Goal: Task Accomplishment & Management: Use online tool/utility

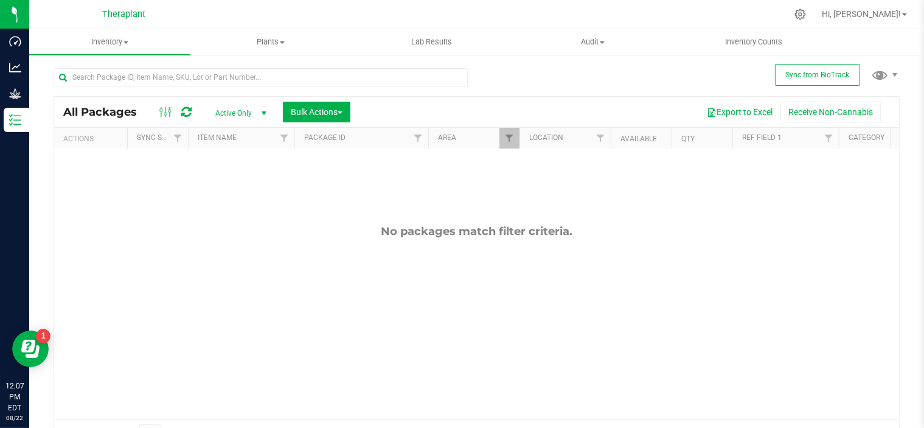
scroll to position [6, 0]
click at [509, 141] on span "Filter" at bounding box center [509, 138] width 10 height 10
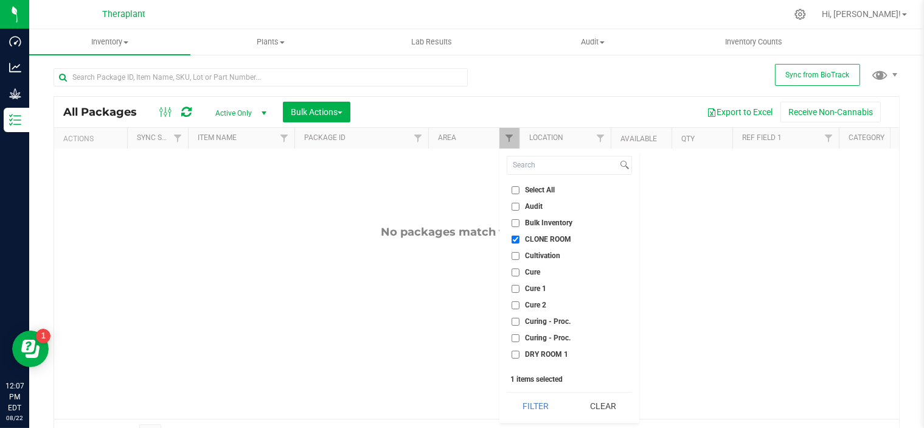
click at [808, 225] on div "No packages match filter criteria." at bounding box center [476, 231] width 845 height 13
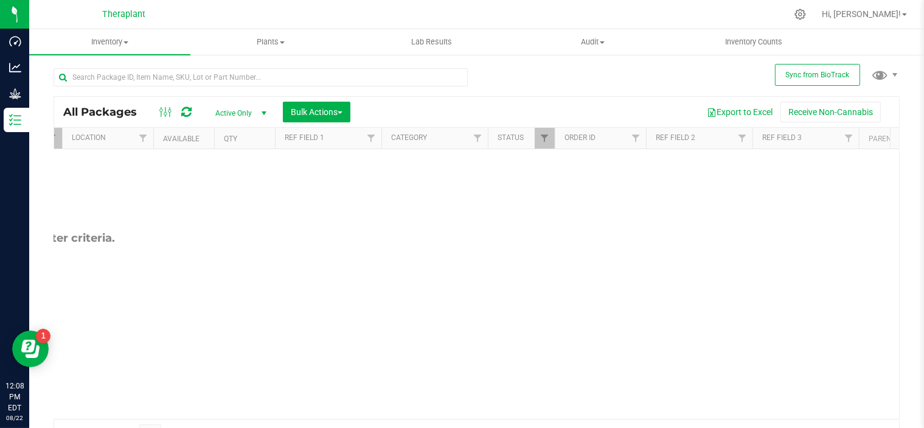
scroll to position [0, 459]
click at [545, 137] on span "Filter" at bounding box center [543, 138] width 10 height 10
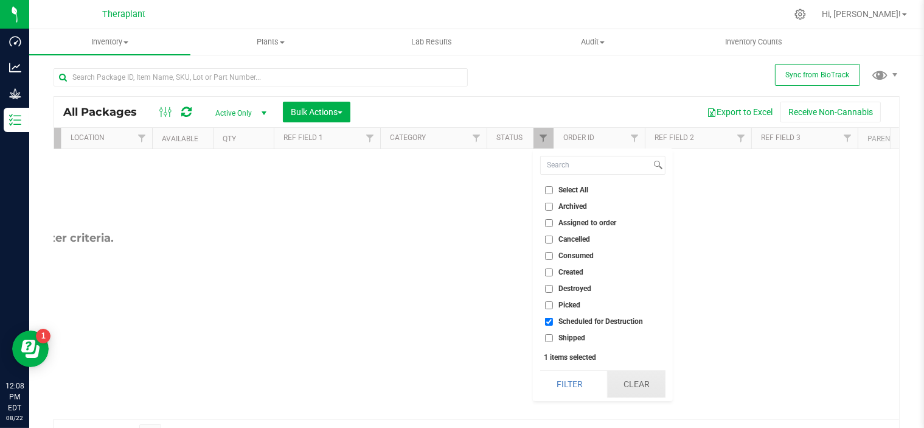
click at [637, 376] on button "Clear" at bounding box center [636, 383] width 58 height 27
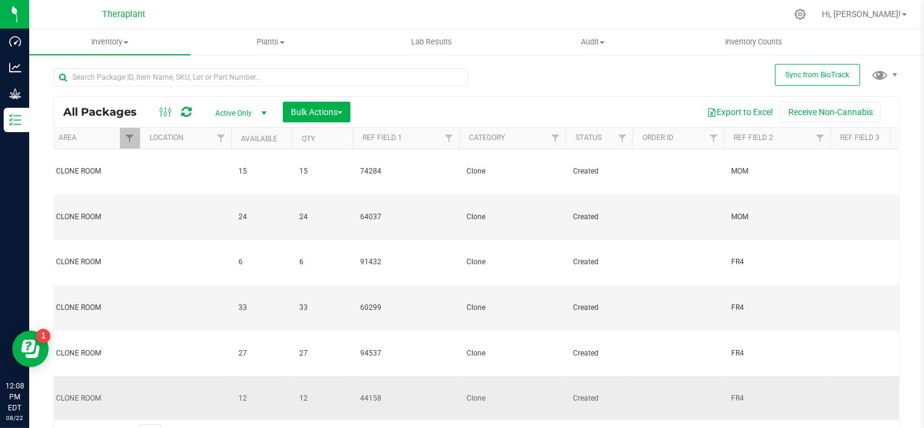
scroll to position [0, 382]
click at [816, 136] on span "Filter" at bounding box center [818, 138] width 10 height 10
click at [820, 140] on span "Filter" at bounding box center [818, 138] width 10 height 10
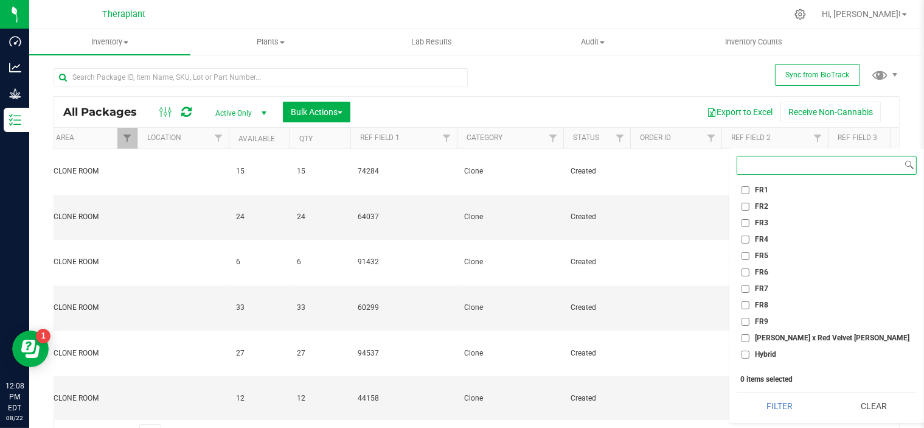
scroll to position [153, 0]
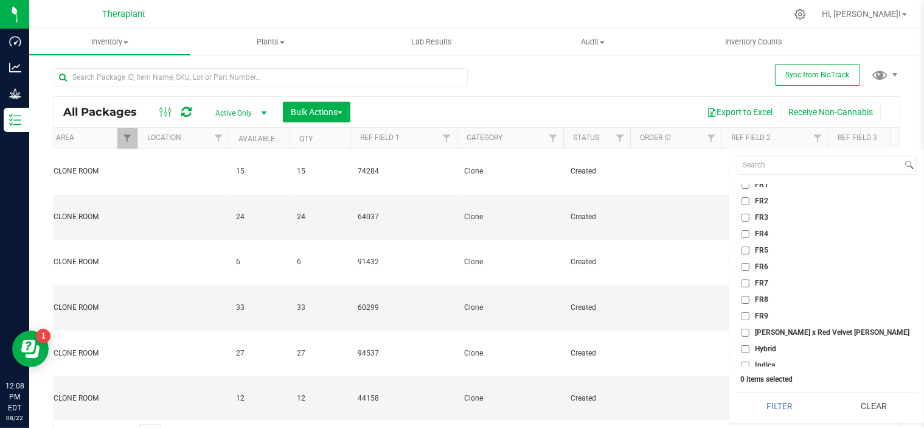
click at [744, 316] on input "FR9" at bounding box center [745, 316] width 8 height 8
checkbox input "true"
click at [768, 402] on button "Filter" at bounding box center [780, 405] width 86 height 27
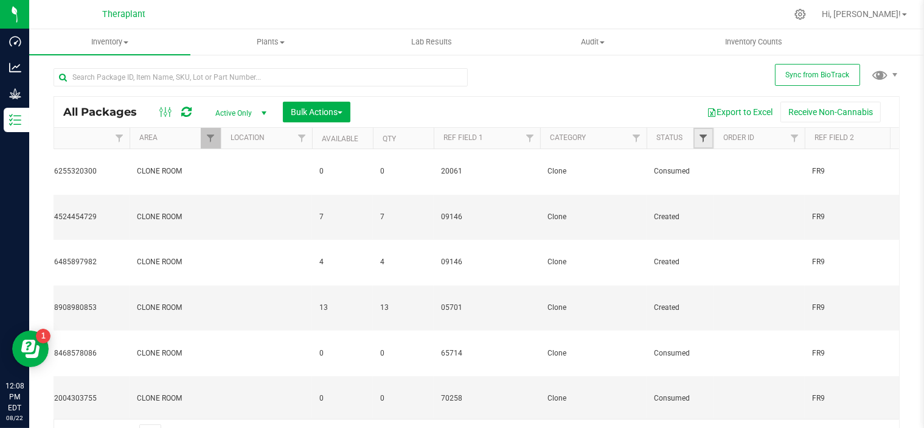
click at [706, 139] on span "Filter" at bounding box center [703, 138] width 10 height 10
click at [901, 300] on div "Sync from BioTrack All Packages Active Only Active Only Lab Samples Locked All …" at bounding box center [476, 239] width 895 height 371
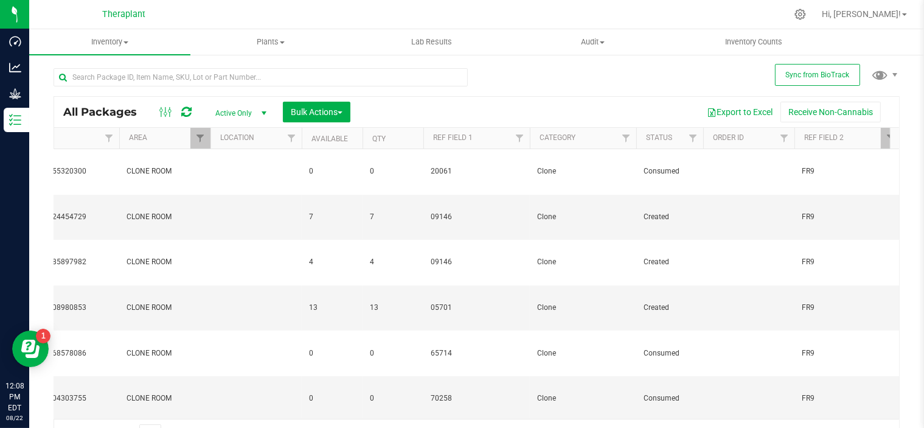
click at [676, 138] on th "Status" at bounding box center [669, 138] width 67 height 21
click at [676, 139] on span at bounding box center [681, 138] width 10 height 10
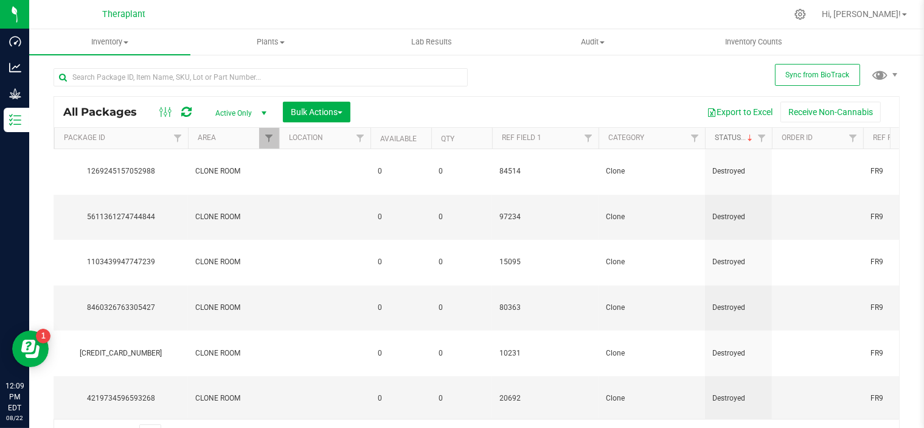
click at [742, 139] on link "Status" at bounding box center [735, 137] width 40 height 9
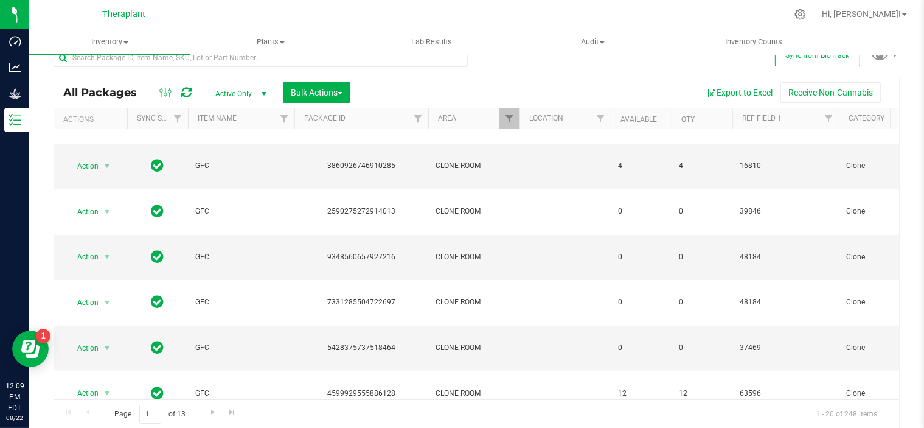
click at [661, 117] on th "Available" at bounding box center [641, 118] width 61 height 21
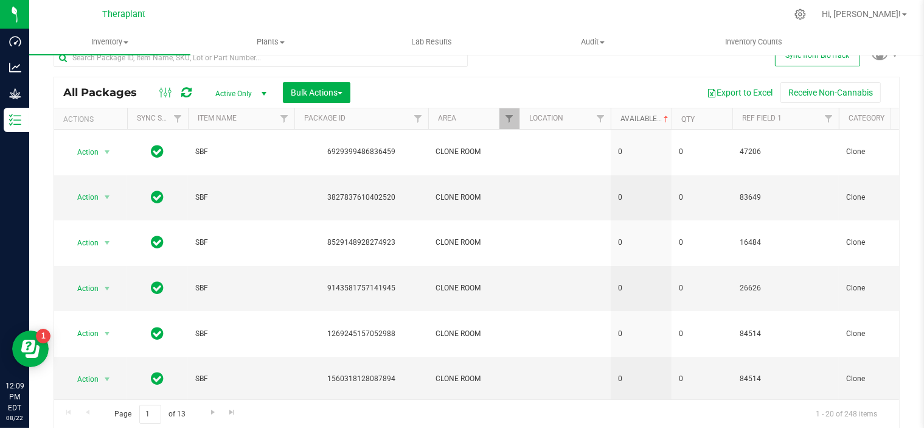
click at [661, 117] on span at bounding box center [666, 119] width 10 height 10
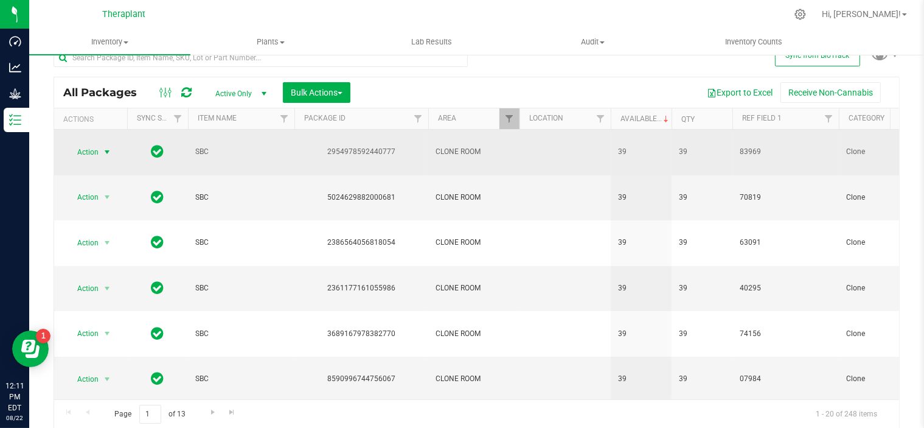
click at [108, 147] on span "select" at bounding box center [107, 152] width 10 height 10
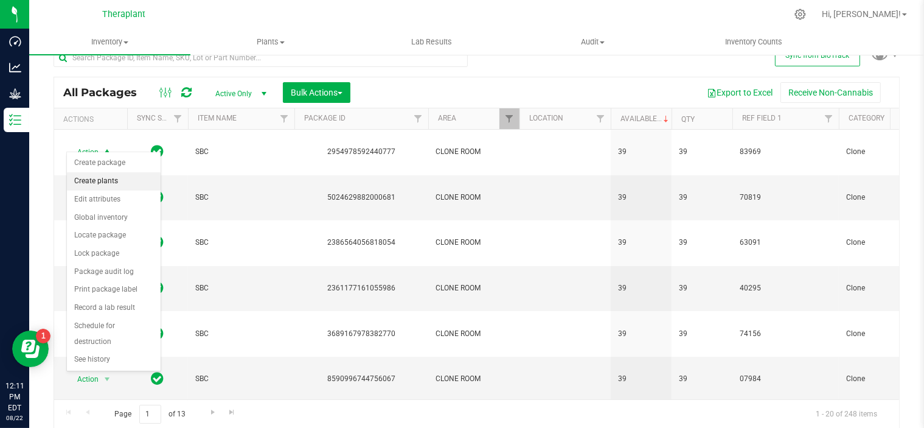
click at [112, 182] on li "Create plants" at bounding box center [114, 181] width 94 height 18
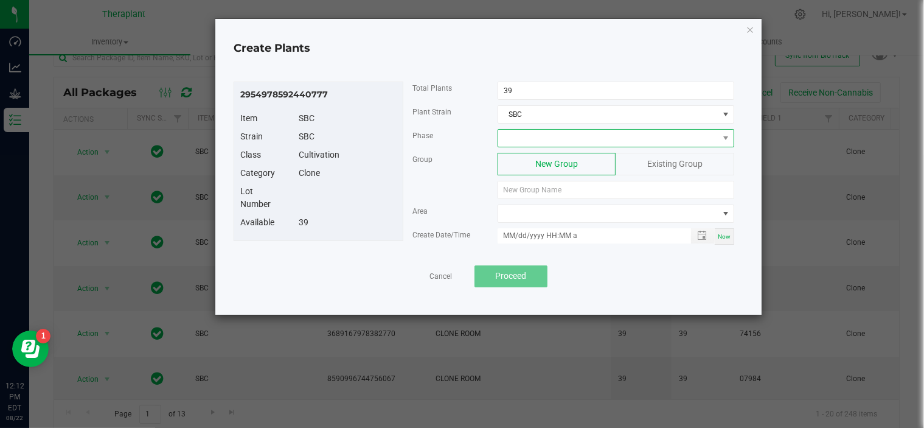
click at [585, 136] on span at bounding box center [608, 138] width 220 height 17
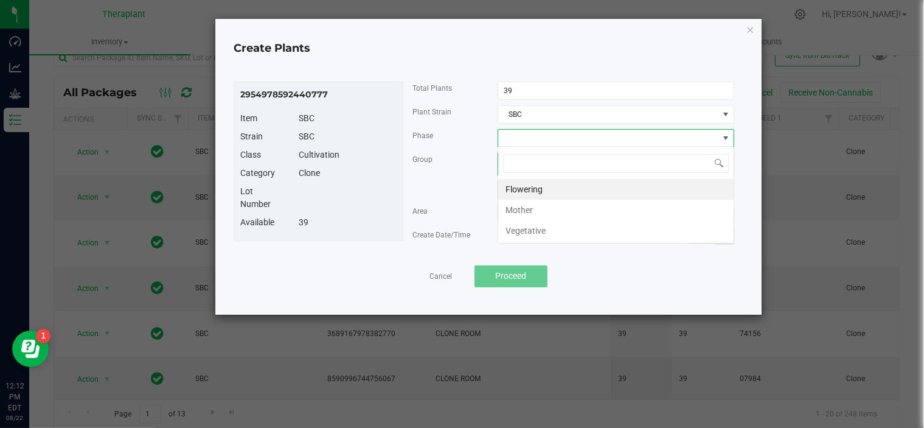
scroll to position [18, 237]
click at [518, 229] on li "Vegetative" at bounding box center [615, 230] width 235 height 21
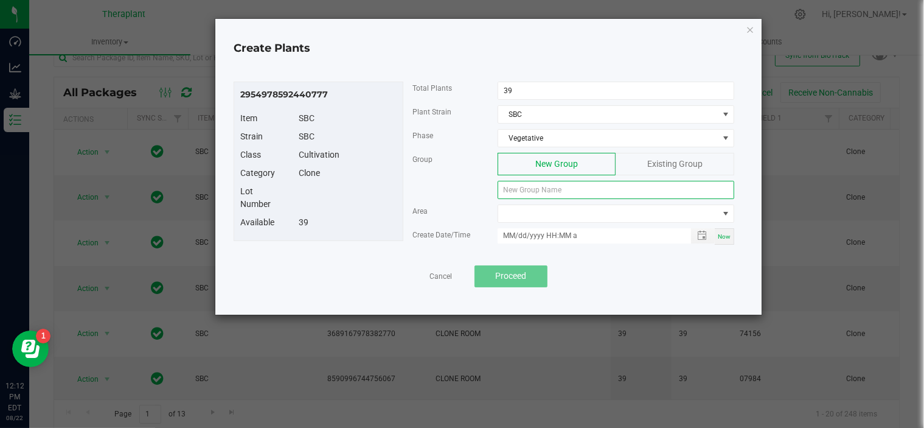
click at [600, 191] on input at bounding box center [616, 190] width 237 height 18
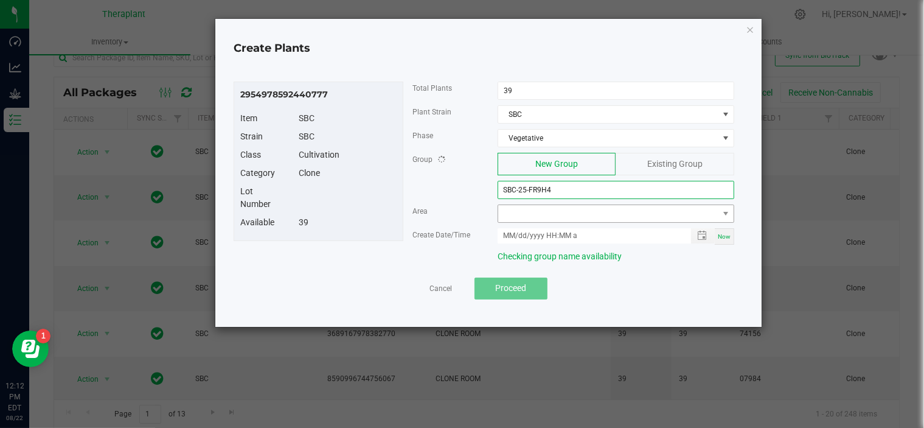
type input "SBC-25-FR9H4"
click at [575, 217] on span at bounding box center [608, 213] width 220 height 17
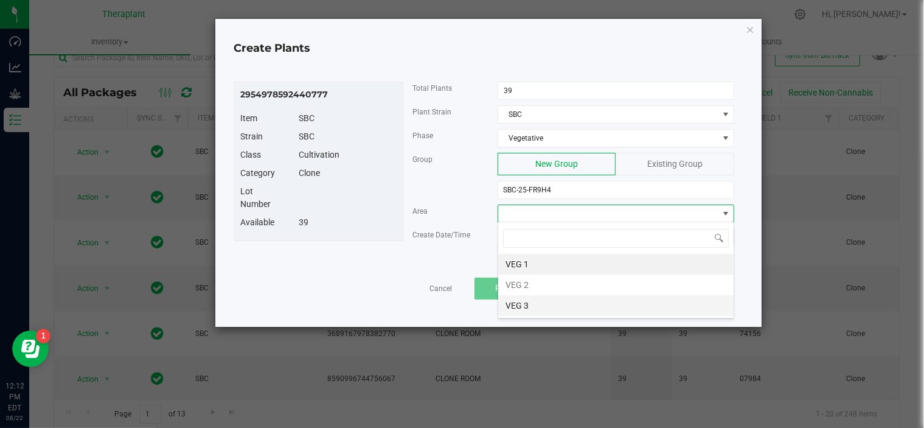
click at [534, 302] on li "VEG 3" at bounding box center [615, 305] width 235 height 21
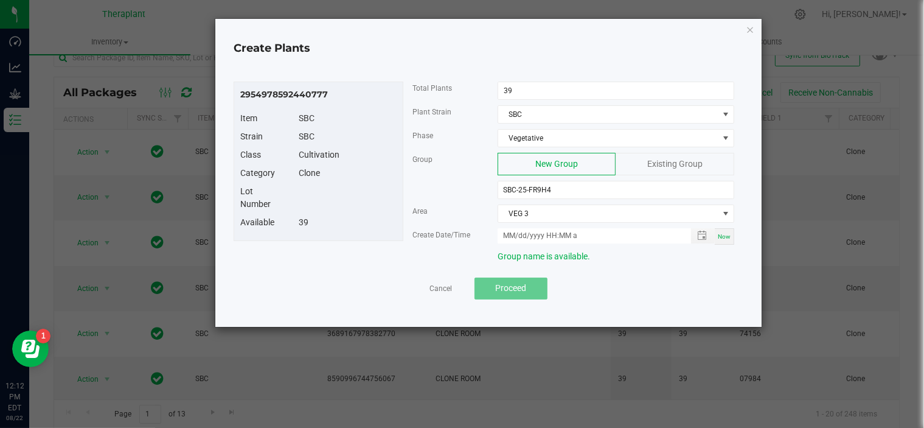
click at [723, 238] on span "Now" at bounding box center [724, 236] width 13 height 7
type input "08/22/2025 12:12 PM"
click at [532, 288] on button "Proceed" at bounding box center [510, 288] width 73 height 22
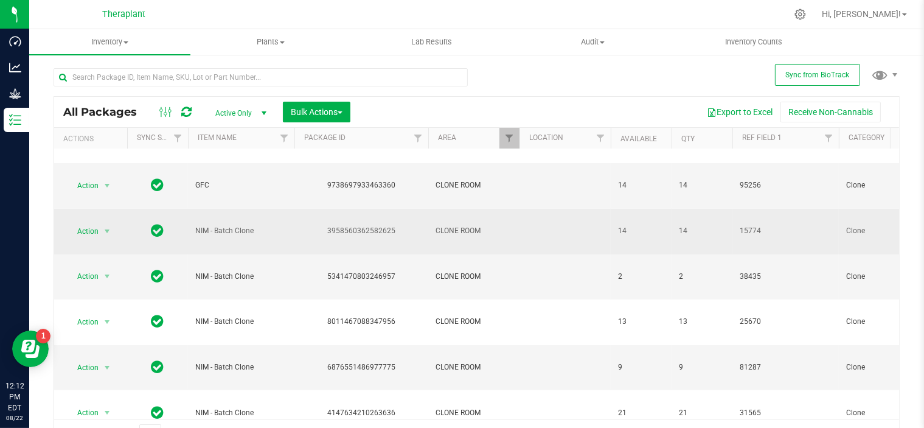
scroll to position [19, 0]
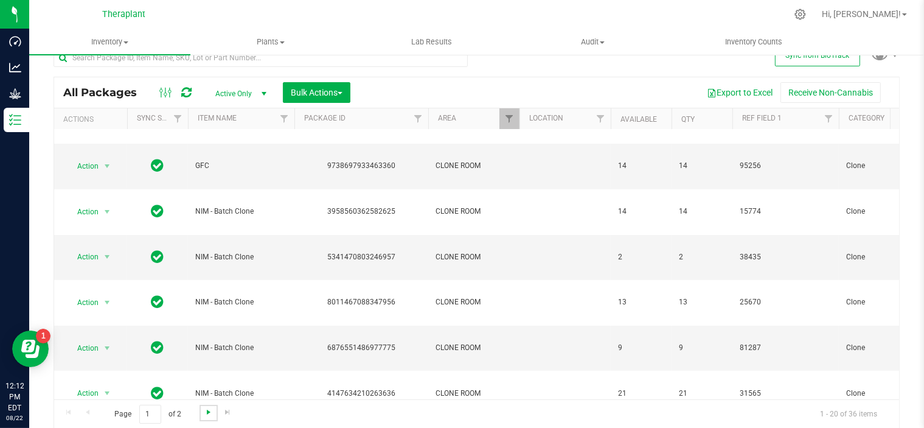
click at [212, 412] on span "Go to the next page" at bounding box center [209, 412] width 10 height 10
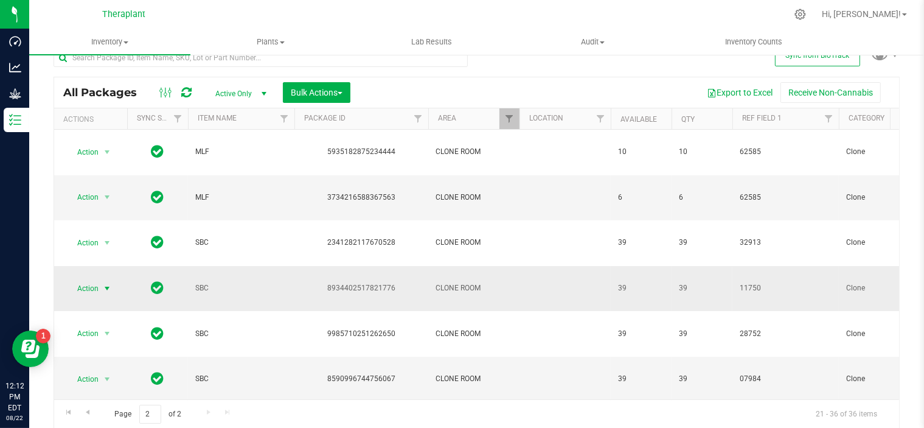
click at [108, 283] on span "select" at bounding box center [107, 288] width 10 height 10
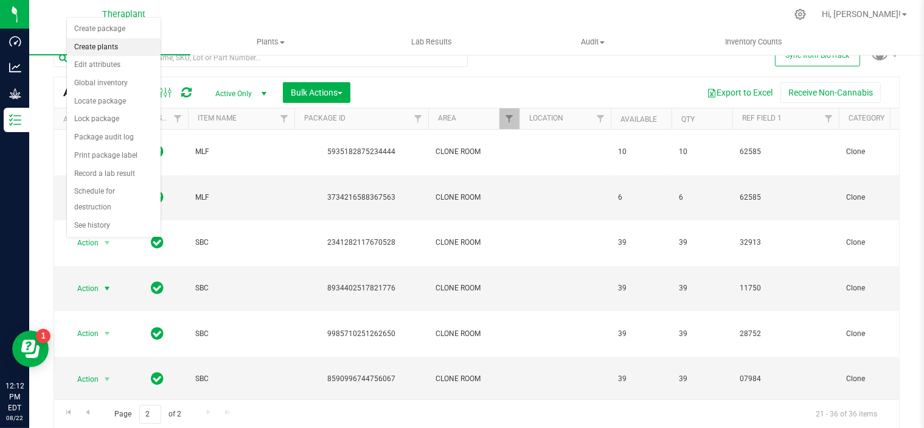
click at [106, 47] on li "Create plants" at bounding box center [114, 47] width 94 height 18
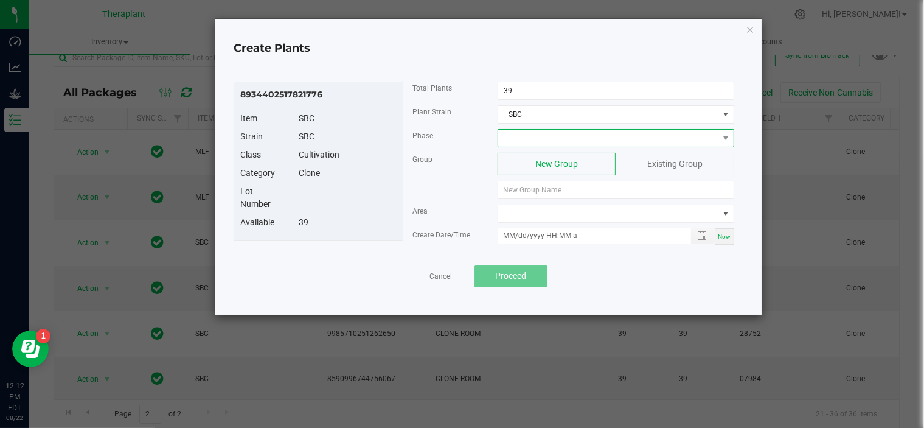
click at [524, 134] on span at bounding box center [608, 138] width 220 height 17
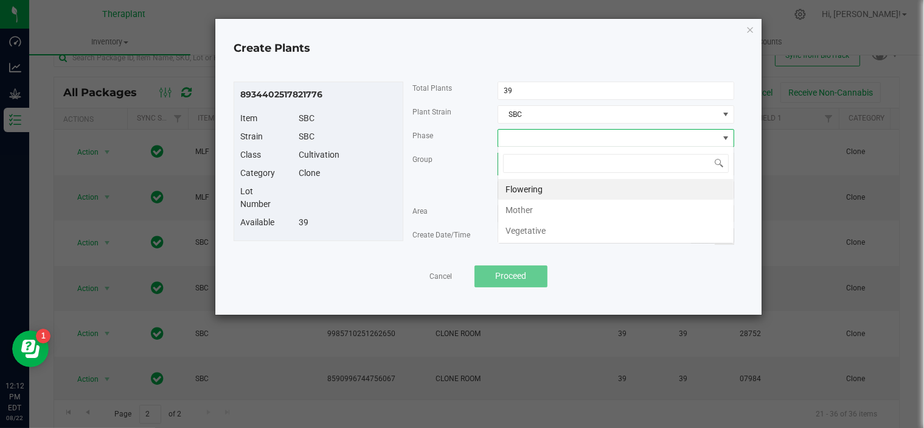
scroll to position [18, 237]
click at [533, 229] on li "Vegetative" at bounding box center [615, 230] width 235 height 21
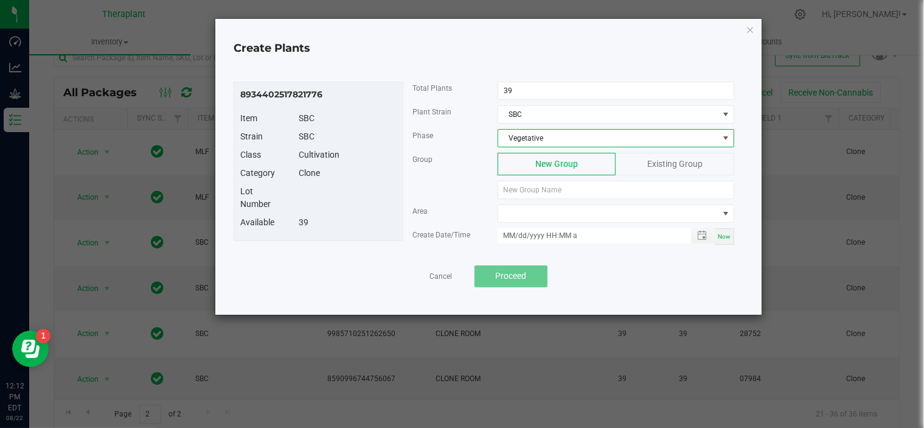
click at [632, 160] on div "Existing Group" at bounding box center [674, 164] width 118 height 23
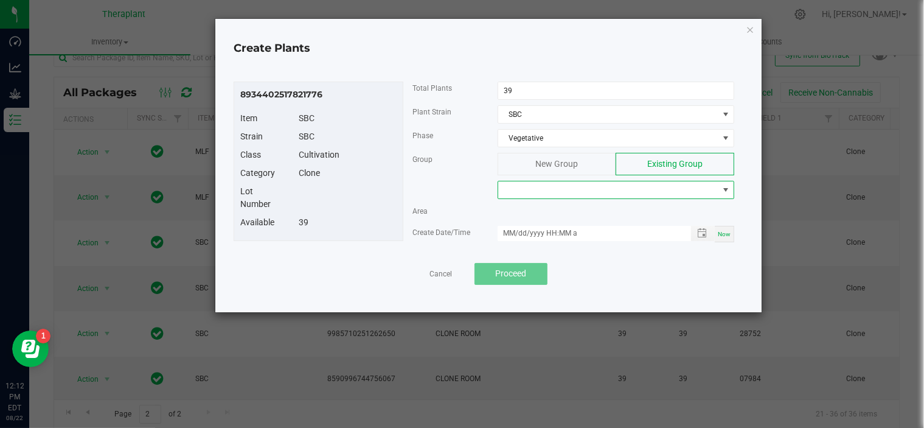
click at [591, 194] on span at bounding box center [608, 189] width 220 height 17
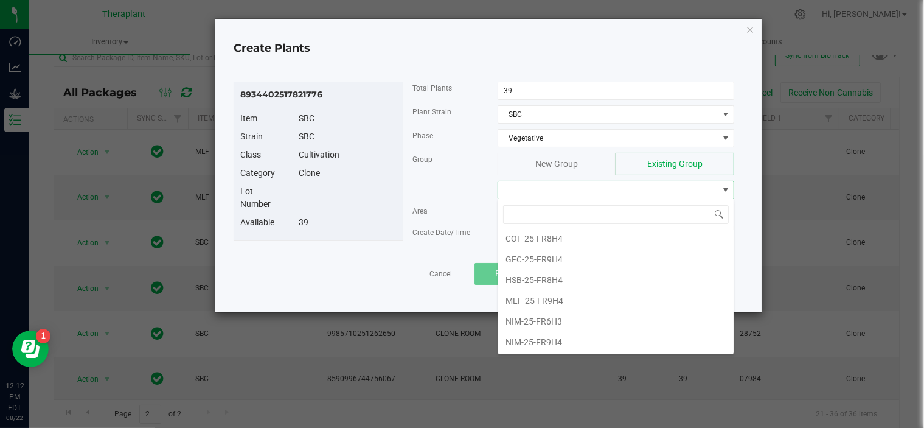
scroll to position [185, 0]
click at [558, 320] on li "SBC-25-FR9H4" at bounding box center [615, 324] width 235 height 21
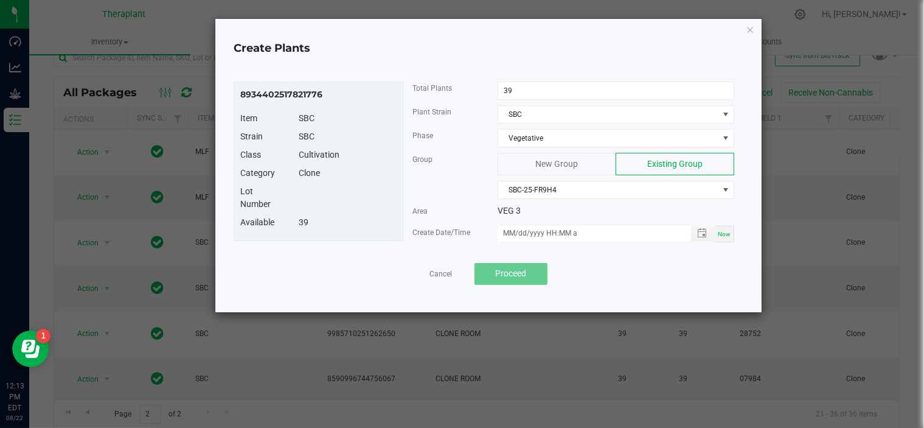
click at [723, 234] on span "Now" at bounding box center [724, 234] width 13 height 7
type input "08/22/2025 12:13 PM"
click at [524, 274] on span "Proceed" at bounding box center [510, 273] width 31 height 10
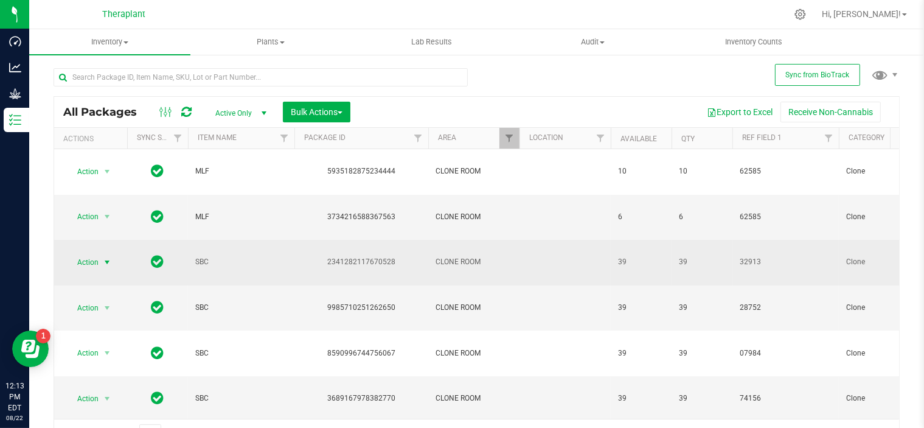
click at [104, 257] on span "select" at bounding box center [107, 262] width 10 height 10
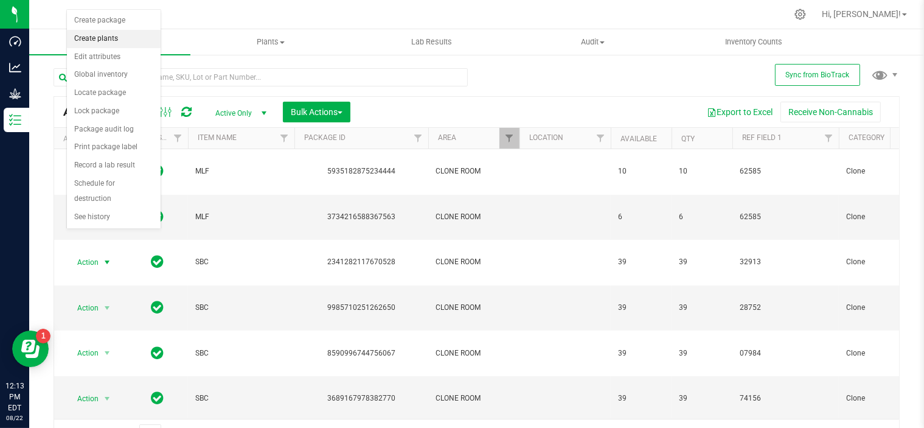
click at [98, 38] on li "Create plants" at bounding box center [114, 39] width 94 height 18
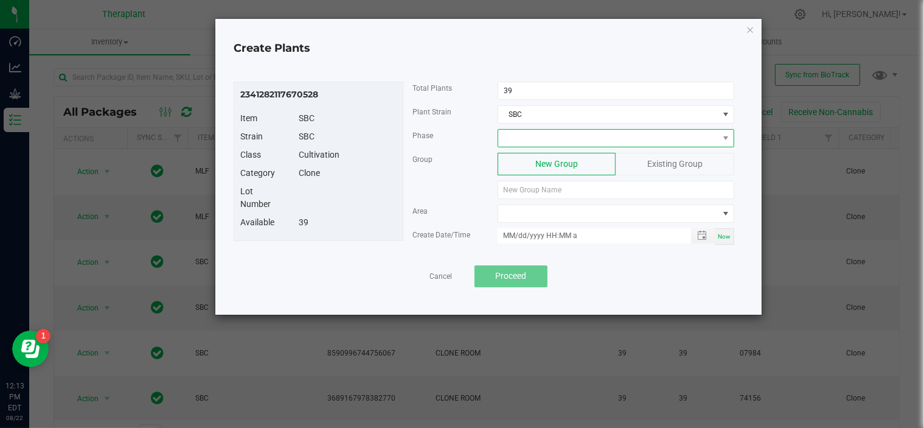
click at [594, 140] on span at bounding box center [608, 138] width 220 height 17
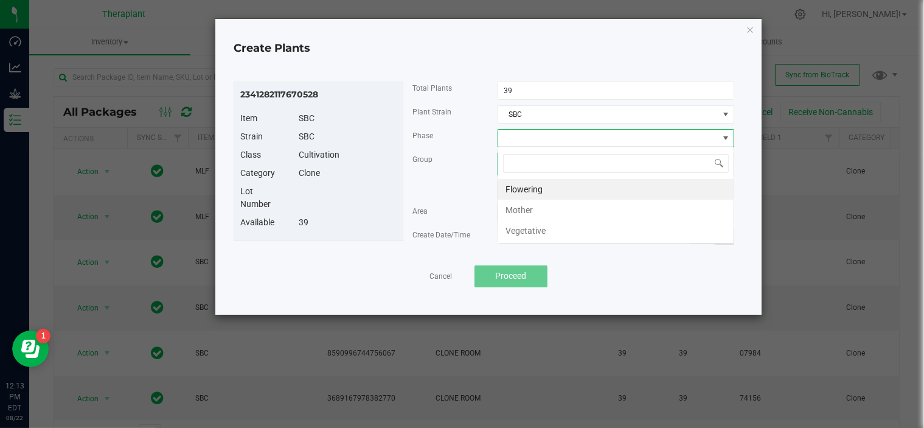
scroll to position [18, 237]
click at [563, 227] on li "Vegetative" at bounding box center [615, 230] width 235 height 21
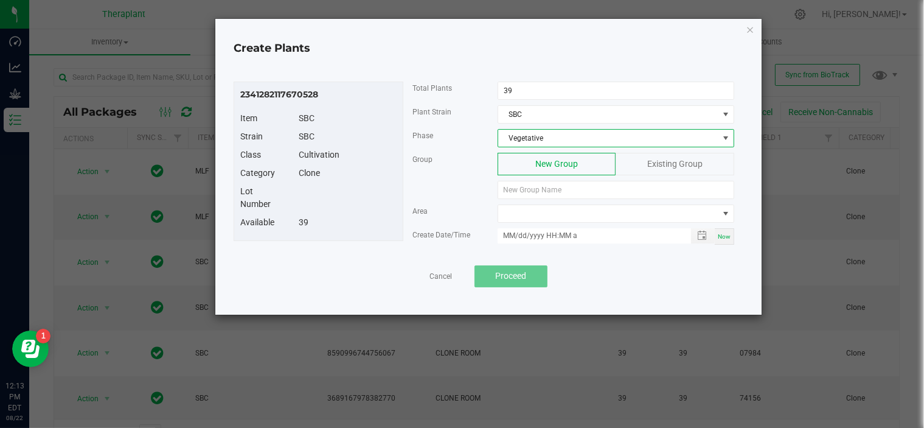
click at [683, 160] on span "Existing Group" at bounding box center [674, 164] width 55 height 10
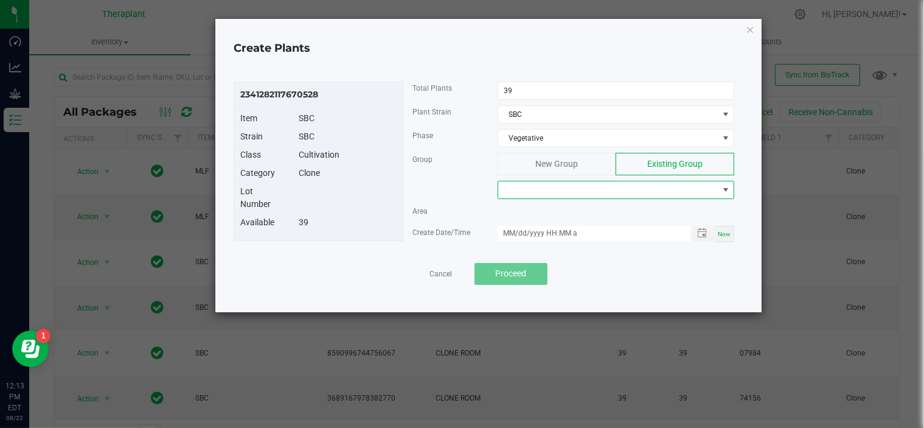
click at [648, 189] on span at bounding box center [608, 189] width 220 height 17
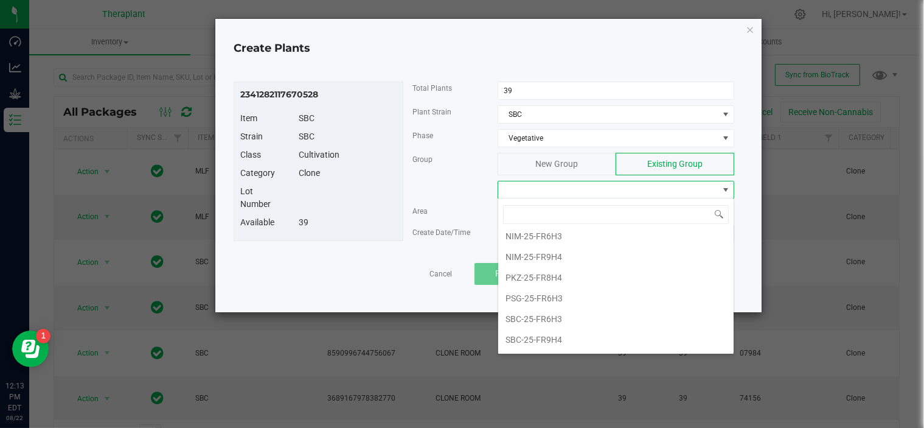
scroll to position [170, 0]
drag, startPoint x: 563, startPoint y: 334, endPoint x: 526, endPoint y: 335, distance: 37.1
click at [525, 335] on li "SBC-25-FR9H4" at bounding box center [615, 338] width 235 height 21
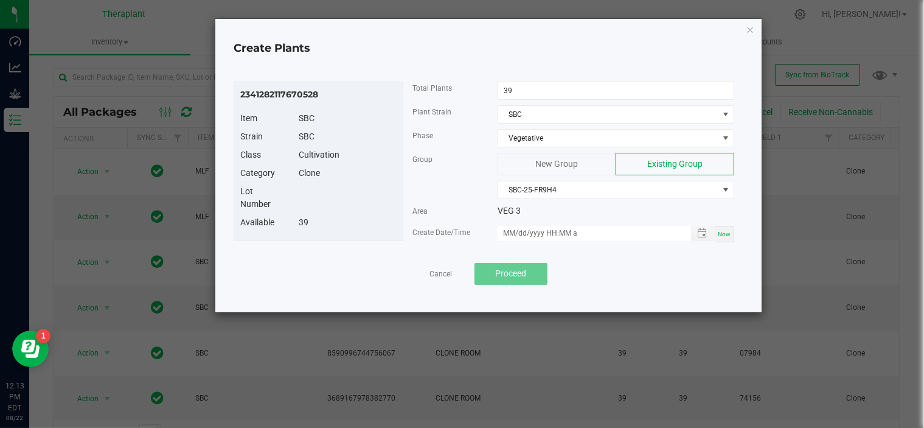
click at [725, 232] on span "Now" at bounding box center [724, 234] width 13 height 7
type input "08/22/2025 12:13 PM"
click at [522, 268] on span "Proceed" at bounding box center [510, 273] width 31 height 10
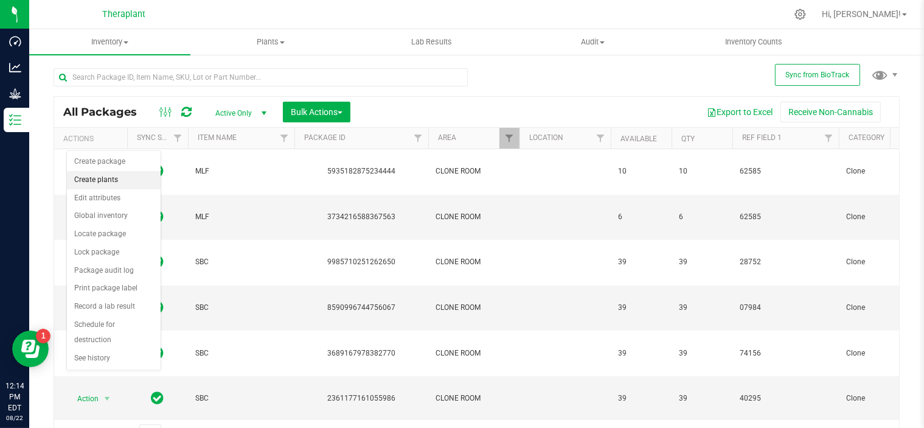
drag, startPoint x: 87, startPoint y: 169, endPoint x: 87, endPoint y: 181, distance: 11.6
click at [87, 181] on ul "Create package Create plants Edit attributes Global inventory Locate package Lo…" at bounding box center [114, 260] width 94 height 215
click at [87, 181] on li "Create plants" at bounding box center [114, 180] width 94 height 18
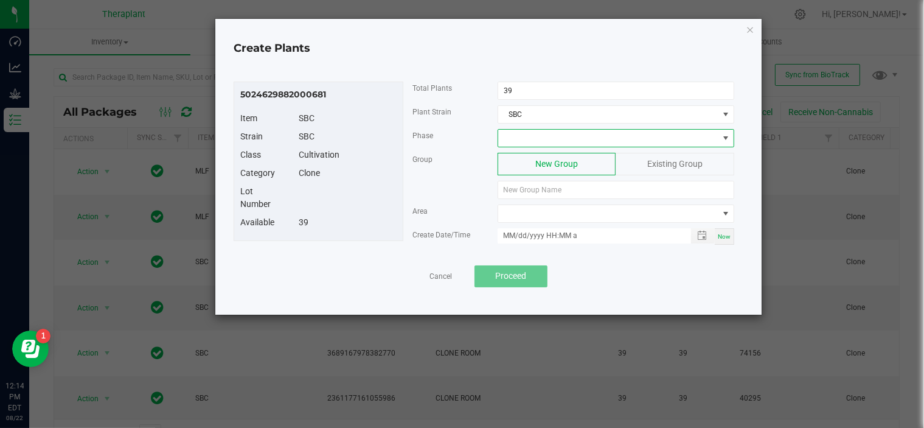
click at [543, 137] on span at bounding box center [608, 138] width 220 height 17
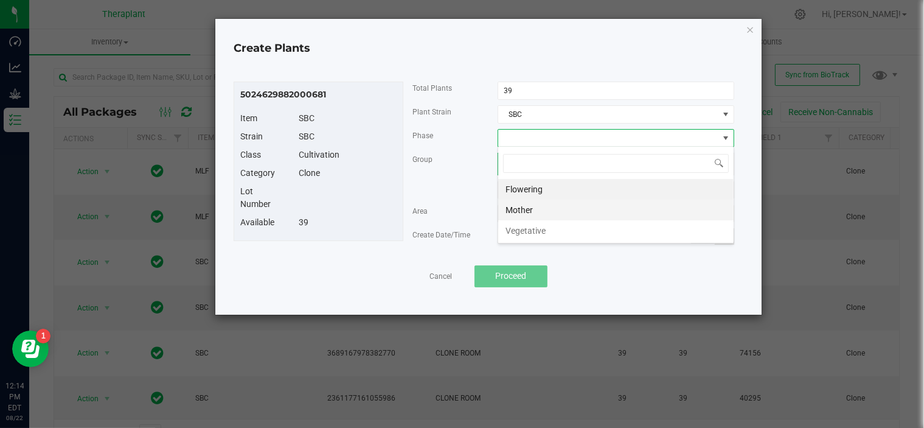
scroll to position [18, 237]
click at [530, 226] on li "Vegetative" at bounding box center [615, 230] width 235 height 21
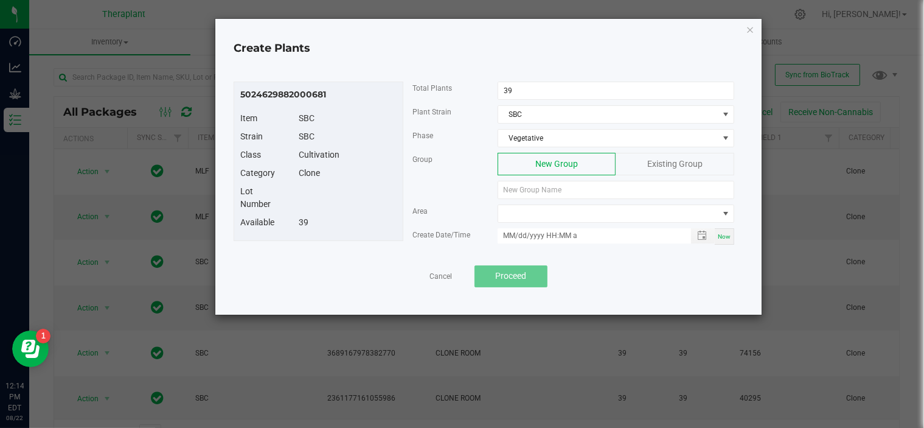
click at [649, 165] on span "Existing Group" at bounding box center [674, 164] width 55 height 10
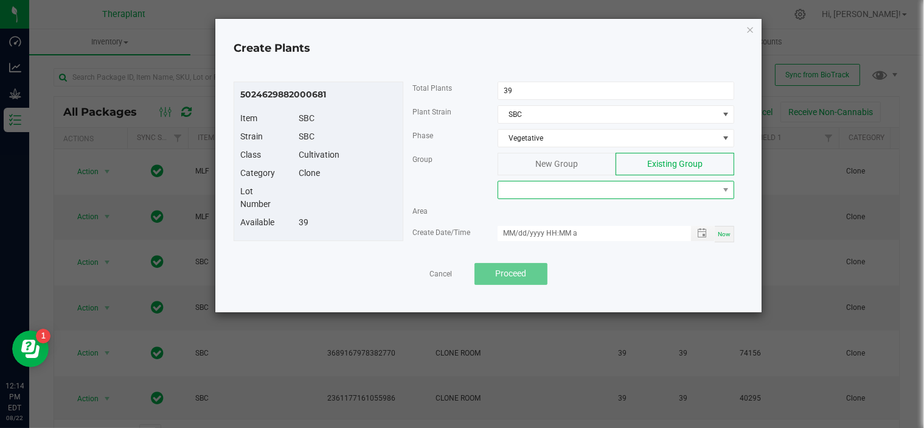
click at [584, 192] on span at bounding box center [608, 189] width 220 height 17
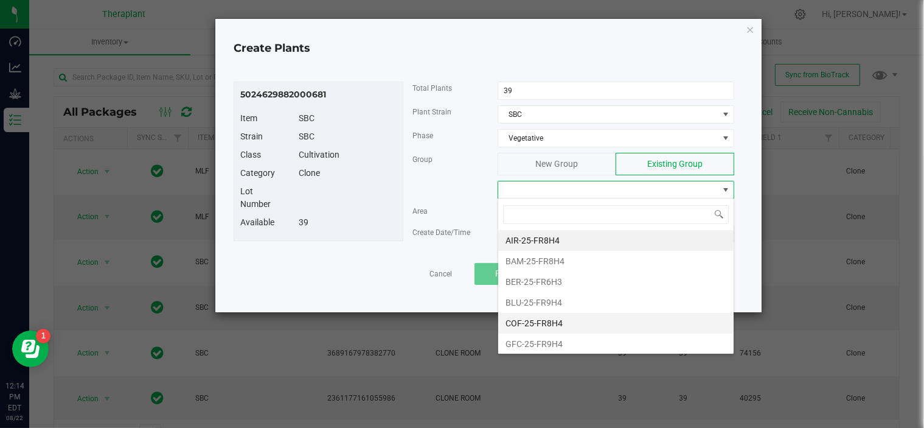
scroll to position [185, 0]
drag, startPoint x: 566, startPoint y: 321, endPoint x: 543, endPoint y: 315, distance: 23.8
click at [543, 315] on li "SBC-25-FR9H4" at bounding box center [615, 324] width 235 height 21
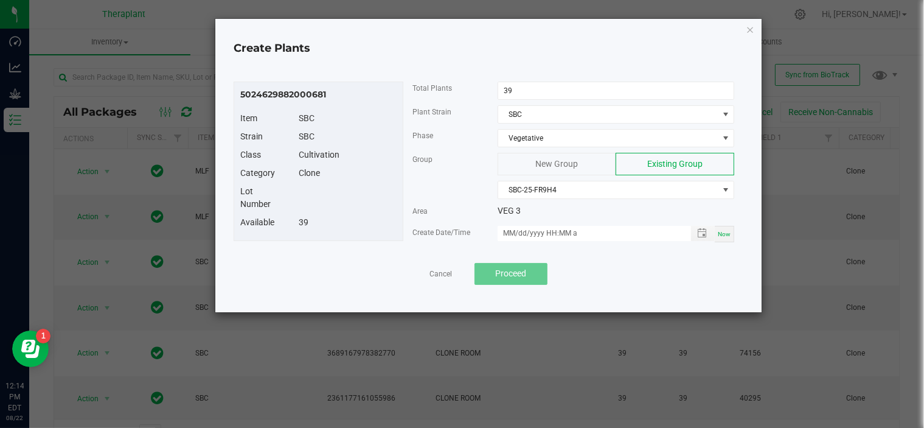
click at [722, 231] on span "Now" at bounding box center [724, 234] width 13 height 7
type input "08/22/2025 12:14 PM"
click at [479, 272] on button "Proceed" at bounding box center [510, 274] width 73 height 22
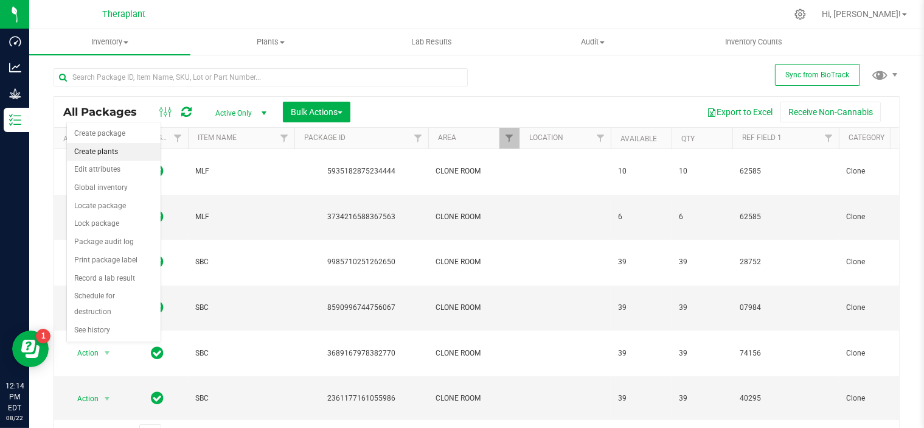
click at [97, 159] on li "Create plants" at bounding box center [114, 152] width 94 height 18
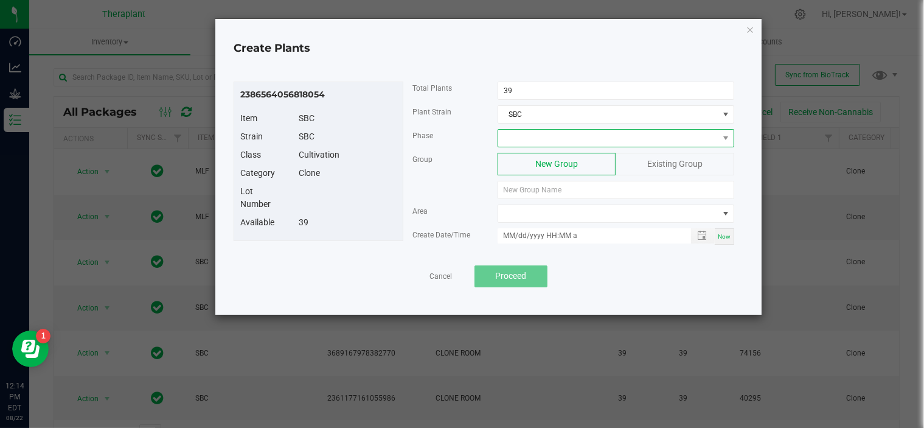
click at [536, 132] on span at bounding box center [608, 138] width 220 height 17
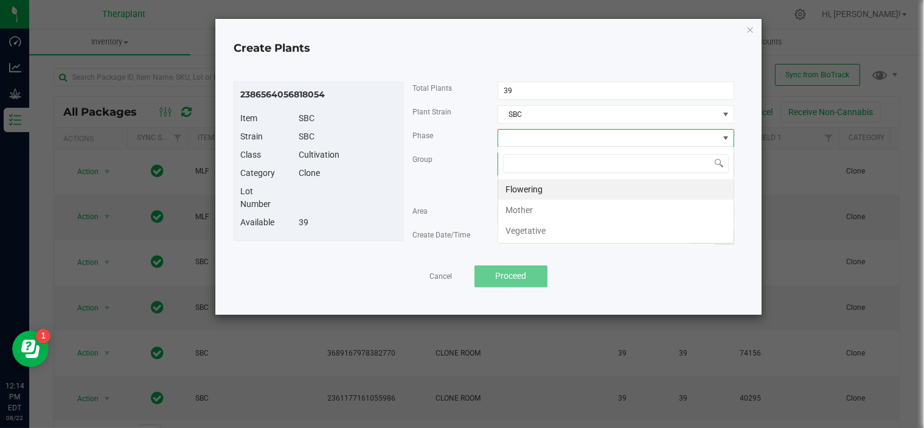
scroll to position [18, 237]
click at [524, 227] on li "Vegetative" at bounding box center [615, 230] width 235 height 21
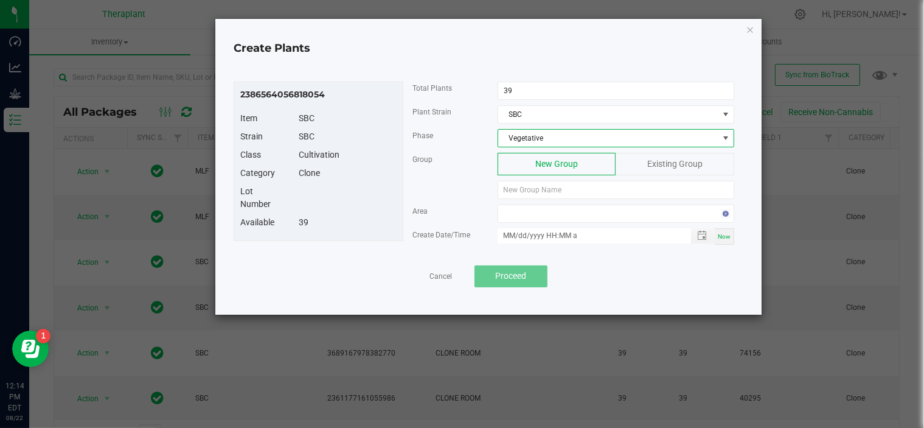
click at [620, 166] on div "Existing Group" at bounding box center [674, 164] width 118 height 23
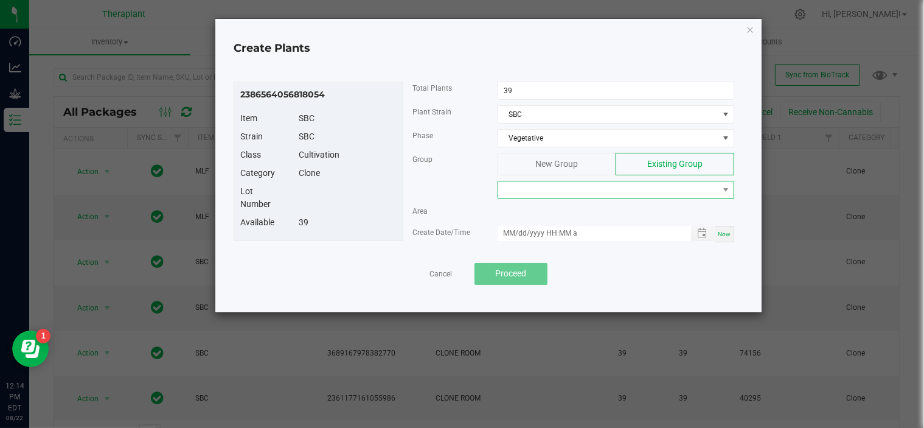
click at [575, 193] on span at bounding box center [608, 189] width 220 height 17
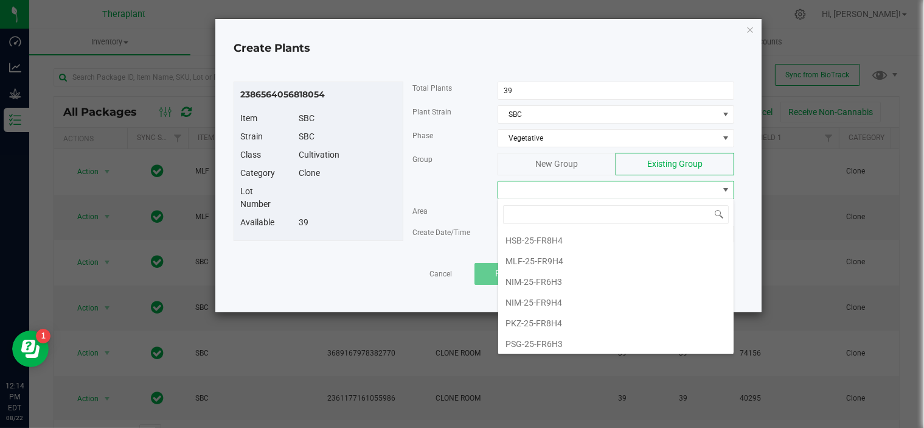
scroll to position [185, 0]
click at [547, 325] on li "SBC-25-FR9H4" at bounding box center [615, 324] width 235 height 21
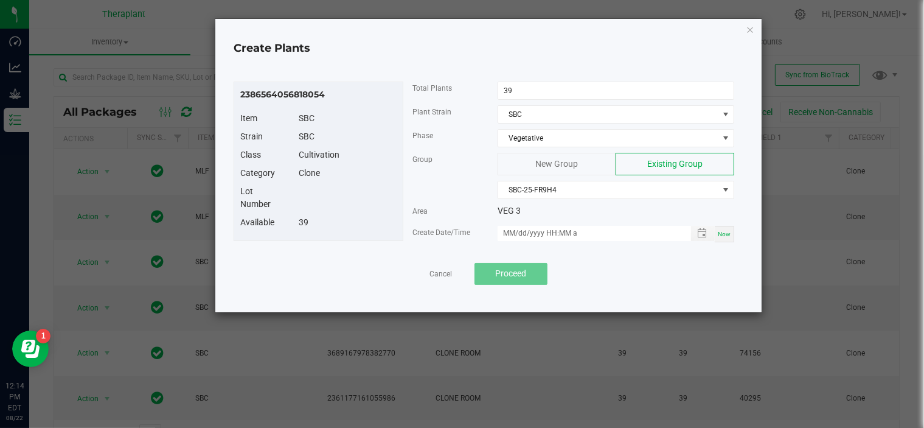
click at [729, 232] on span "Now" at bounding box center [724, 234] width 13 height 7
type input "08/22/2025 12:14 PM"
click at [530, 276] on button "Proceed" at bounding box center [510, 274] width 73 height 22
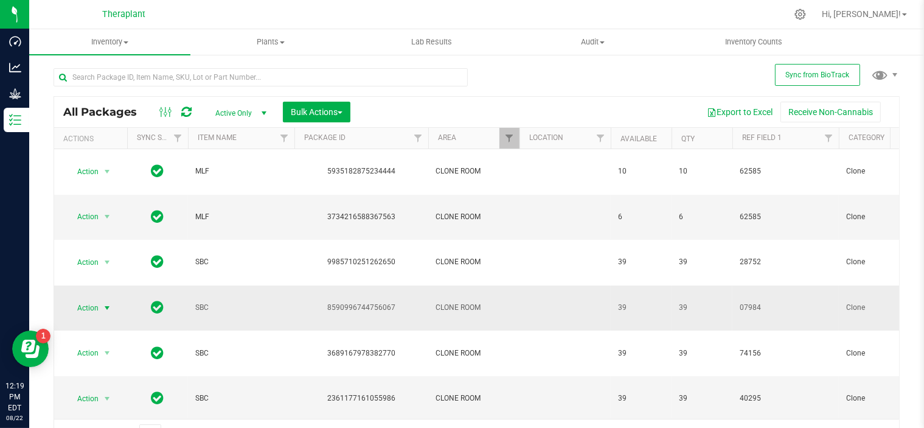
click at [102, 303] on span "select" at bounding box center [107, 308] width 10 height 10
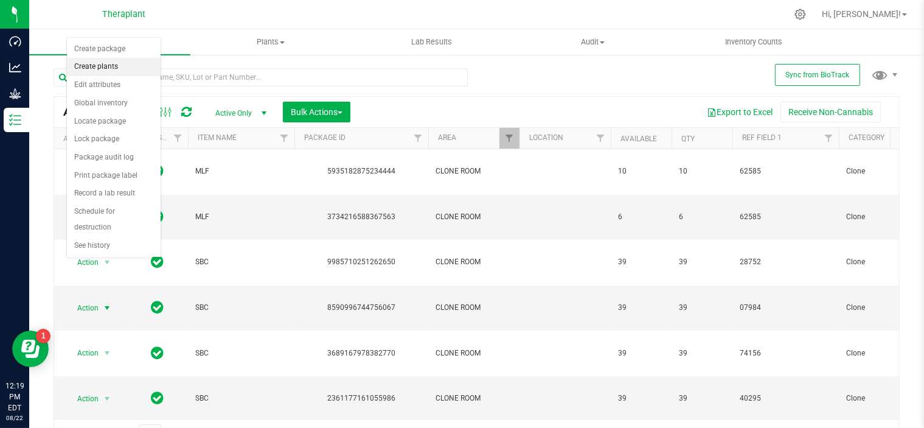
click at [87, 68] on li "Create plants" at bounding box center [114, 67] width 94 height 18
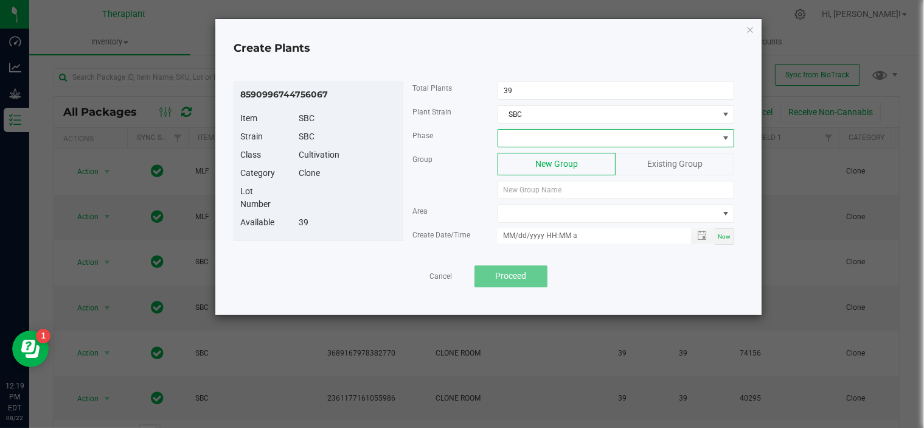
click at [509, 138] on span at bounding box center [608, 138] width 220 height 17
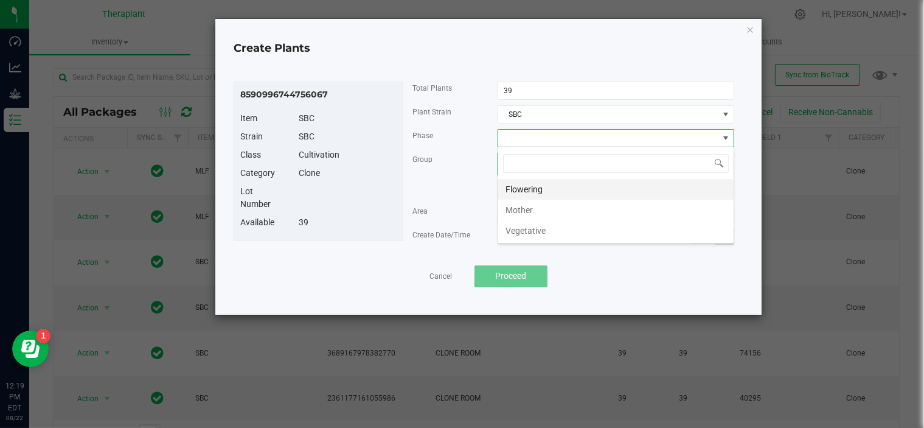
scroll to position [18, 237]
click at [521, 227] on li "Vegetative" at bounding box center [615, 230] width 235 height 21
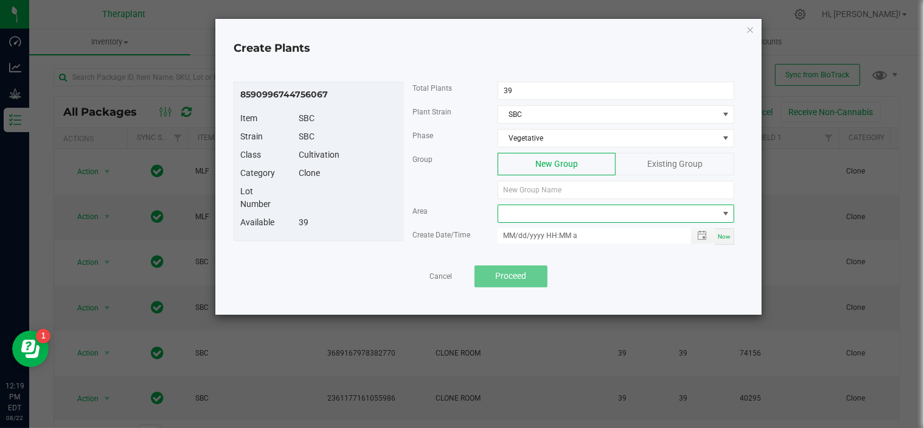
click at [584, 212] on span at bounding box center [608, 213] width 220 height 17
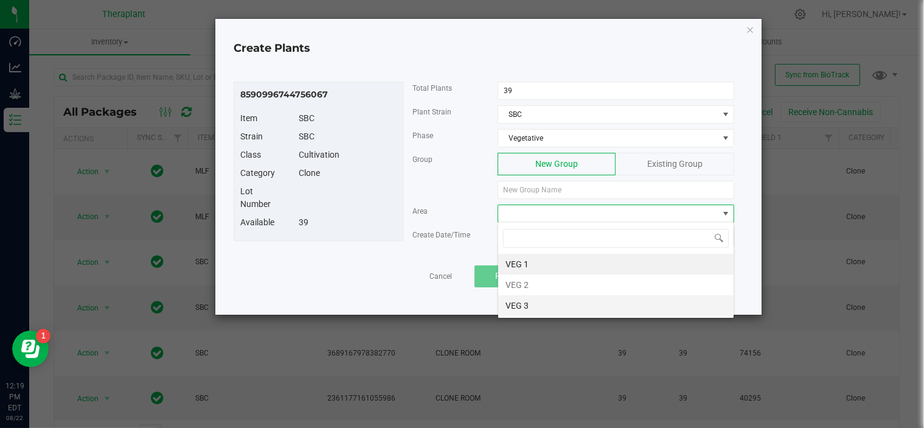
click at [513, 304] on li "VEG 3" at bounding box center [615, 305] width 235 height 21
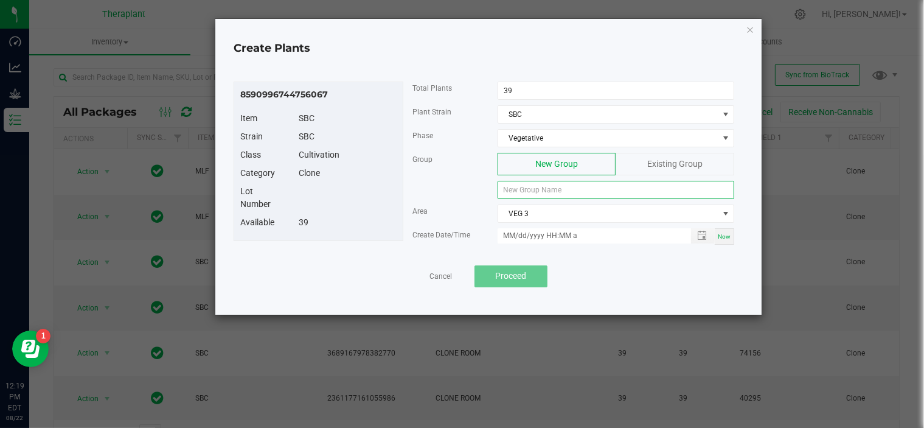
click at [569, 192] on input at bounding box center [616, 190] width 237 height 18
click at [581, 189] on input at bounding box center [616, 190] width 237 height 18
click at [718, 233] on span "Now" at bounding box center [724, 236] width 13 height 7
type input "08/22/2025 12:20 PM"
click at [548, 185] on input at bounding box center [616, 190] width 237 height 18
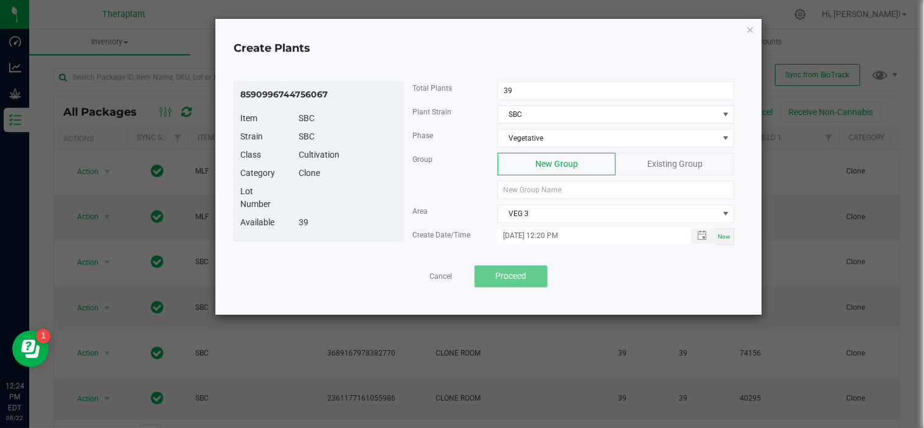
click at [640, 170] on div "Existing Group" at bounding box center [674, 164] width 118 height 23
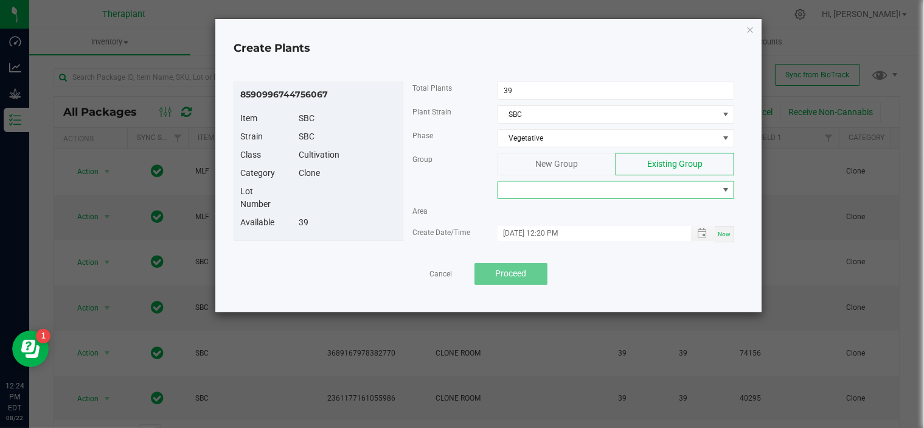
click at [589, 190] on span at bounding box center [608, 189] width 220 height 17
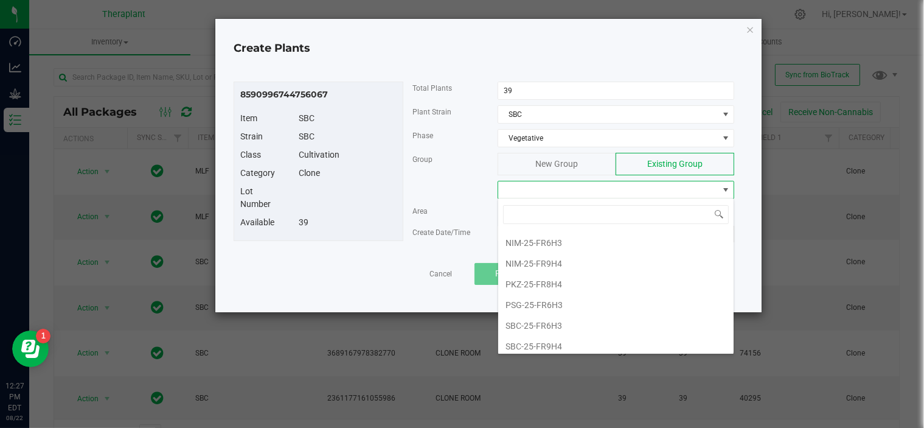
scroll to position [182, 0]
click at [554, 325] on li "SBC-25-FR9H4" at bounding box center [615, 326] width 235 height 21
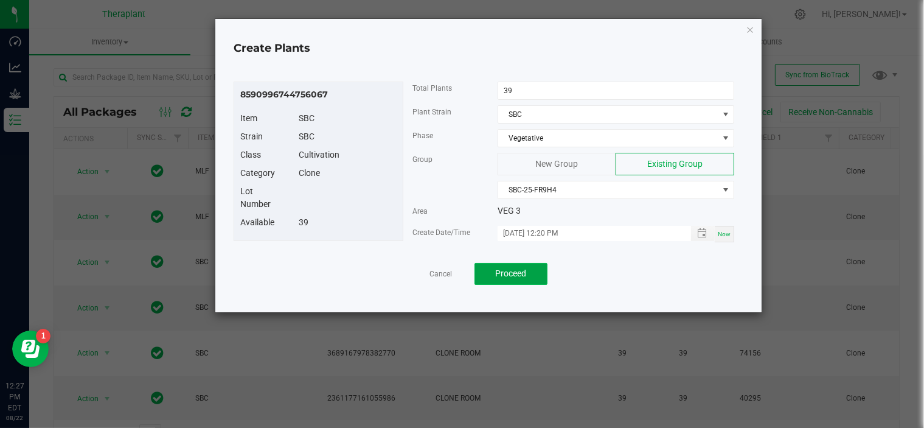
click at [509, 276] on span "Proceed" at bounding box center [510, 273] width 31 height 10
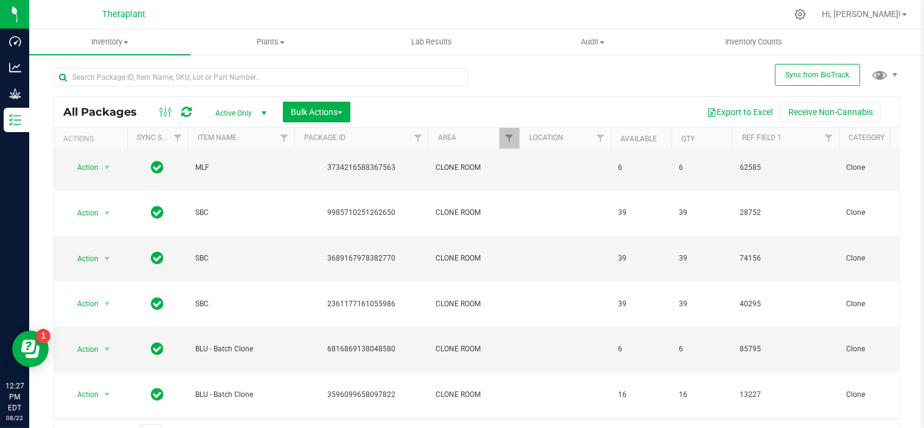
scroll to position [0, 14]
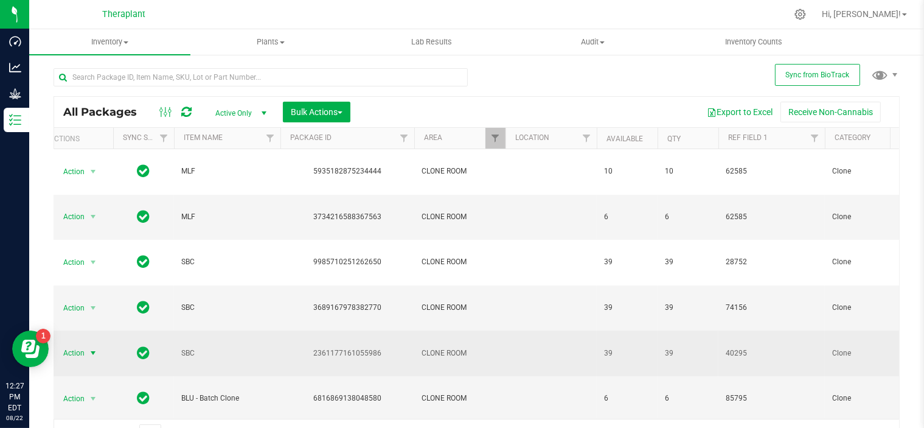
click at [90, 348] on span "select" at bounding box center [93, 353] width 10 height 10
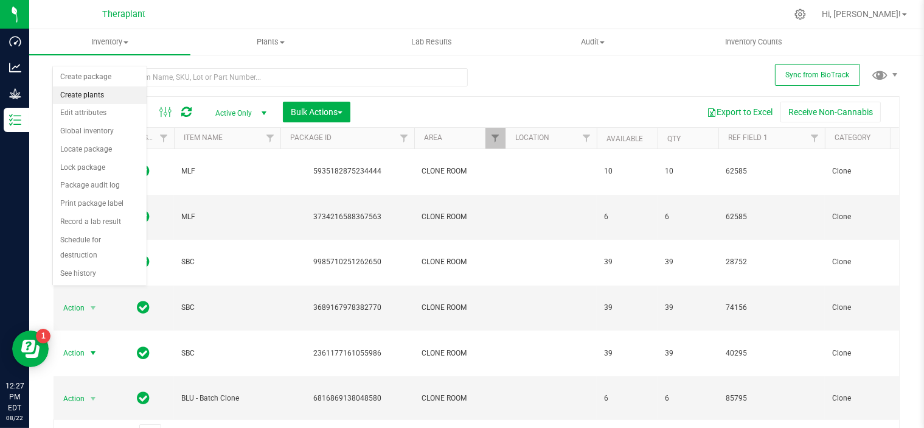
click at [89, 97] on li "Create plants" at bounding box center [100, 95] width 94 height 18
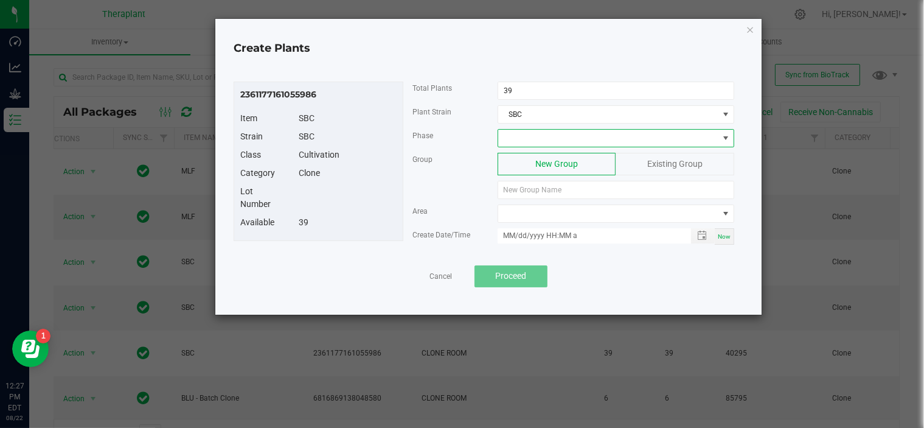
click at [536, 144] on span at bounding box center [608, 138] width 220 height 17
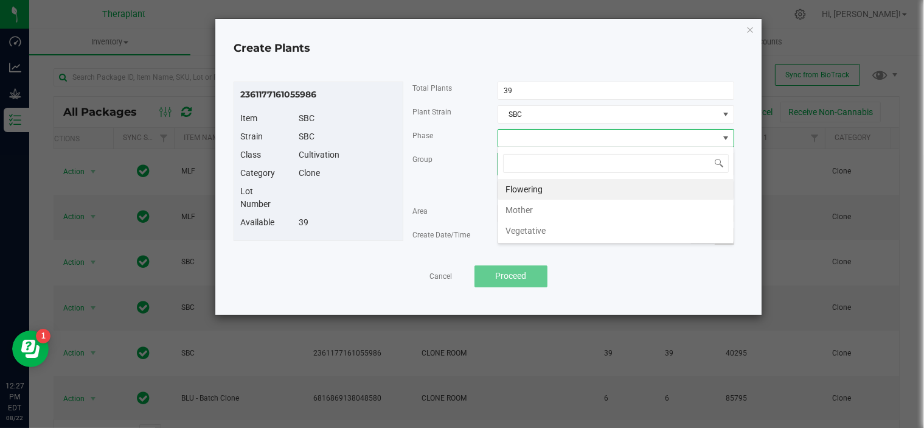
scroll to position [18, 237]
click at [528, 227] on li "Vegetative" at bounding box center [615, 230] width 235 height 21
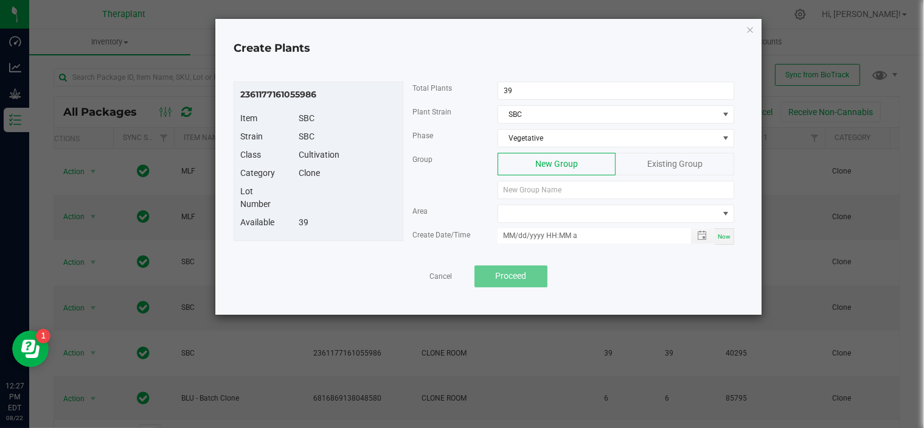
click at [656, 159] on span "Existing Group" at bounding box center [674, 164] width 55 height 10
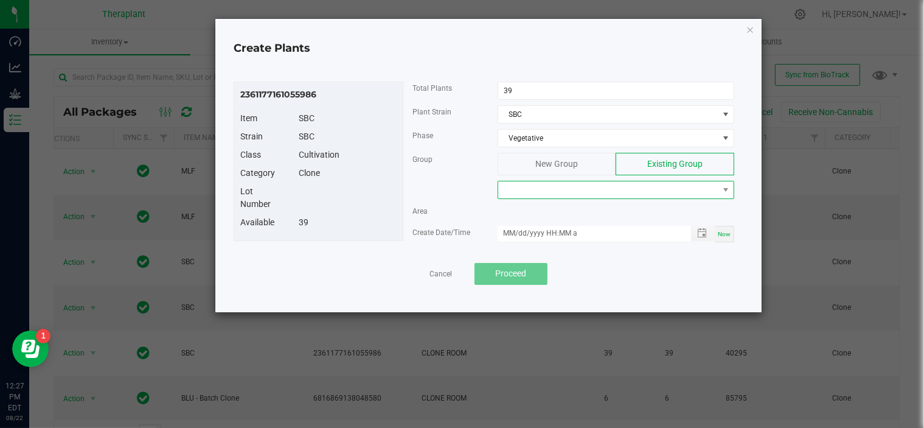
click at [563, 191] on span at bounding box center [608, 189] width 220 height 17
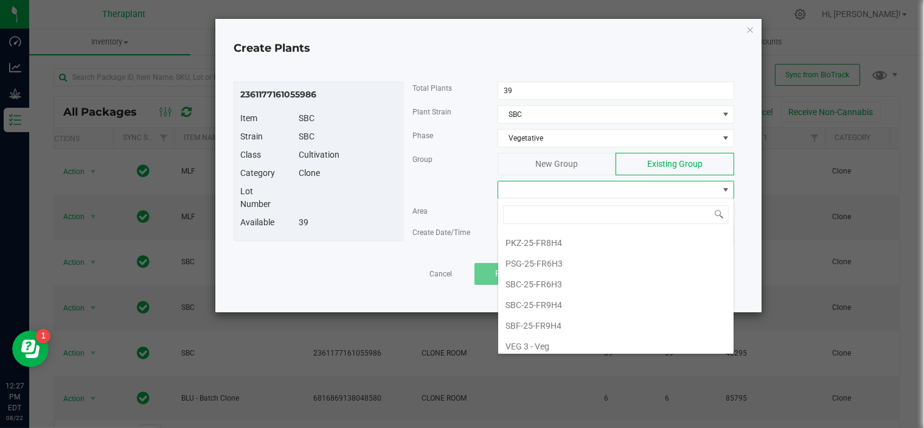
scroll to position [205, 0]
click at [546, 302] on li "SBC-25-FR9H4" at bounding box center [615, 304] width 235 height 21
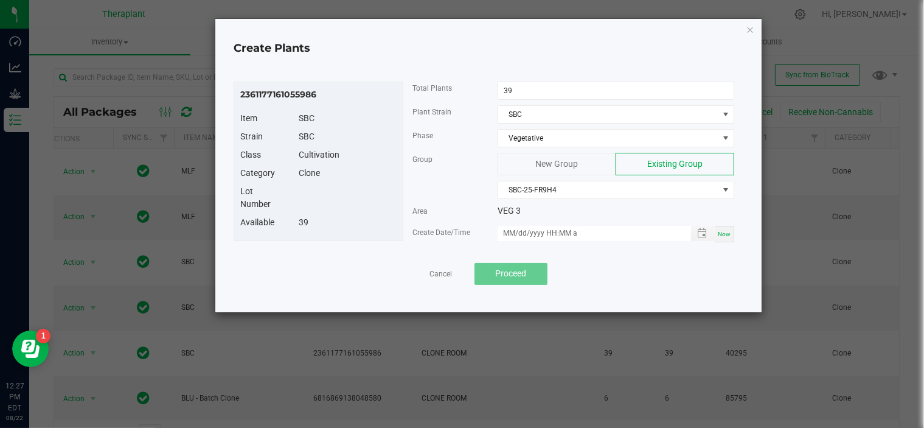
click at [718, 237] on div "Now" at bounding box center [724, 234] width 19 height 16
type input "08/22/2025 12:27 PM"
click at [529, 277] on button "Proceed" at bounding box center [510, 274] width 73 height 22
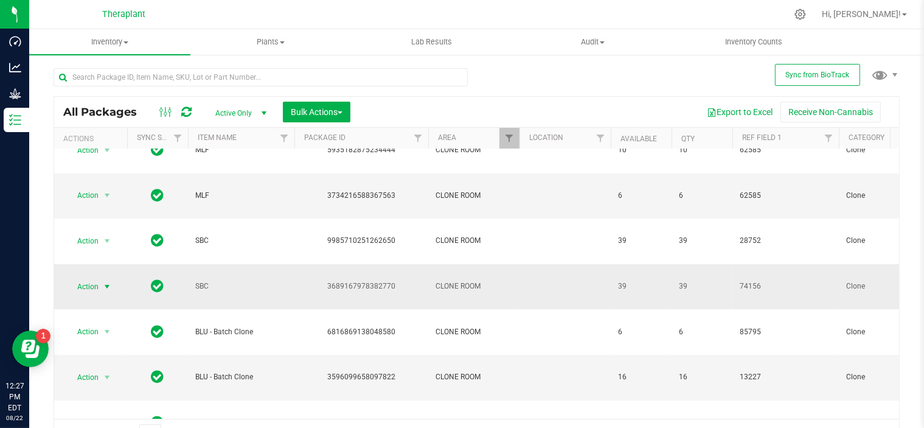
click at [103, 282] on span "select" at bounding box center [107, 287] width 10 height 10
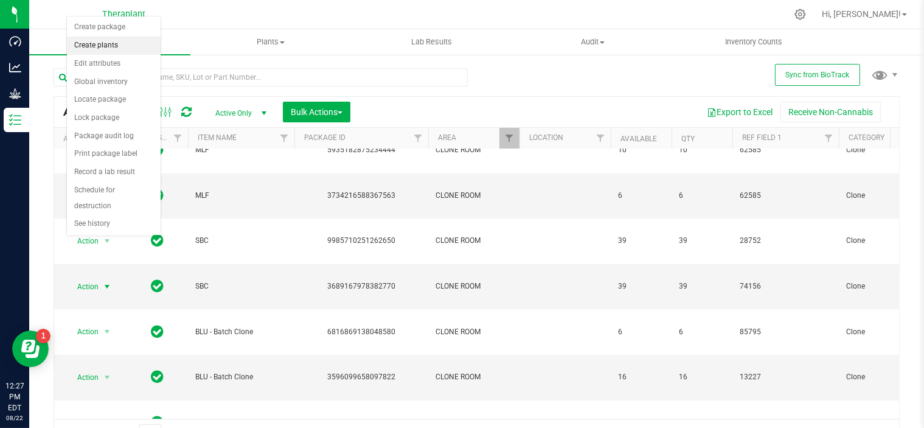
click at [97, 47] on li "Create plants" at bounding box center [114, 45] width 94 height 18
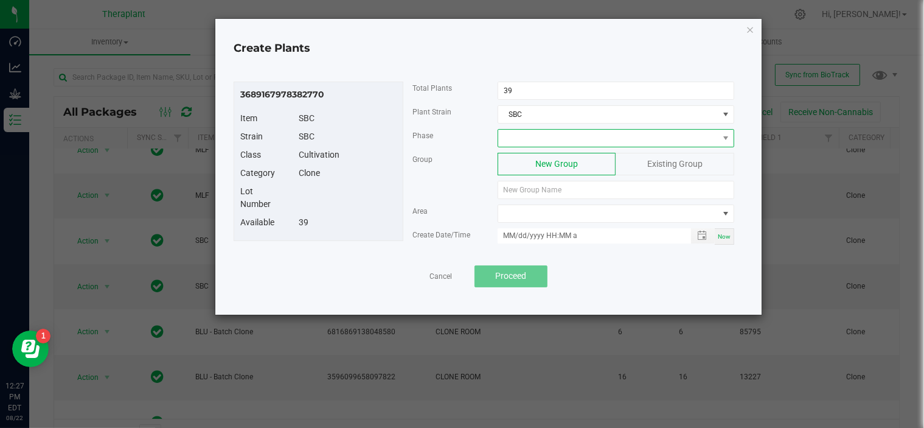
click at [555, 134] on span at bounding box center [608, 138] width 220 height 17
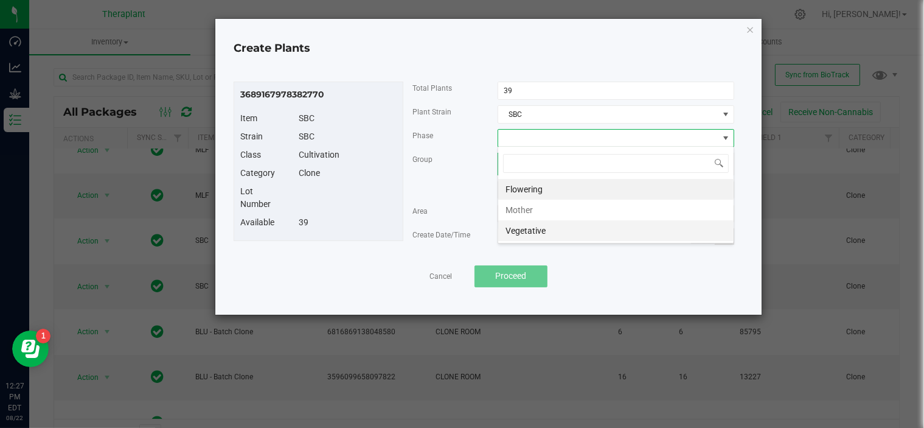
scroll to position [18, 237]
click at [525, 232] on li "Vegetative" at bounding box center [615, 230] width 235 height 21
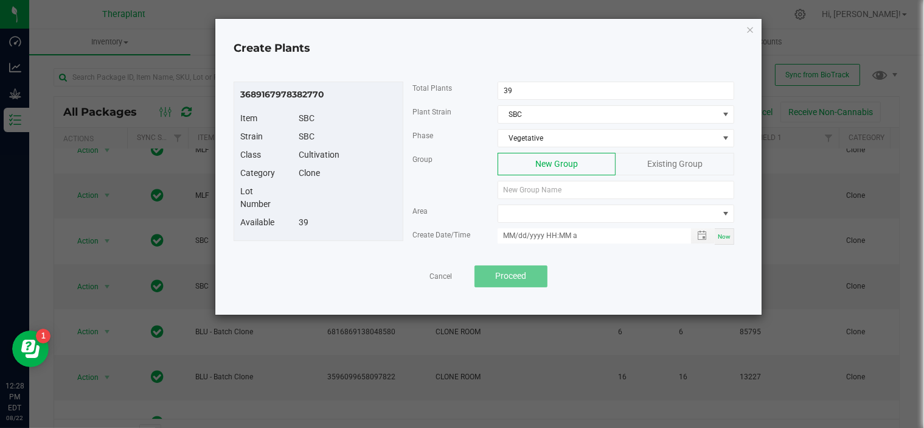
click at [648, 165] on span "Existing Group" at bounding box center [674, 164] width 55 height 10
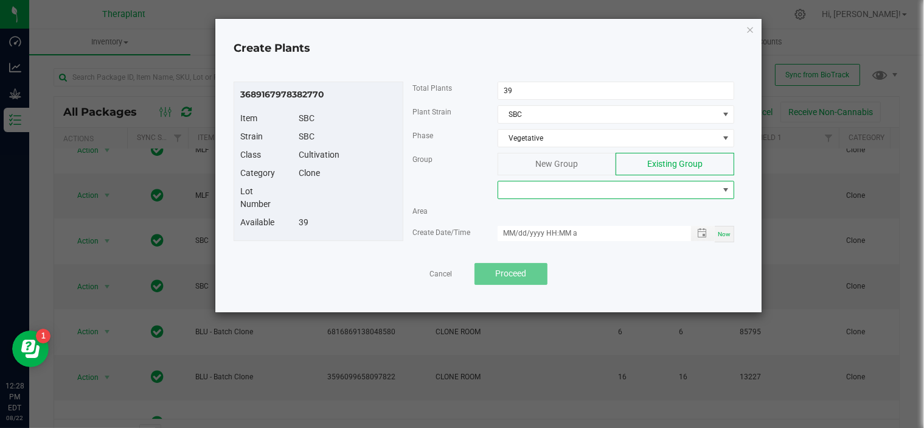
click at [579, 189] on span at bounding box center [608, 189] width 220 height 17
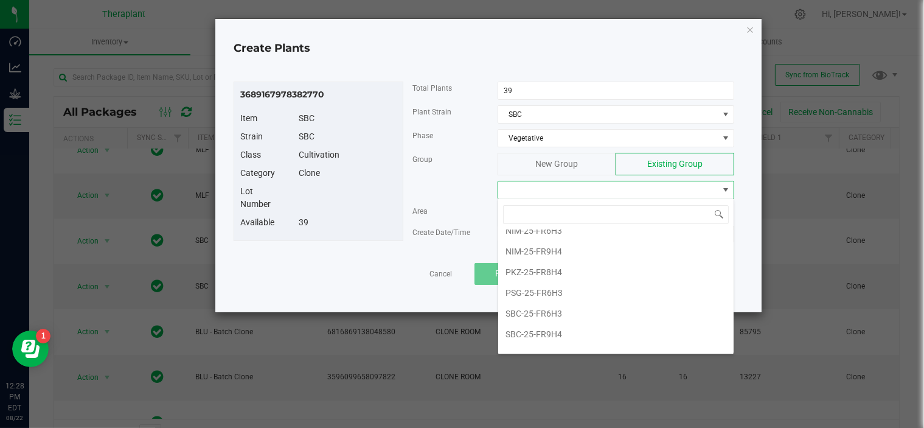
scroll to position [196, 0]
click at [547, 294] on li "SBC-25-FR6H3" at bounding box center [615, 292] width 235 height 21
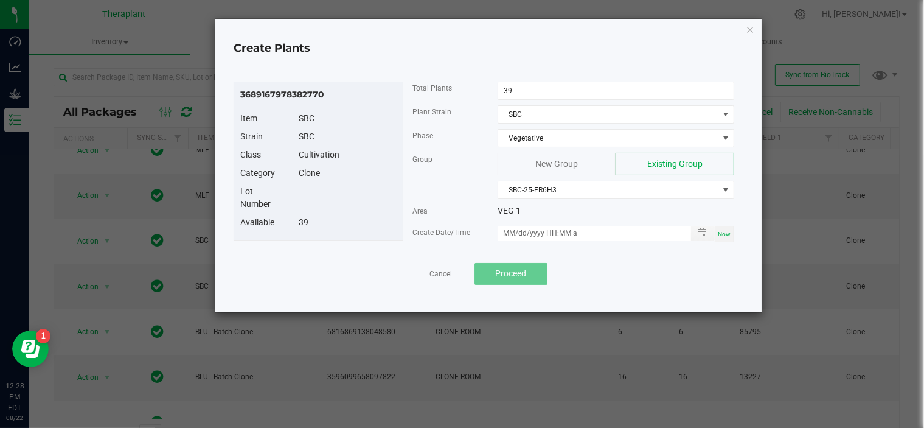
click at [718, 237] on div "Now" at bounding box center [724, 234] width 19 height 16
type input "08/22/2025 12:28 PM"
click at [524, 276] on span "Proceed" at bounding box center [510, 273] width 31 height 10
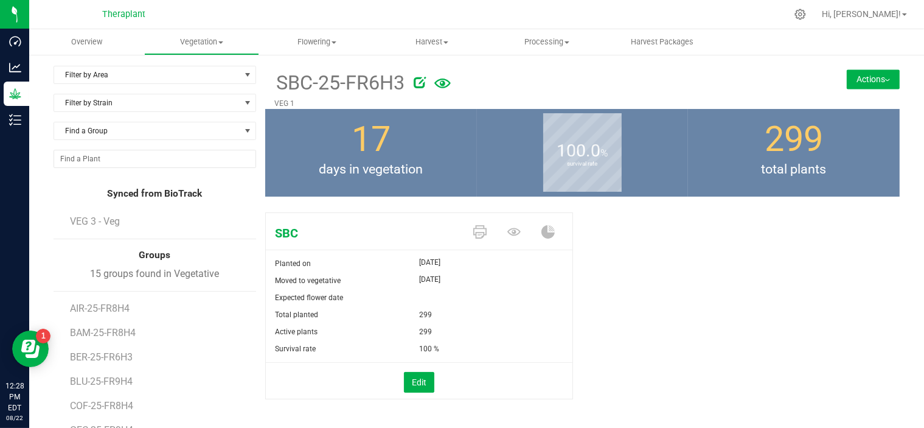
click at [859, 81] on button "Actions" at bounding box center [873, 78] width 53 height 19
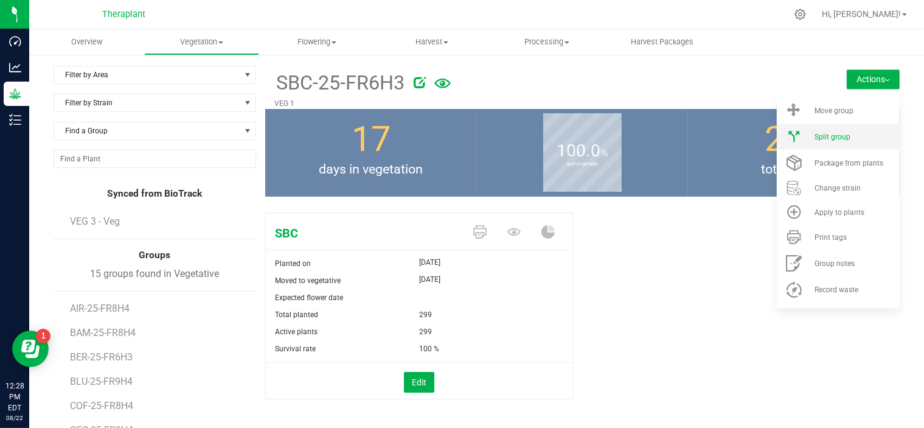
click at [816, 134] on span "Split group" at bounding box center [832, 137] width 36 height 9
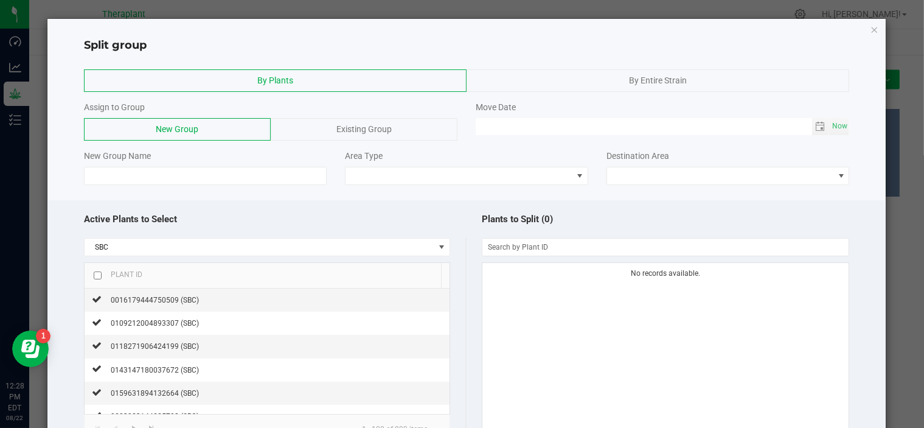
click at [293, 133] on div "Existing Group" at bounding box center [364, 129] width 187 height 23
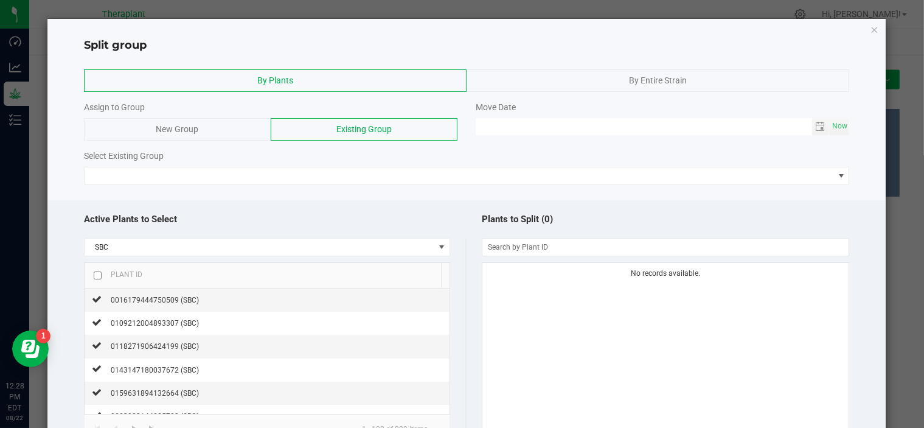
click at [204, 132] on div "New Group" at bounding box center [177, 129] width 187 height 23
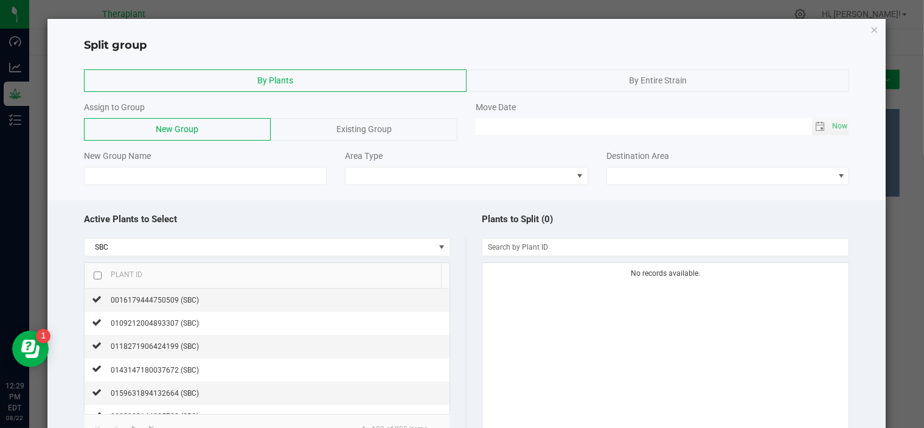
click at [859, 26] on div "Split group By Plants By Entire Strain Assign to Group New Group Existing Group…" at bounding box center [466, 268] width 839 height 498
click at [870, 29] on icon "button" at bounding box center [874, 29] width 9 height 15
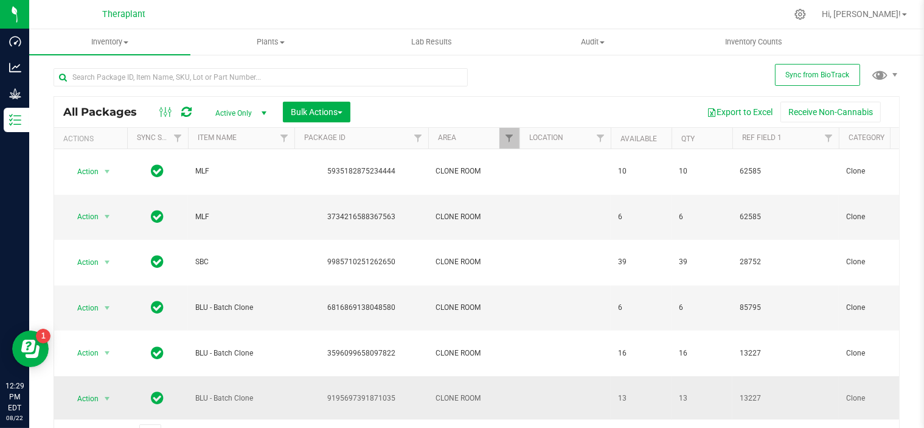
scroll to position [19, 0]
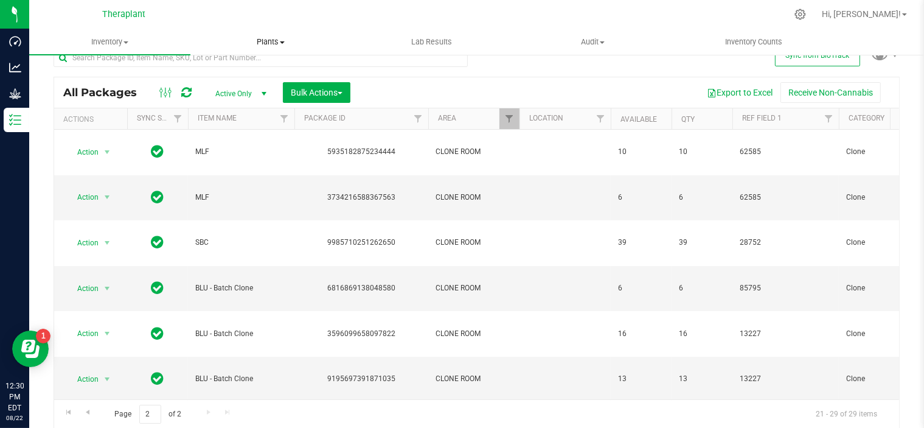
click at [281, 43] on span at bounding box center [282, 42] width 5 height 2
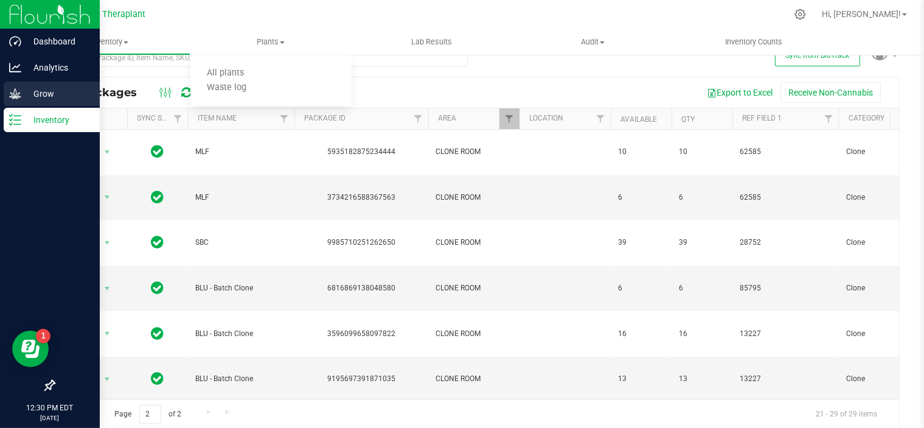
click at [51, 88] on p "Grow" at bounding box center [57, 93] width 73 height 15
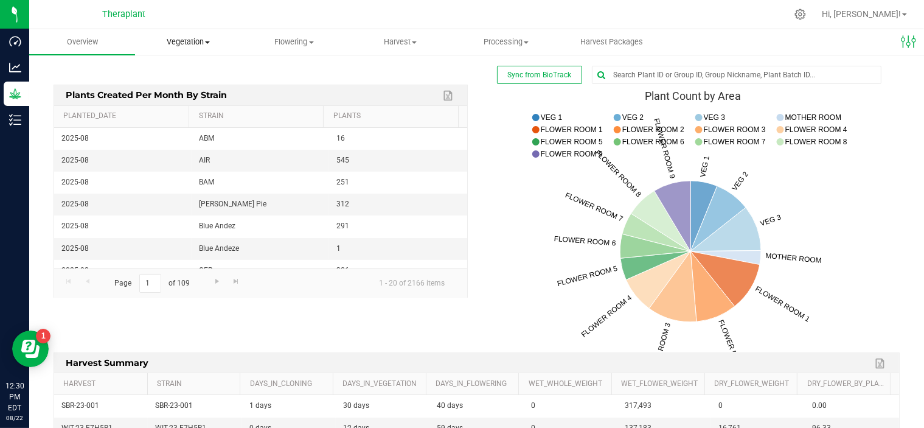
click at [185, 42] on span "Vegetation" at bounding box center [188, 41] width 105 height 11
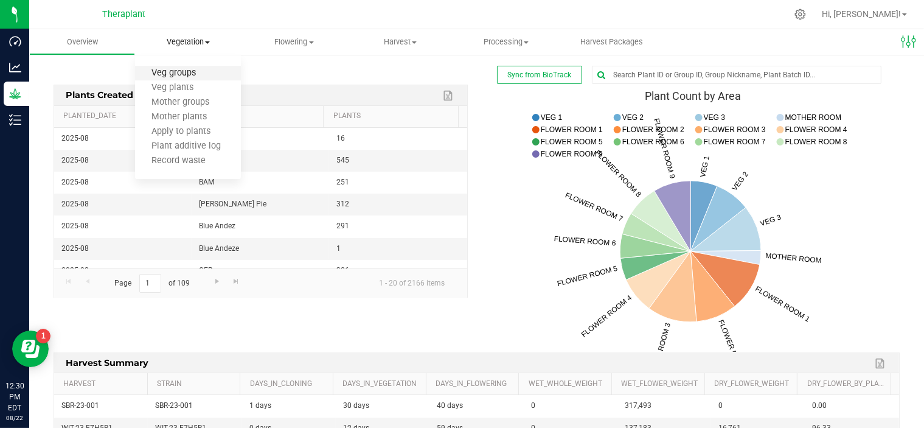
click at [185, 75] on span "Veg groups" at bounding box center [173, 73] width 77 height 10
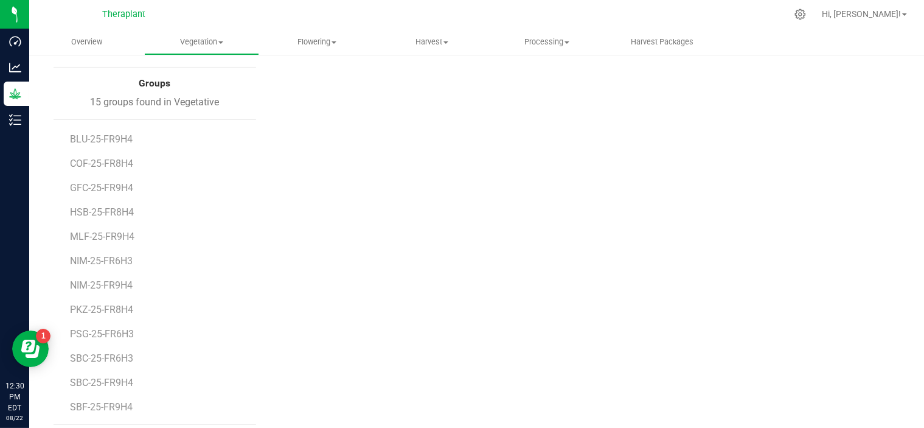
scroll to position [179, 0]
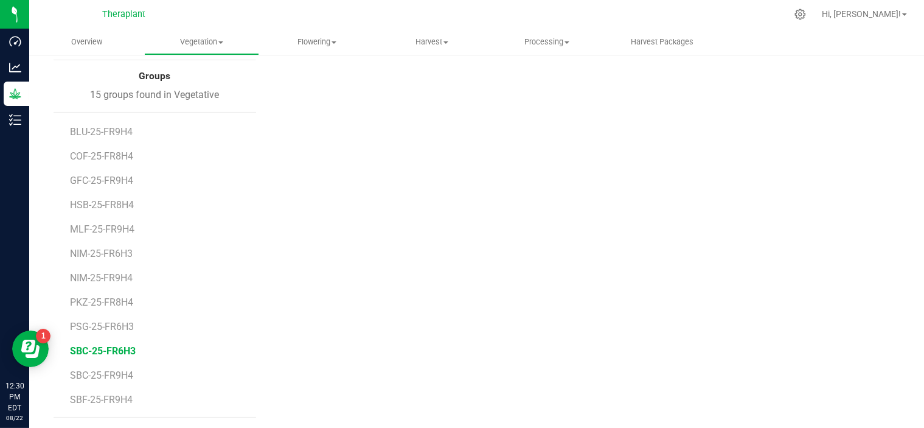
click at [104, 348] on span "SBC-25-FR6H3" at bounding box center [103, 351] width 66 height 12
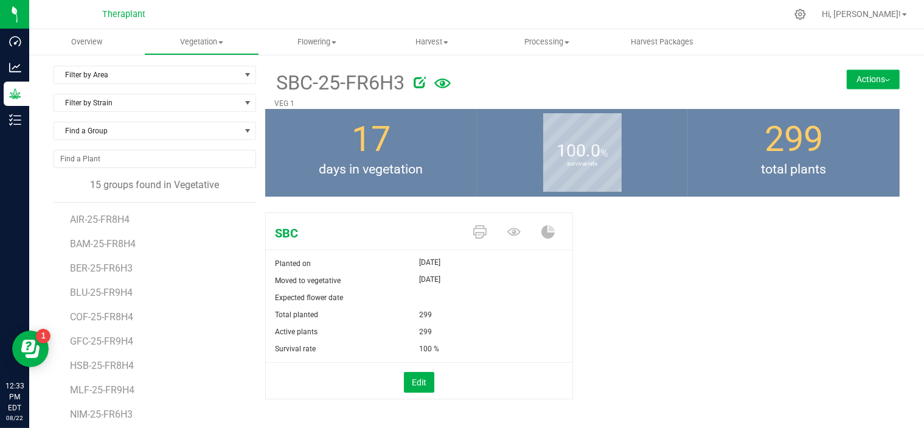
click at [177, 348] on li "HSB-25-FR8H4" at bounding box center [159, 360] width 178 height 24
click at [193, 41] on span "Vegetation" at bounding box center [202, 41] width 114 height 11
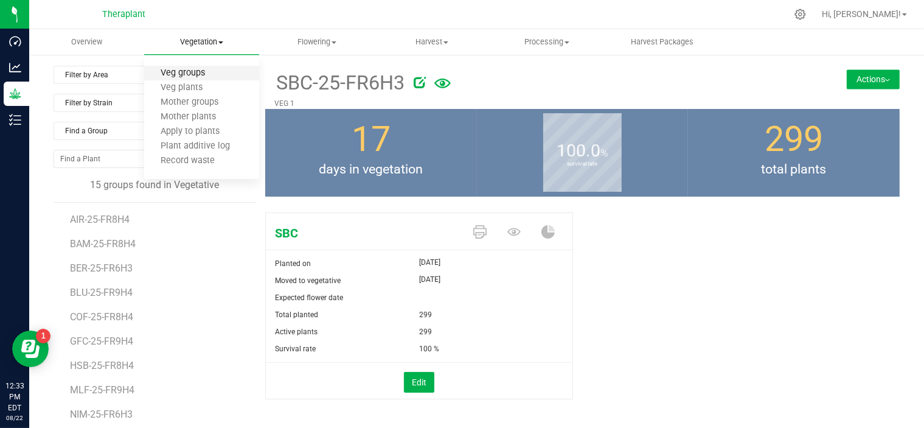
click at [192, 72] on span "Veg groups" at bounding box center [182, 73] width 77 height 10
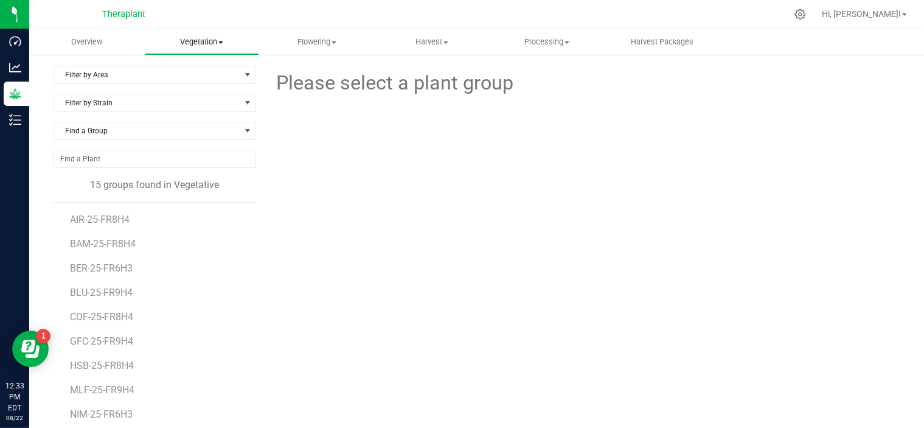
click at [211, 30] on uib-tab-heading "Vegetation Veg groups Veg plants Mother groups Mother plants Apply to plants Pl…" at bounding box center [202, 42] width 114 height 24
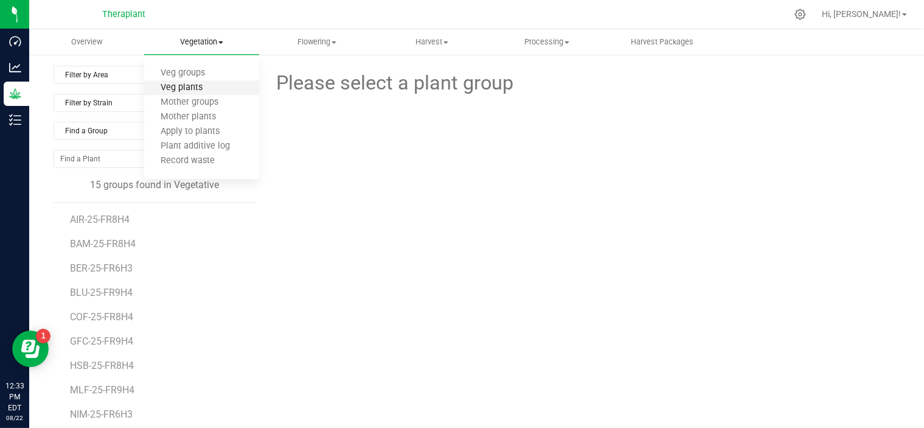
click at [187, 90] on span "Veg plants" at bounding box center [181, 88] width 75 height 10
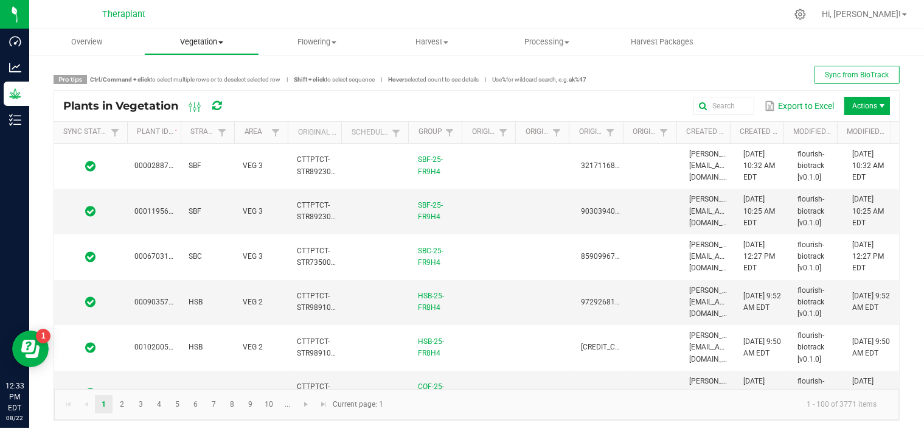
click at [188, 42] on span "Vegetation" at bounding box center [202, 41] width 114 height 11
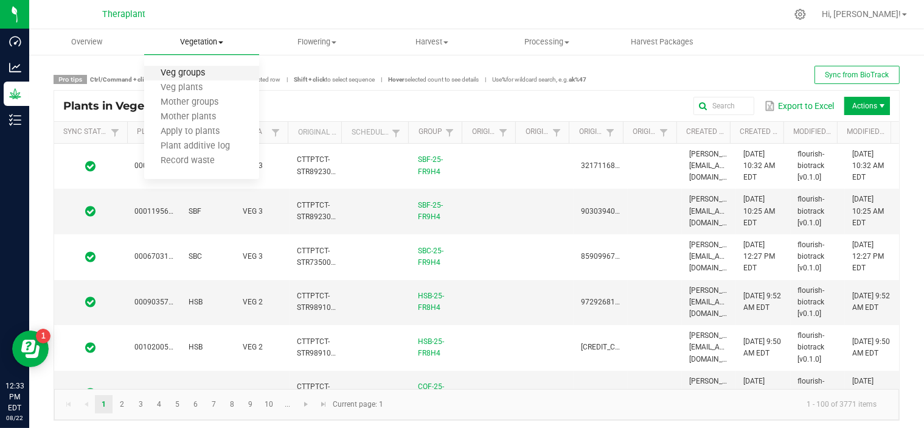
click at [172, 77] on span "Veg groups" at bounding box center [182, 73] width 77 height 10
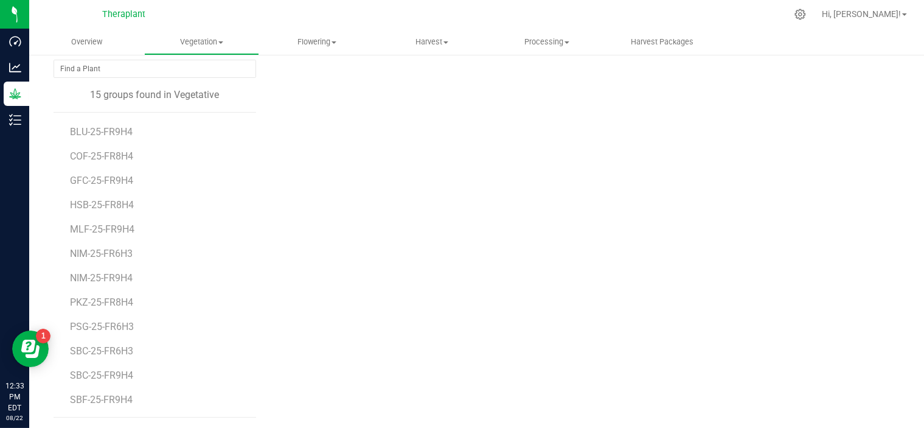
scroll to position [90, 0]
click at [108, 377] on span "SBC-25-FR9H4" at bounding box center [103, 375] width 66 height 12
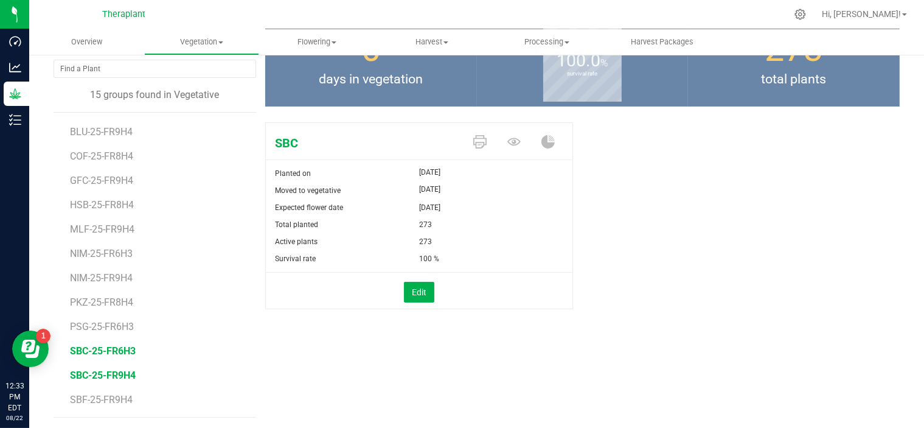
click at [114, 347] on span "SBC-25-FR6H3" at bounding box center [103, 351] width 66 height 12
click at [109, 374] on span "SBC-25-FR9H4" at bounding box center [103, 375] width 66 height 12
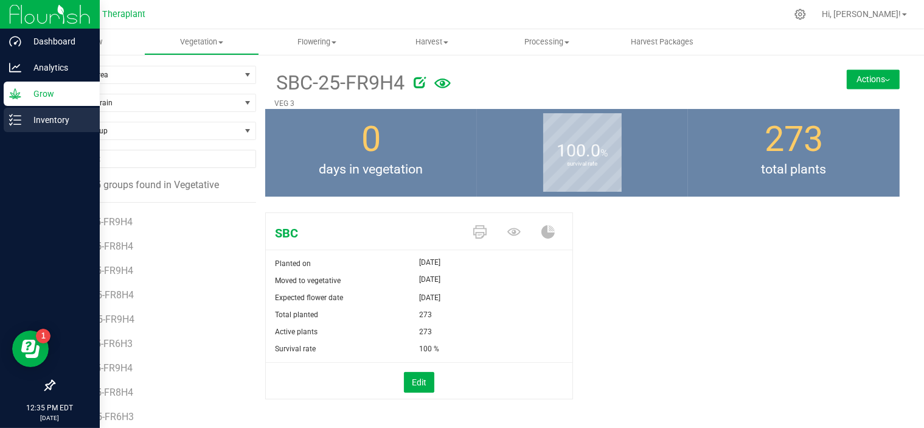
click at [27, 119] on p "Inventory" at bounding box center [57, 120] width 73 height 15
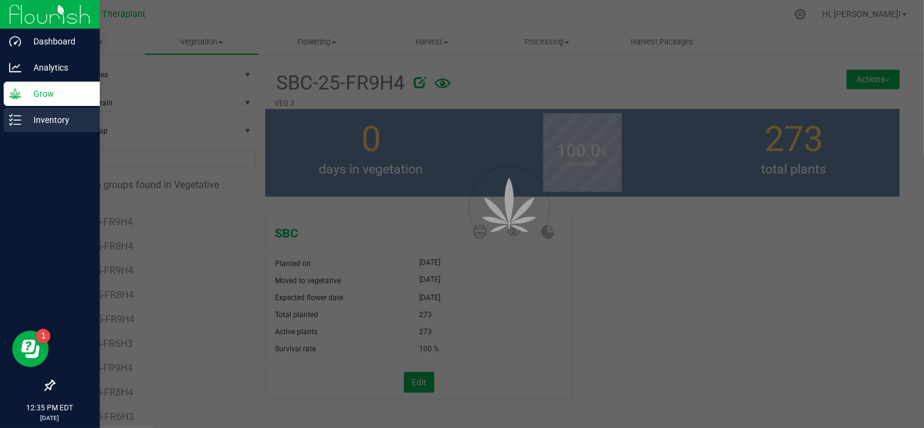
click at [55, 117] on p "Inventory" at bounding box center [57, 120] width 73 height 15
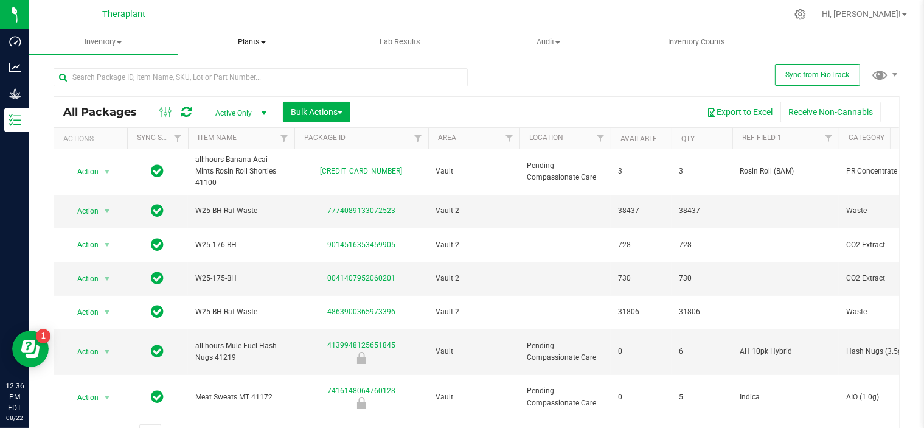
click at [260, 46] on span "Plants" at bounding box center [251, 41] width 147 height 11
click at [578, 93] on div "All Packages Active Only Active Only Lab Samples Locked All External Internal B…" at bounding box center [477, 253] width 846 height 392
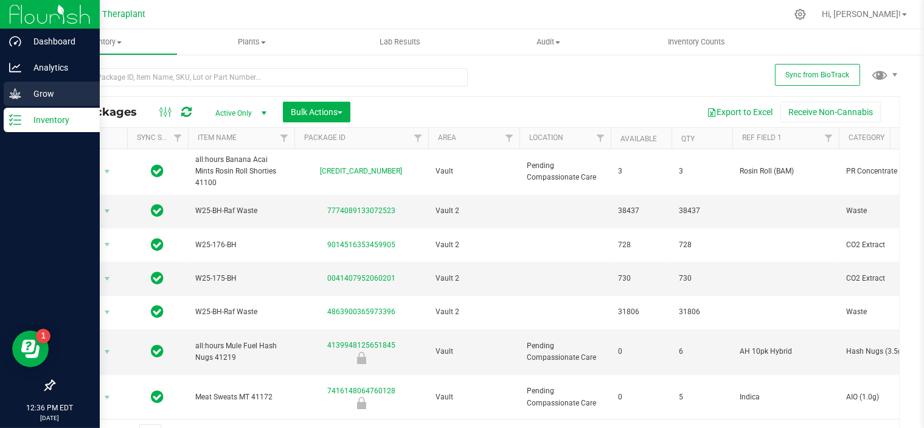
click at [39, 98] on p "Grow" at bounding box center [57, 93] width 73 height 15
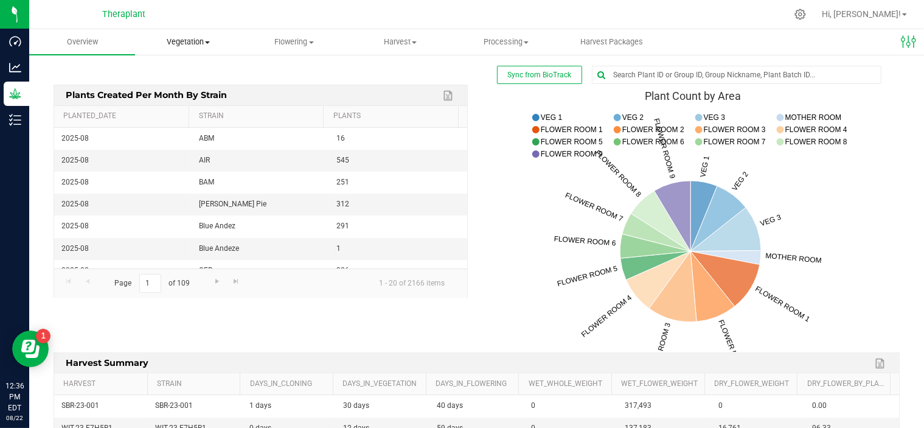
click at [189, 40] on span "Vegetation" at bounding box center [188, 41] width 105 height 11
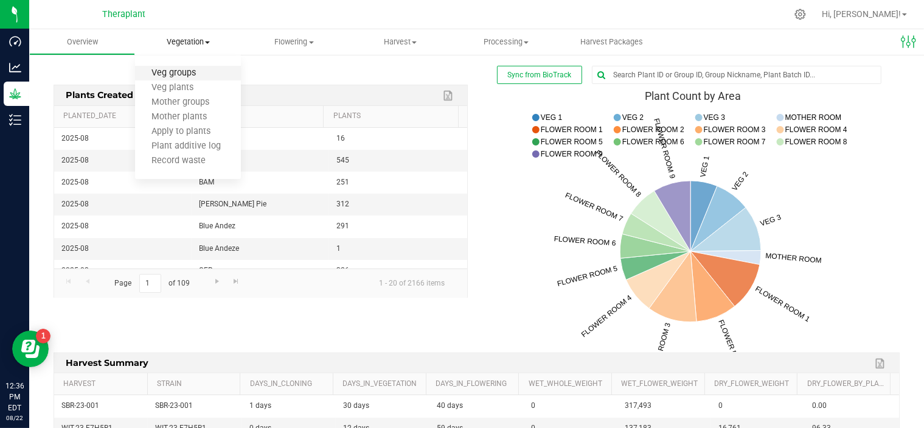
click at [185, 72] on span "Veg groups" at bounding box center [173, 73] width 77 height 10
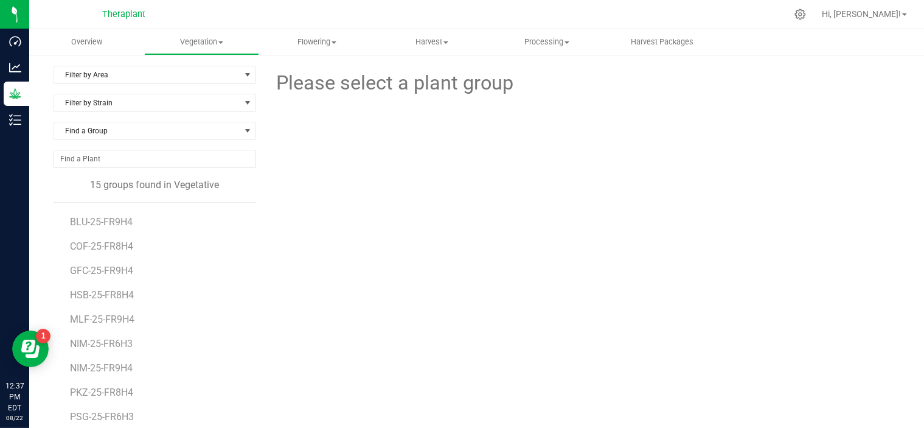
scroll to position [90, 0]
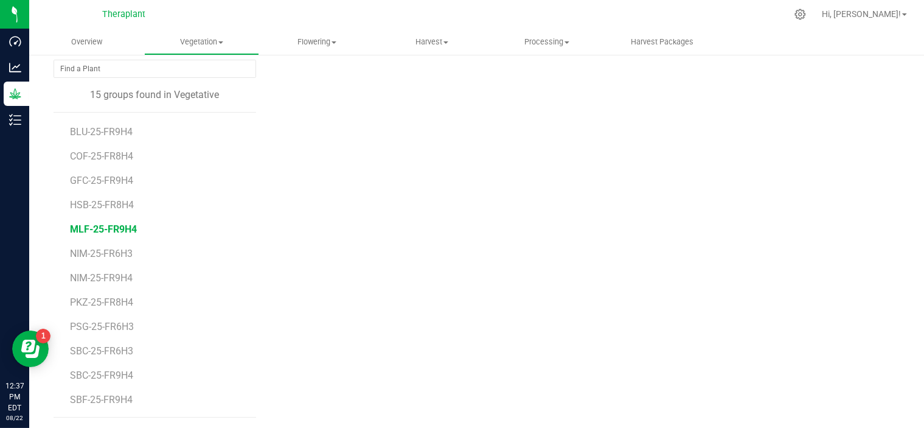
click at [127, 229] on span "MLF-25-FR9H4" at bounding box center [103, 229] width 67 height 12
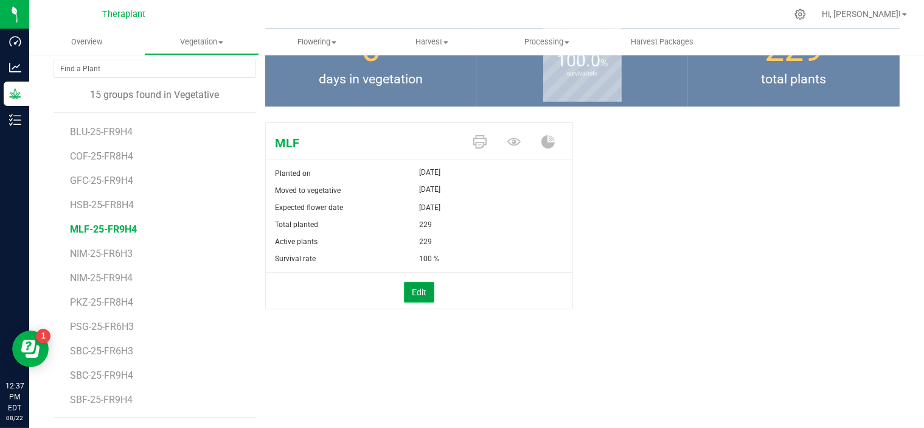
click at [420, 282] on button "Edit" at bounding box center [419, 292] width 30 height 21
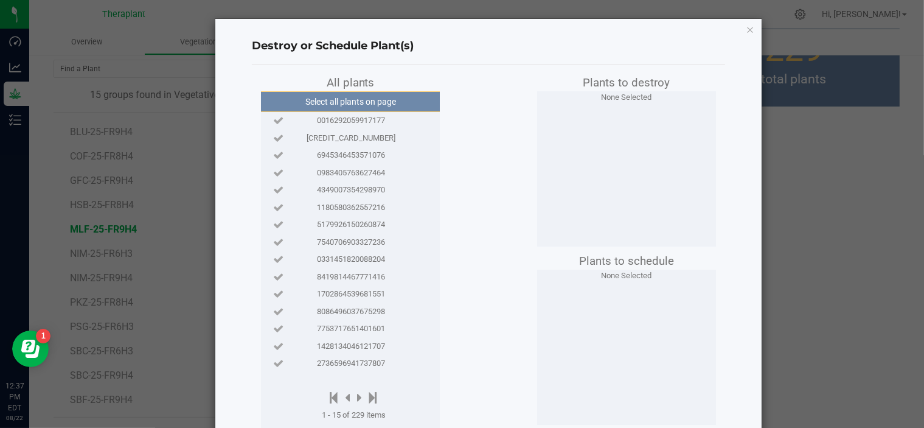
click at [355, 122] on span "0016292059917177" at bounding box center [351, 120] width 68 height 12
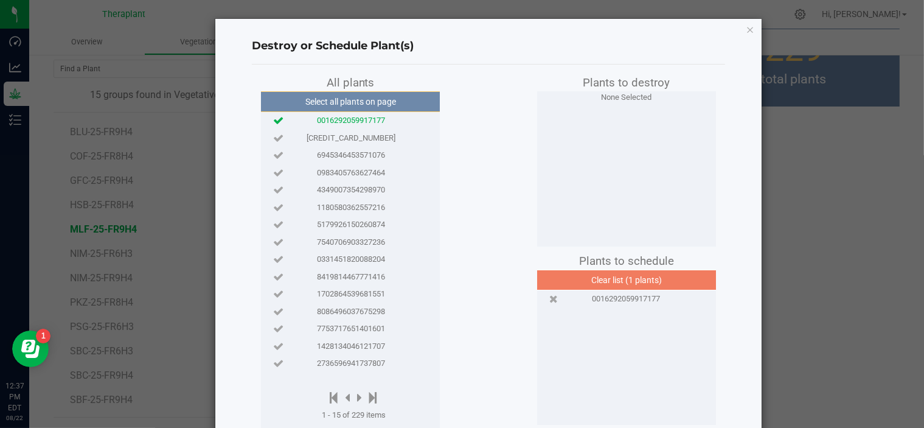
scroll to position [77, 0]
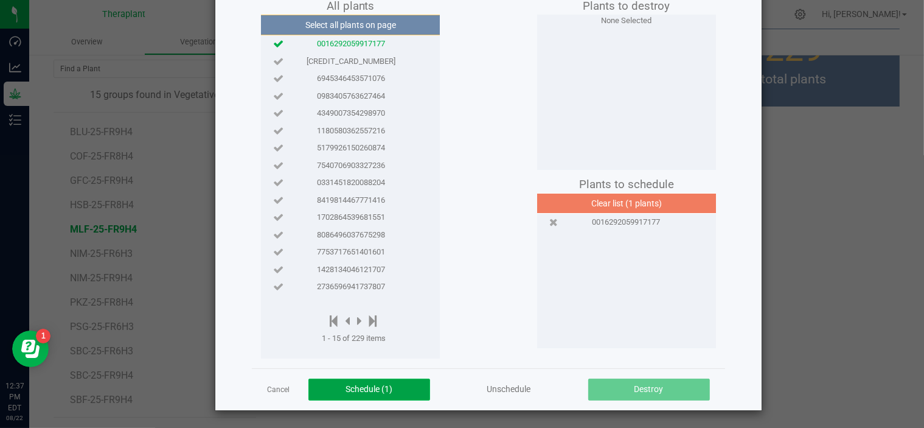
click at [385, 390] on span "Schedule (1)" at bounding box center [368, 389] width 47 height 10
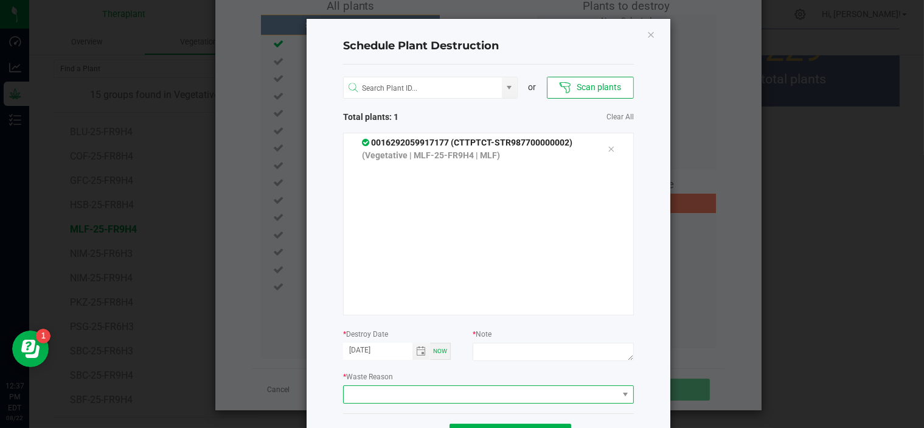
click at [412, 391] on span at bounding box center [481, 394] width 274 height 17
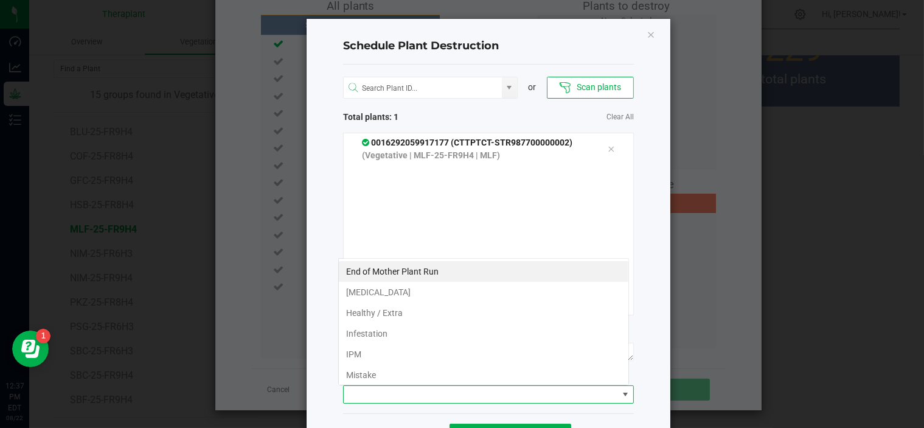
scroll to position [18, 291]
click at [375, 375] on li "Mistake" at bounding box center [483, 374] width 289 height 21
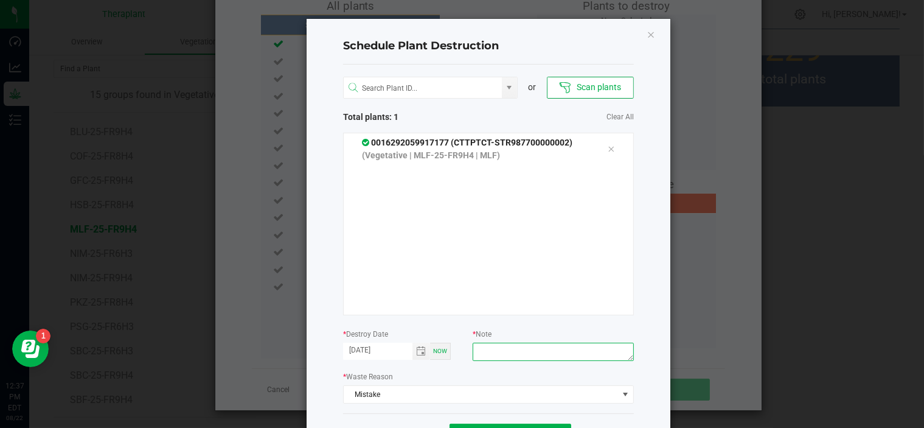
click at [498, 346] on textarea at bounding box center [553, 351] width 161 height 18
type textarea "0"
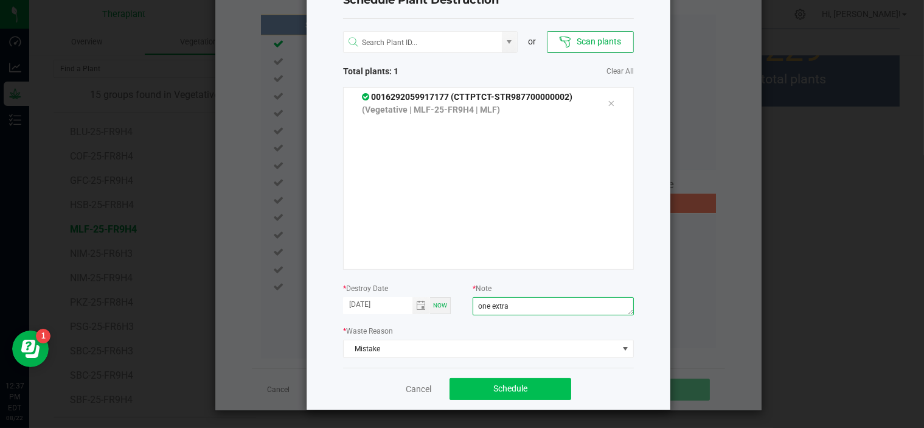
type textarea "one extra"
click at [493, 389] on span "Schedule" at bounding box center [510, 388] width 34 height 10
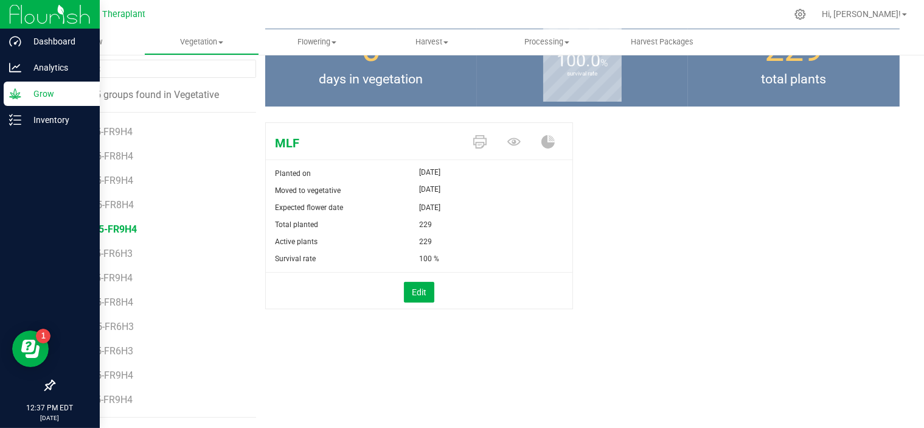
click at [24, 94] on p "Grow" at bounding box center [57, 93] width 73 height 15
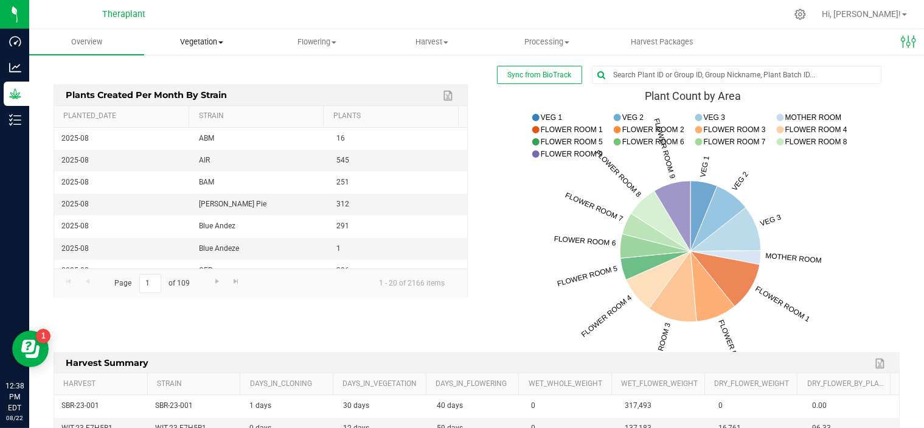
click at [205, 43] on span "Vegetation" at bounding box center [202, 41] width 114 height 11
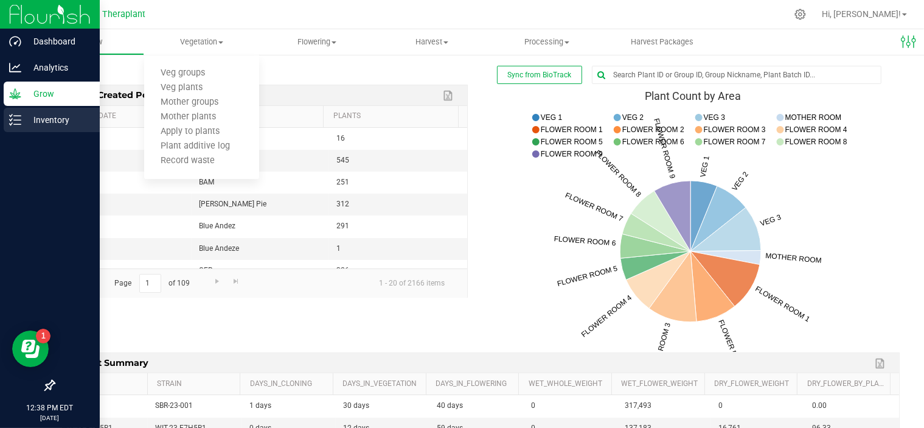
click at [20, 117] on icon at bounding box center [15, 120] width 12 height 12
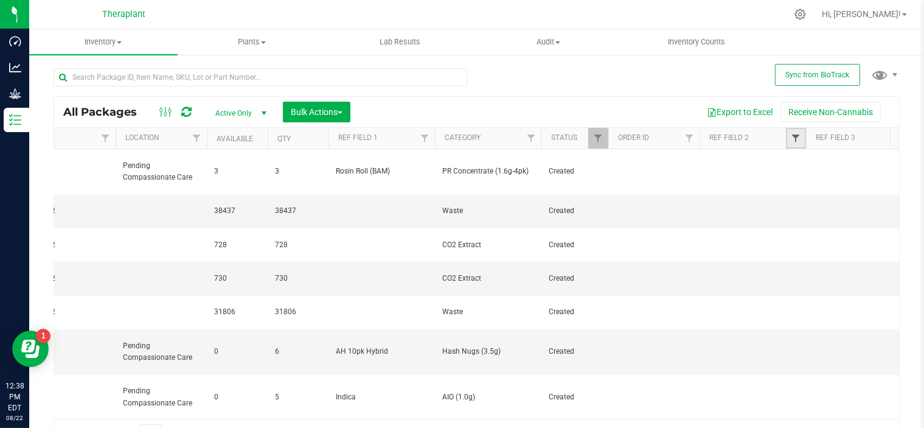
click at [797, 137] on span "Filter" at bounding box center [796, 138] width 10 height 10
click at [796, 142] on span "Filter" at bounding box center [796, 138] width 10 height 10
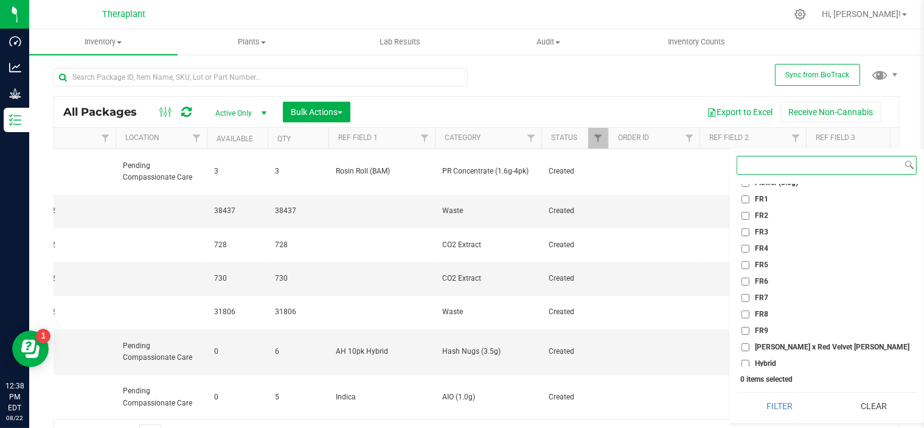
scroll to position [141, 0]
click at [746, 327] on input "FR9" at bounding box center [745, 328] width 8 height 8
checkbox input "true"
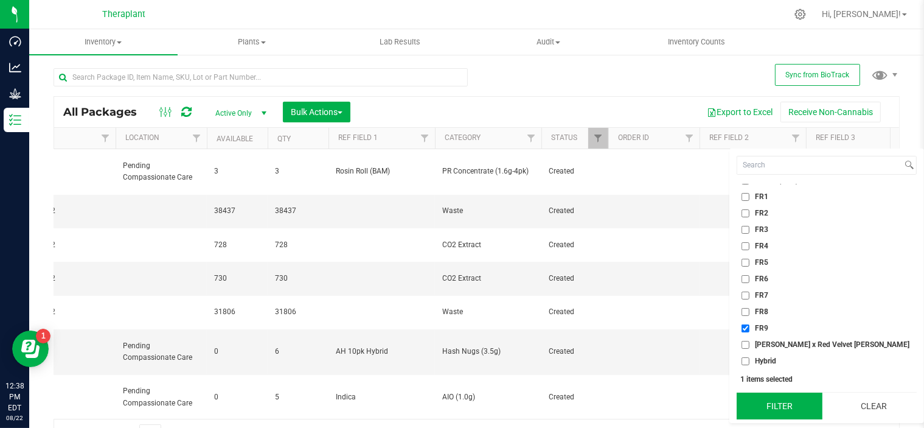
click at [765, 410] on button "Filter" at bounding box center [780, 405] width 86 height 27
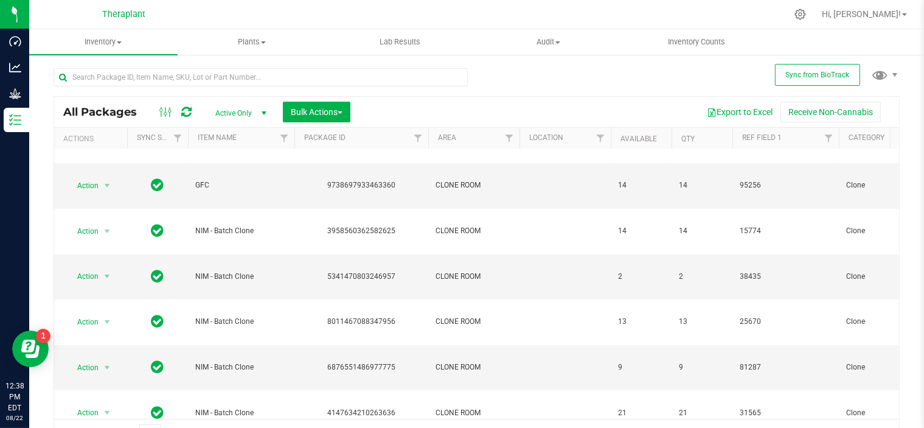
scroll to position [19, 0]
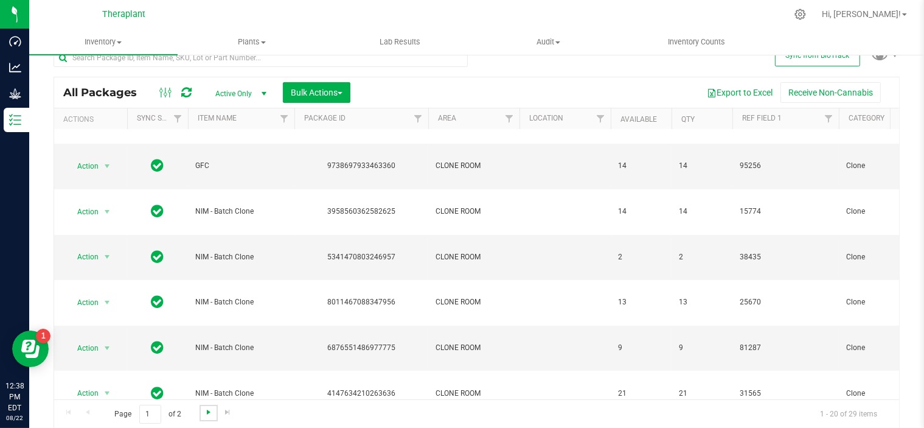
click at [204, 409] on span "Go to the next page" at bounding box center [209, 412] width 10 height 10
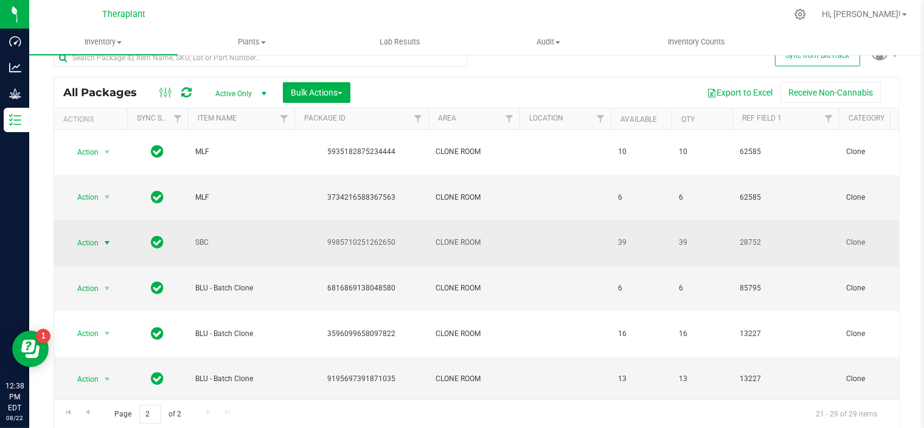
click at [106, 238] on span "select" at bounding box center [107, 243] width 10 height 10
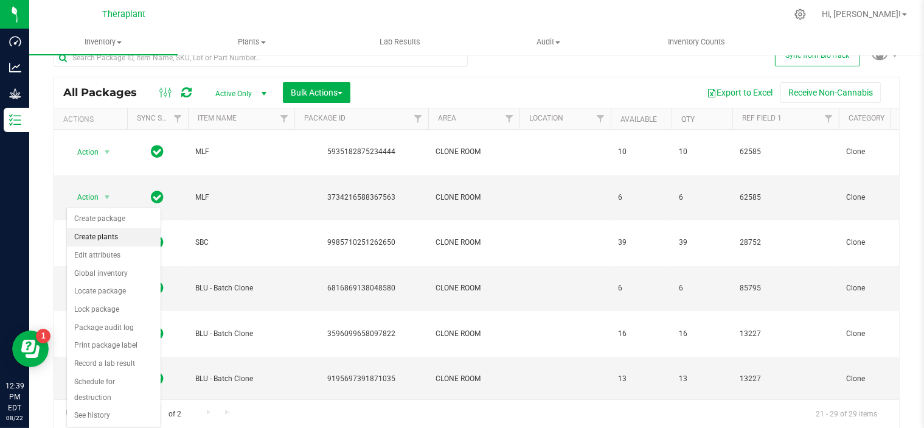
click at [101, 235] on li "Create plants" at bounding box center [114, 237] width 94 height 18
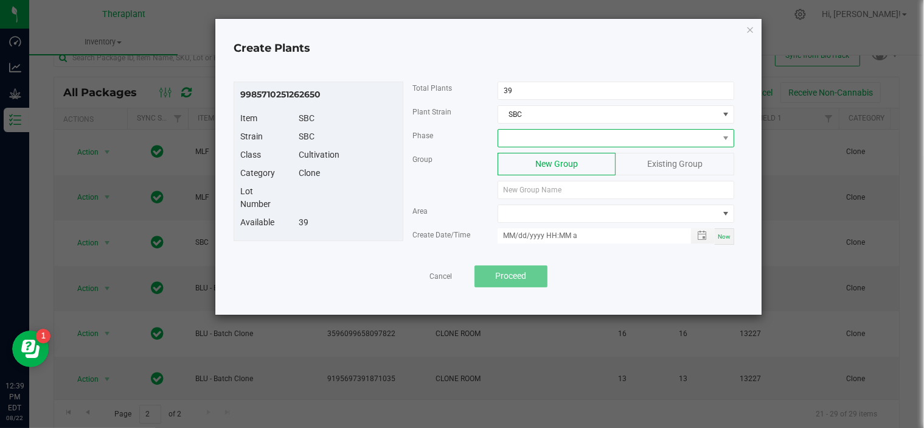
click at [639, 134] on span at bounding box center [608, 138] width 220 height 17
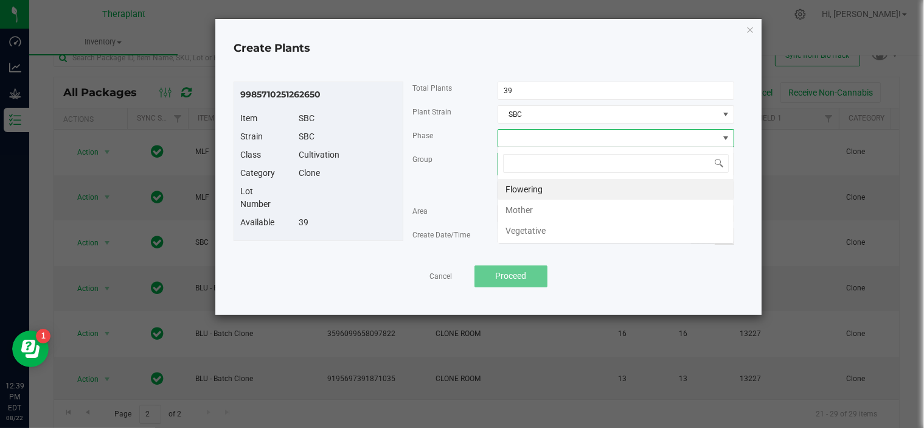
scroll to position [18, 237]
click at [749, 29] on icon "button" at bounding box center [750, 29] width 9 height 15
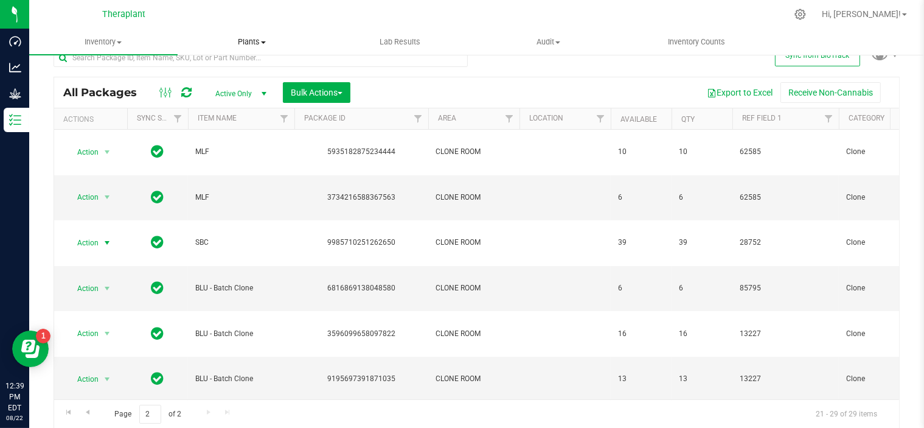
click at [253, 43] on span "Plants" at bounding box center [251, 41] width 147 height 11
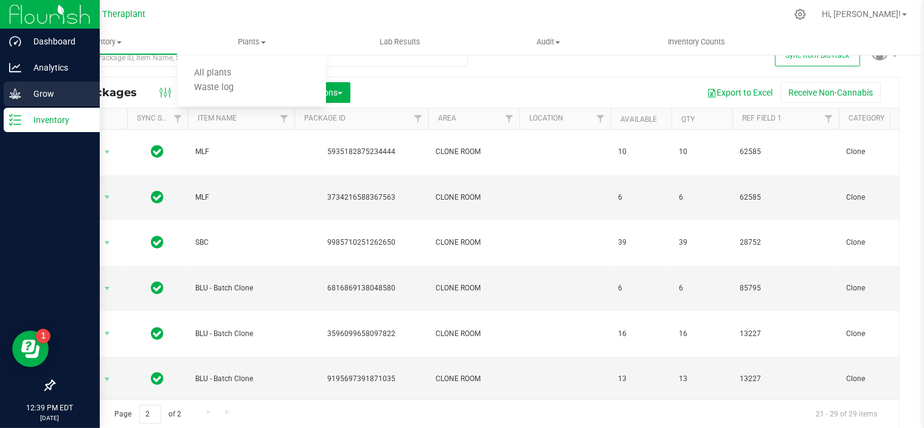
click at [36, 93] on p "Grow" at bounding box center [57, 93] width 73 height 15
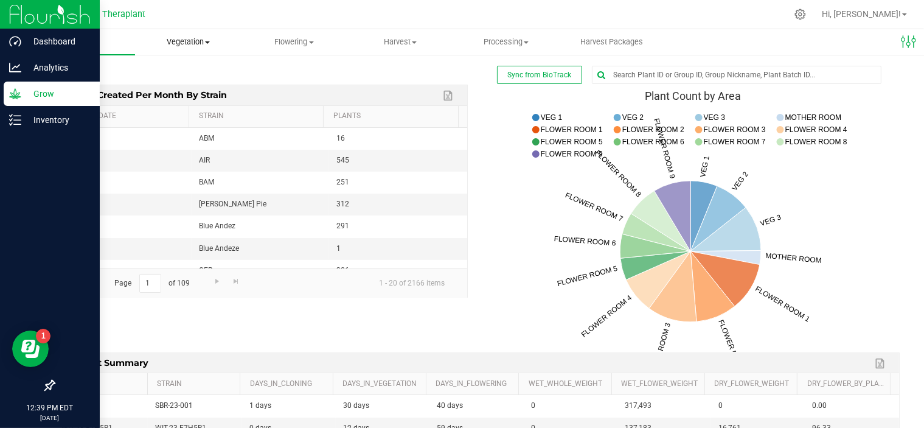
click at [196, 37] on span "Vegetation" at bounding box center [188, 41] width 105 height 11
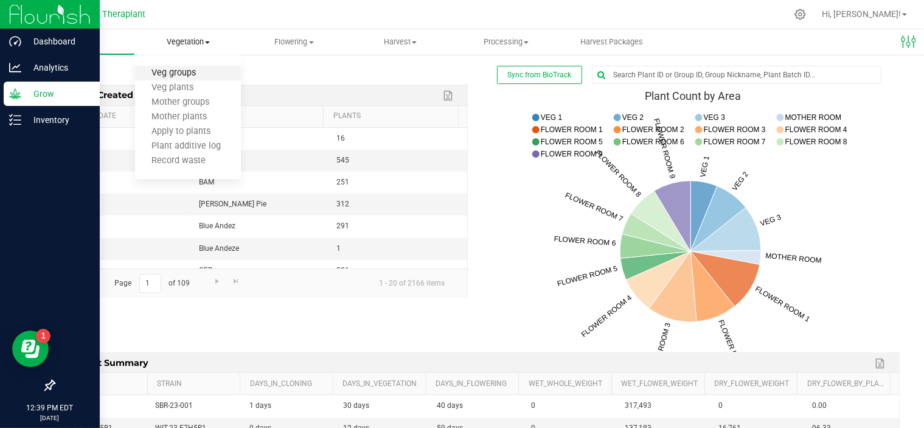
click at [185, 75] on span "Veg groups" at bounding box center [173, 73] width 77 height 10
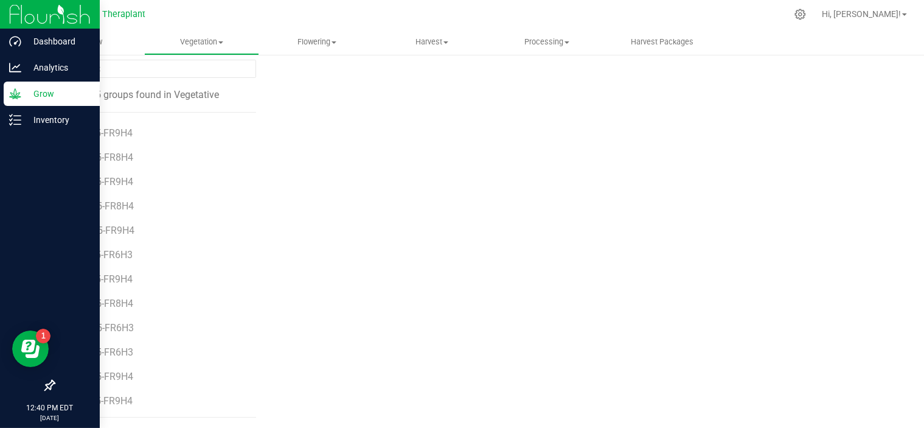
scroll to position [71, 0]
click at [120, 347] on span "SBC-25-FR6H3" at bounding box center [103, 351] width 66 height 12
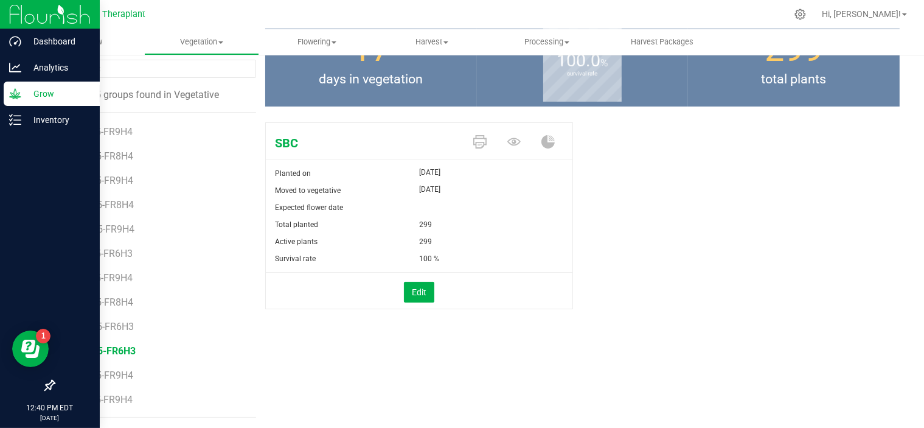
click at [414, 302] on div "Edit" at bounding box center [419, 290] width 325 height 36
click at [414, 300] on button "Edit" at bounding box center [419, 292] width 30 height 21
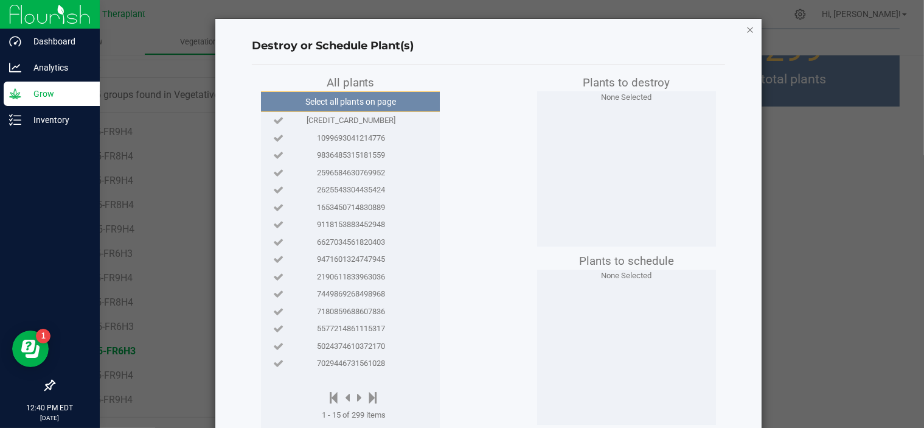
click at [746, 31] on icon "button" at bounding box center [750, 29] width 9 height 15
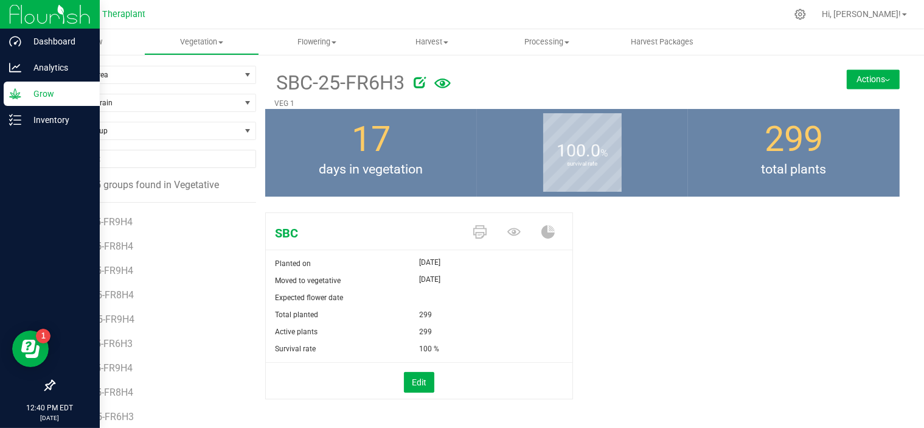
click at [861, 76] on button "Actions" at bounding box center [873, 78] width 53 height 19
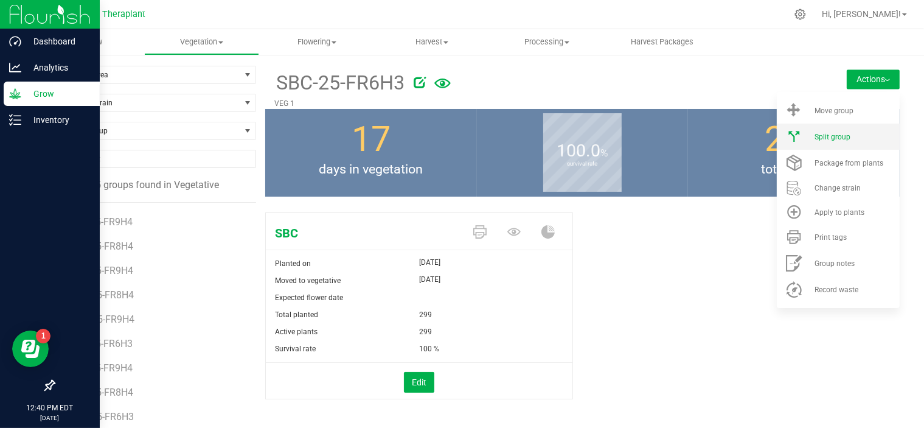
click at [832, 135] on span "Split group" at bounding box center [832, 137] width 36 height 9
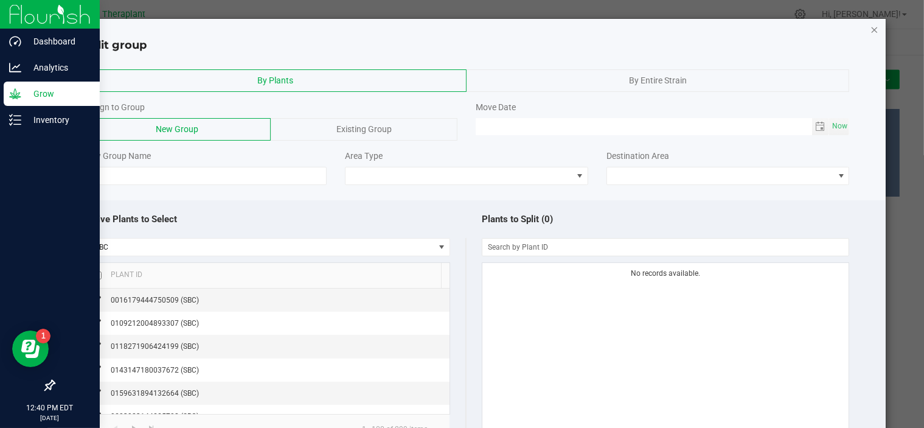
click at [870, 30] on icon "button" at bounding box center [874, 29] width 9 height 15
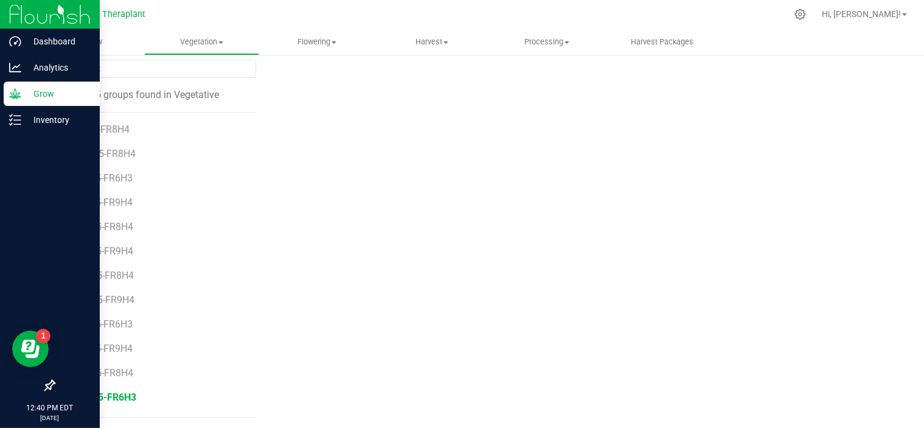
scroll to position [71, 0]
click at [108, 375] on span "SBC-25-FR9H4" at bounding box center [103, 375] width 66 height 12
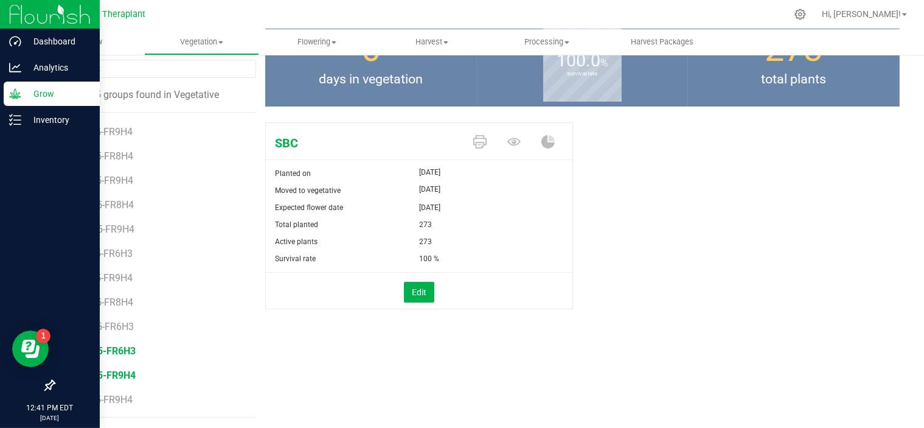
click at [119, 349] on span "SBC-25-FR6H3" at bounding box center [103, 351] width 66 height 12
click at [117, 373] on span "SBC-25-FR9H4" at bounding box center [103, 375] width 66 height 12
click at [21, 125] on p "Inventory" at bounding box center [57, 120] width 73 height 15
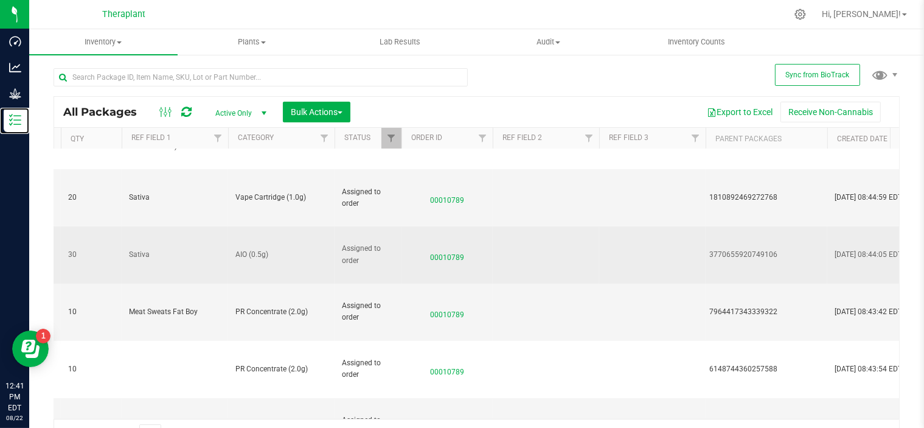
scroll to position [0, 612]
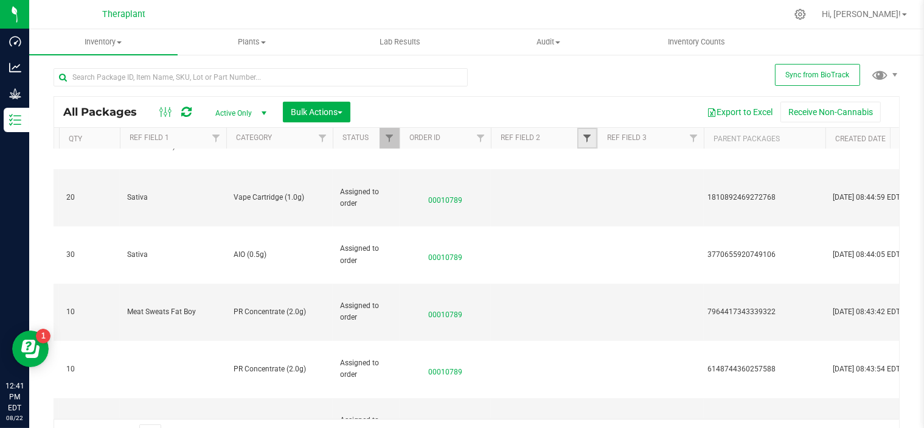
click at [590, 139] on span "Filter" at bounding box center [587, 138] width 10 height 10
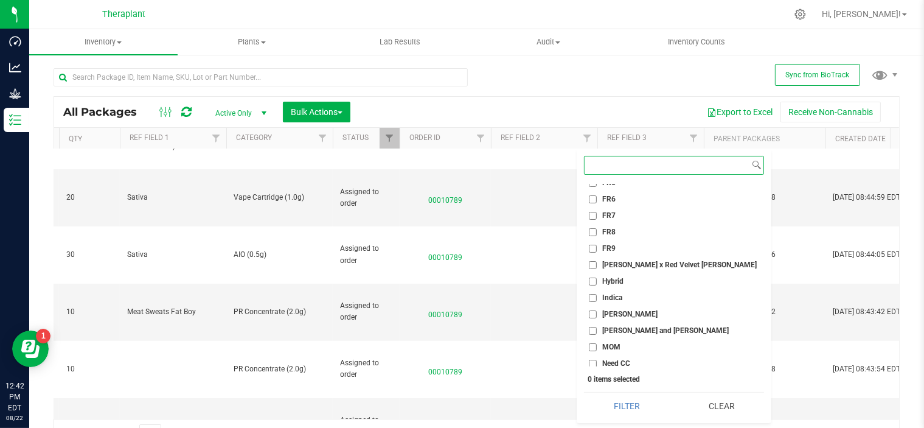
scroll to position [218, 0]
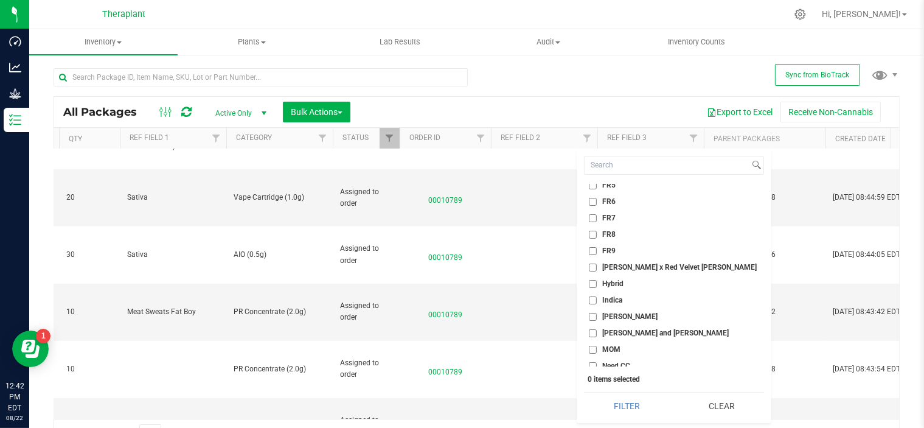
click at [594, 249] on input "FR9" at bounding box center [593, 251] width 8 height 8
checkbox input "true"
click at [626, 392] on div "Filter Clear" at bounding box center [674, 405] width 180 height 27
click at [625, 407] on button "Filter" at bounding box center [627, 405] width 86 height 27
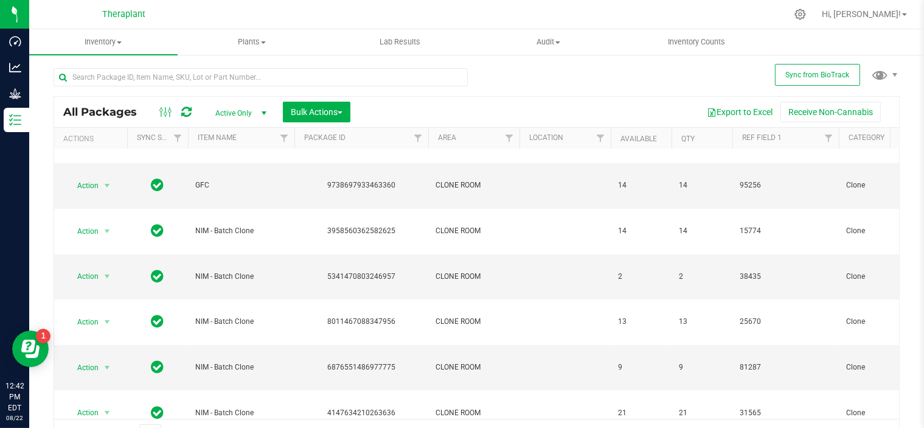
scroll to position [19, 0]
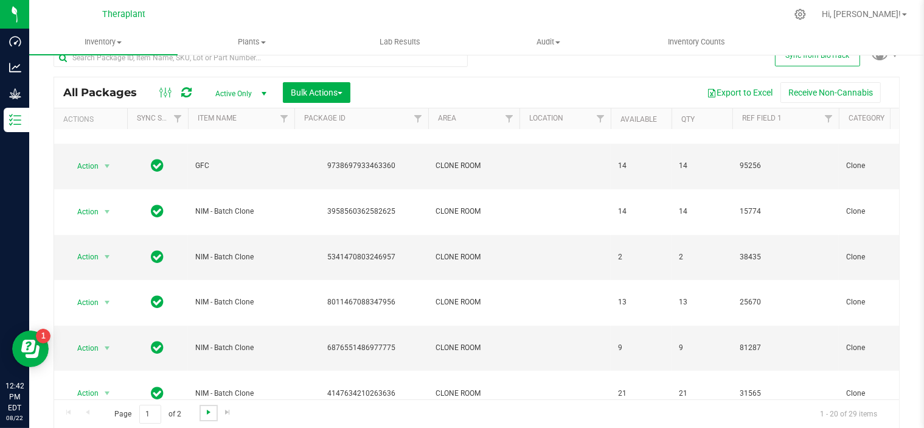
click at [207, 412] on span "Go to the next page" at bounding box center [209, 412] width 10 height 10
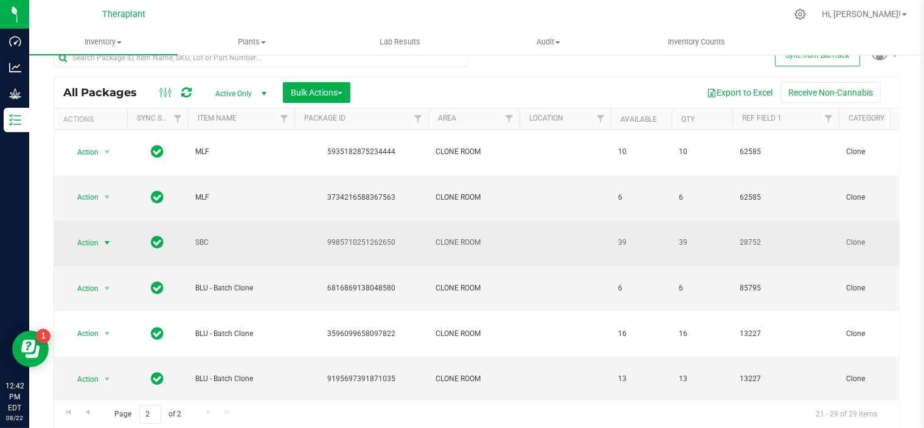
click at [106, 238] on span "select" at bounding box center [107, 243] width 10 height 10
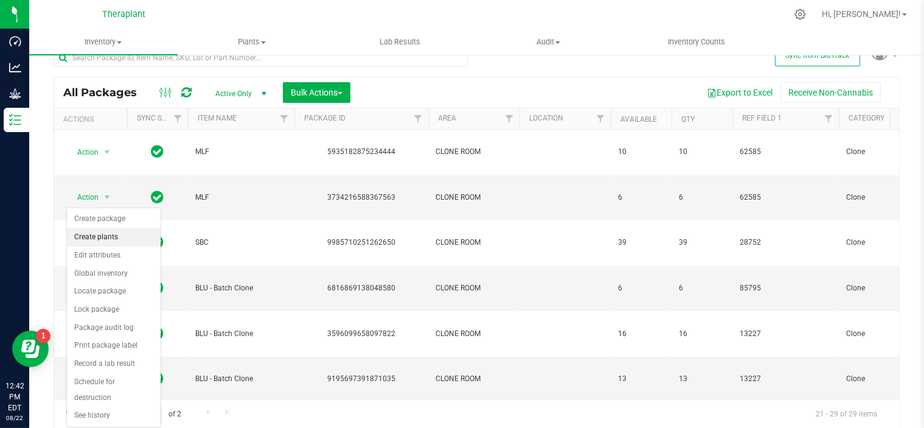
click at [111, 237] on li "Create plants" at bounding box center [114, 237] width 94 height 18
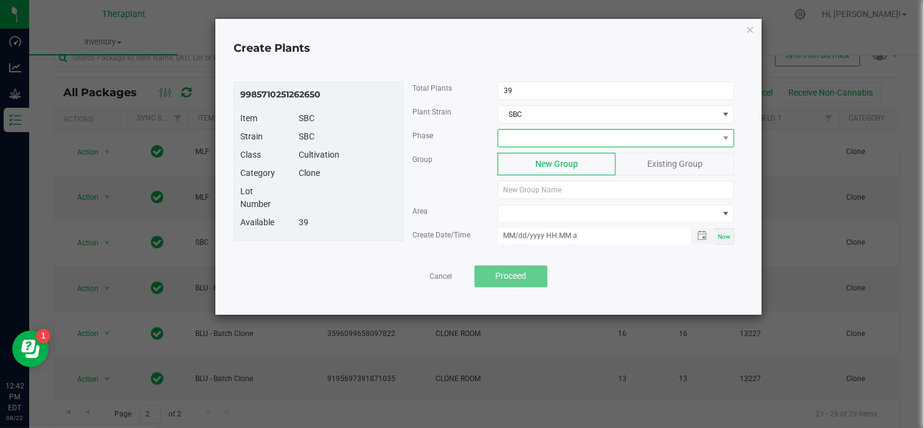
click at [567, 137] on span at bounding box center [608, 138] width 220 height 17
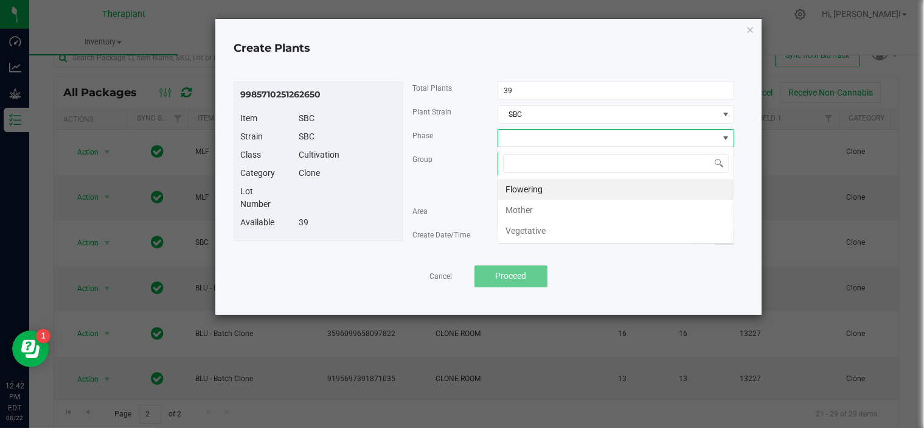
scroll to position [18, 237]
click at [538, 229] on li "Vegetative" at bounding box center [615, 230] width 235 height 21
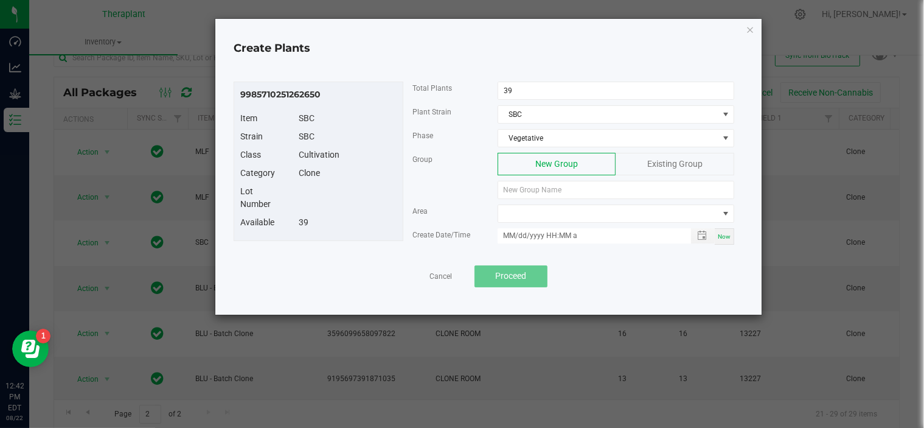
click at [650, 164] on span "Existing Group" at bounding box center [674, 164] width 55 height 10
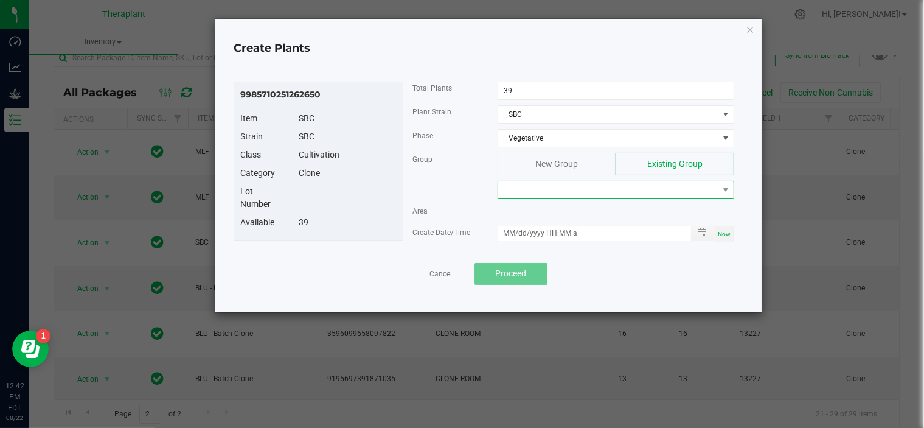
click at [603, 191] on span at bounding box center [608, 189] width 220 height 17
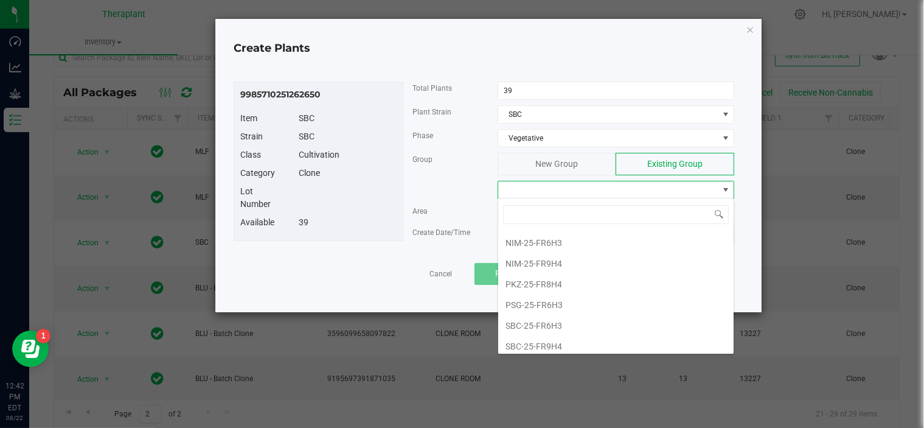
scroll to position [185, 0]
click at [580, 322] on li "SBC-25-FR9H4" at bounding box center [615, 324] width 235 height 21
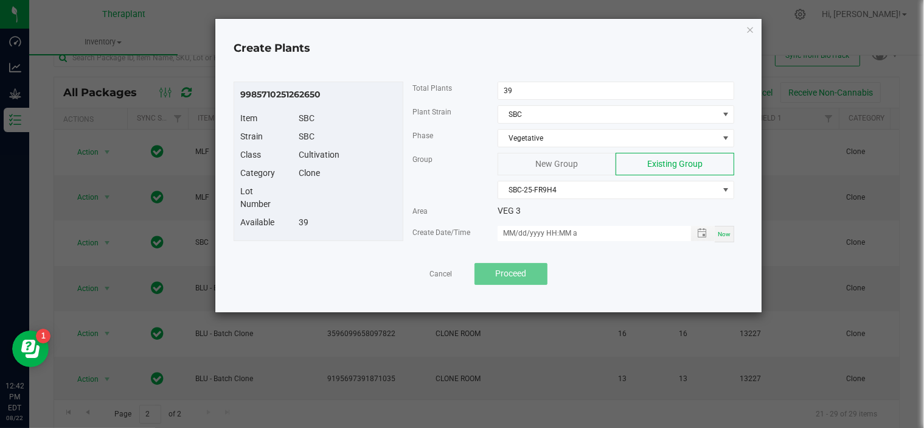
click at [727, 236] on div "Now" at bounding box center [724, 234] width 19 height 16
type input "[DATE] 12:42 PM"
click at [523, 272] on span "Proceed" at bounding box center [510, 273] width 31 height 10
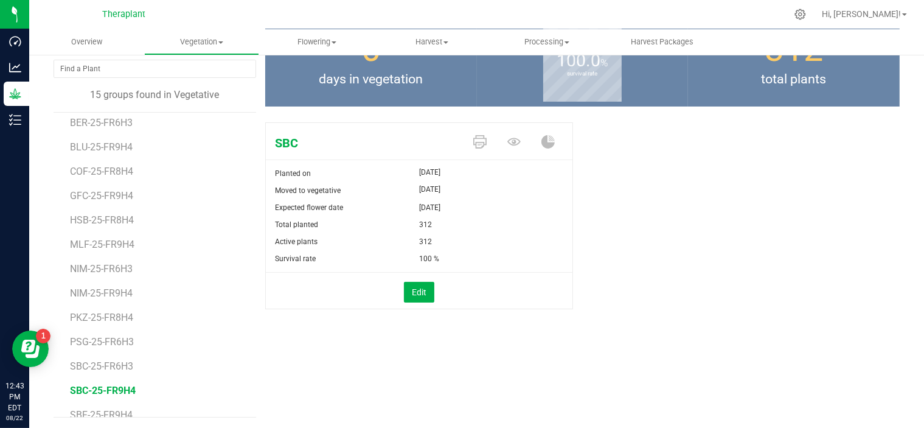
scroll to position [71, 0]
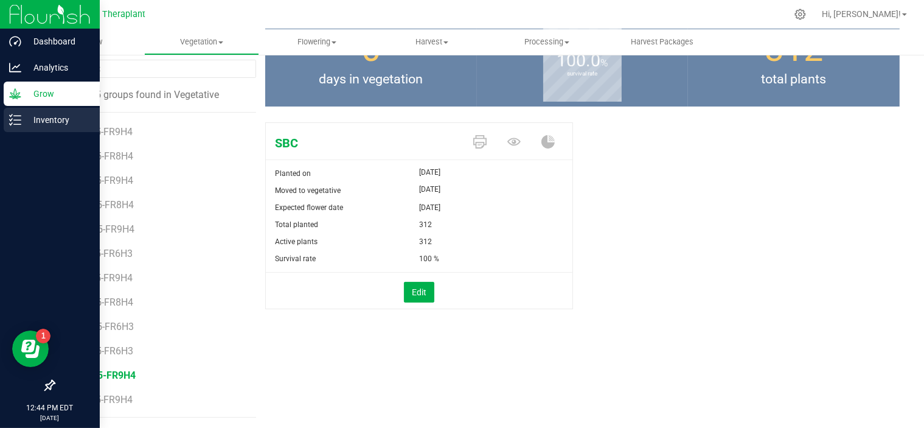
click at [37, 125] on p "Inventory" at bounding box center [57, 120] width 73 height 15
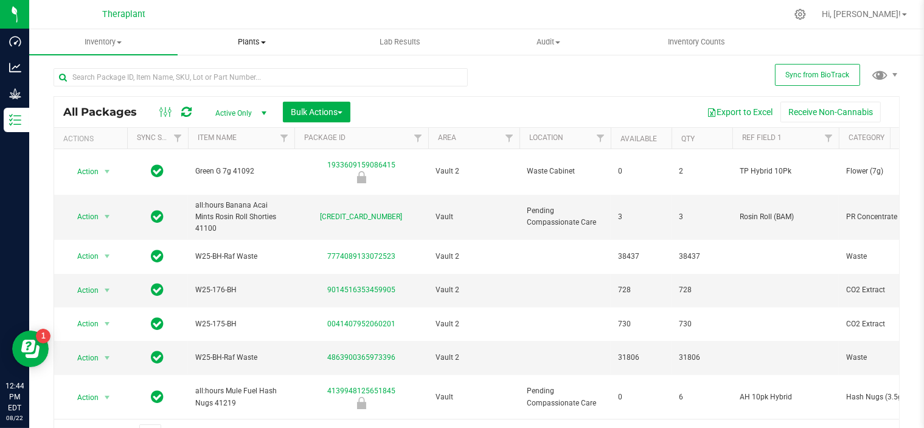
click at [243, 44] on span "Plants" at bounding box center [251, 41] width 147 height 11
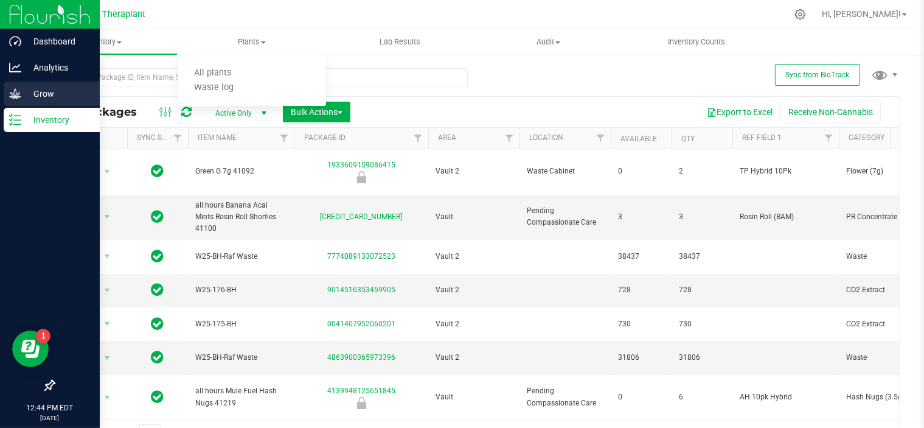
click at [16, 100] on div "Grow" at bounding box center [52, 93] width 96 height 24
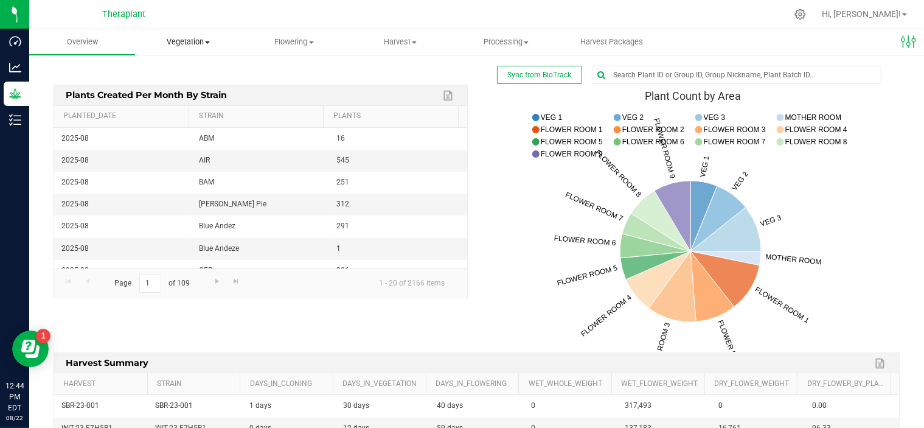
click at [205, 39] on span "Vegetation" at bounding box center [188, 41] width 105 height 11
click at [181, 67] on li "Veg groups" at bounding box center [188, 73] width 106 height 15
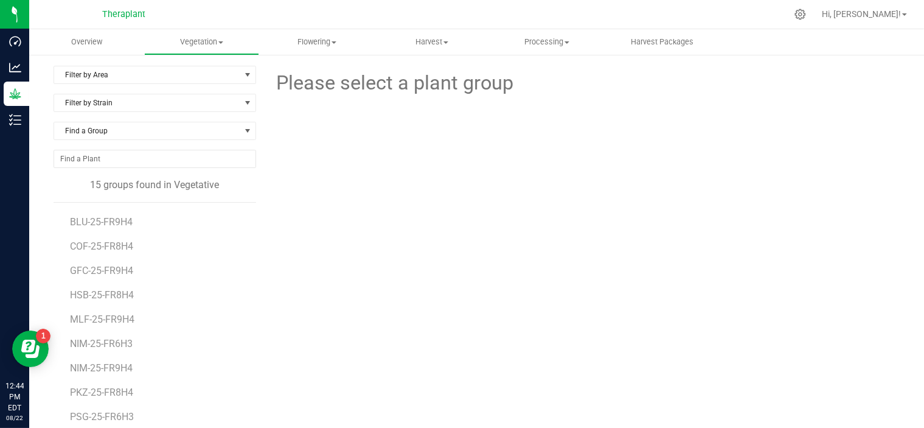
scroll to position [90, 0]
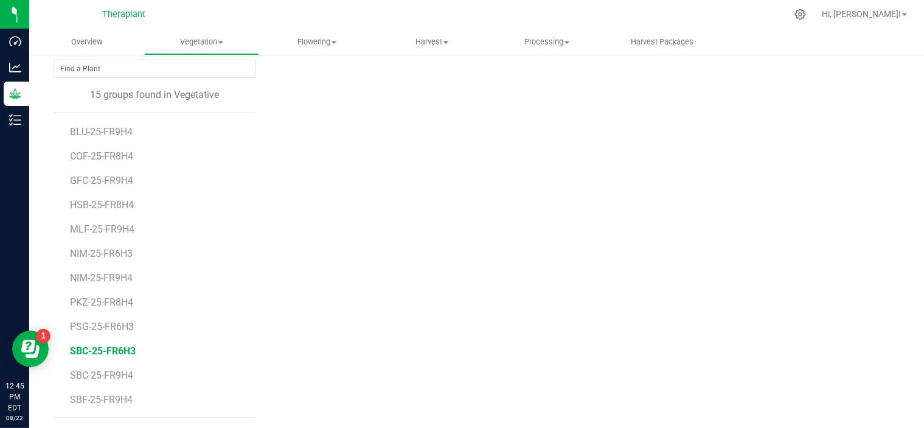
click at [120, 353] on span "SBC-25-FR6H3" at bounding box center [103, 351] width 66 height 12
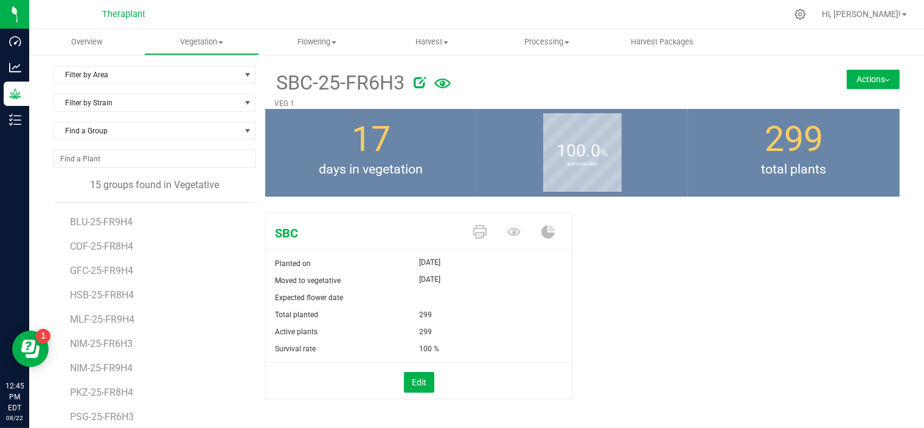
click at [418, 234] on span "SBC" at bounding box center [365, 233] width 198 height 18
click at [288, 232] on span "SBC" at bounding box center [365, 233] width 198 height 18
click at [513, 229] on icon at bounding box center [513, 231] width 13 height 13
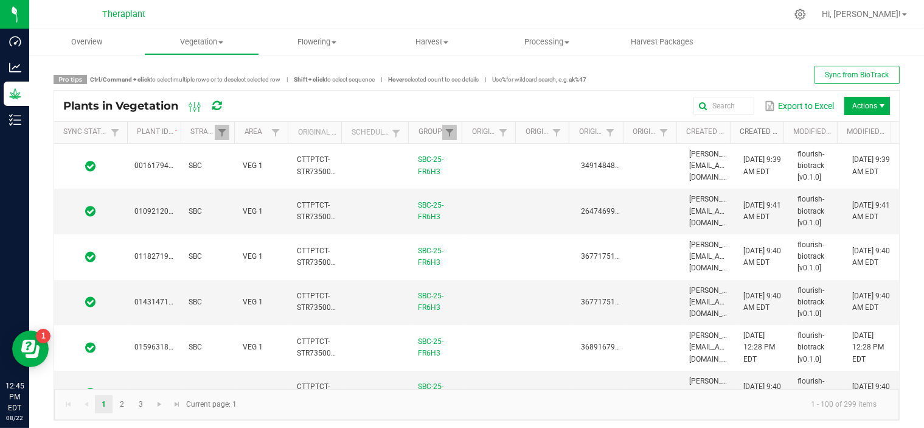
click at [767, 130] on link "Created Date" at bounding box center [759, 132] width 39 height 10
click at [769, 126] on th "Created Date Sorted Ascending" at bounding box center [757, 133] width 54 height 22
click at [767, 132] on link "Created Date" at bounding box center [759, 132] width 39 height 10
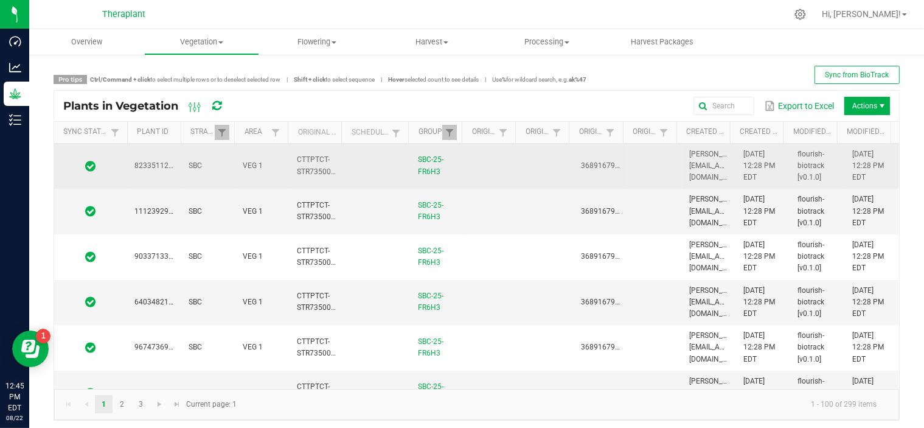
click at [128, 176] on td "8233511278859175" at bounding box center [154, 167] width 54 height 46
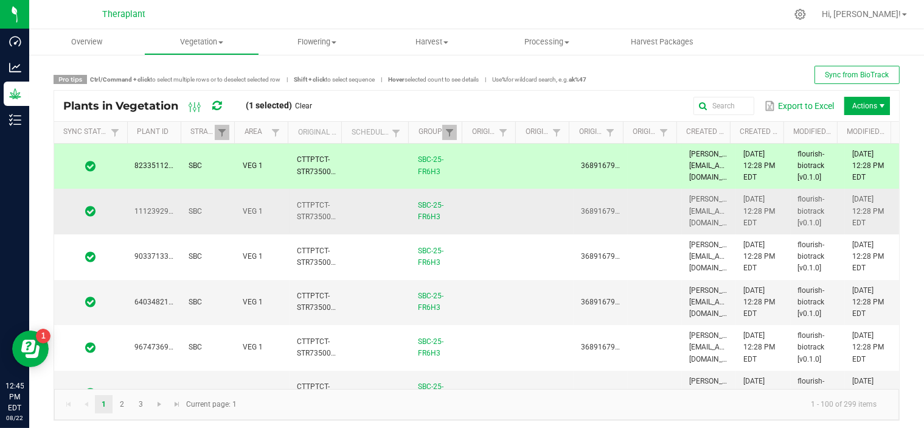
click at [125, 220] on td at bounding box center [90, 212] width 73 height 46
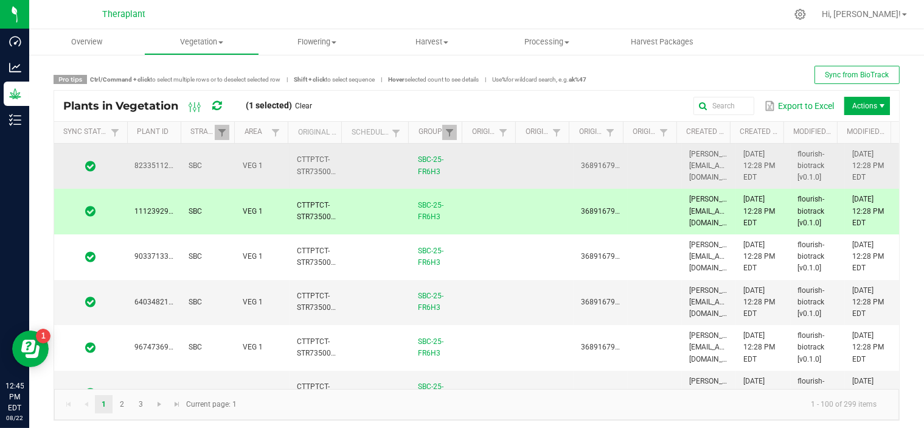
click at [117, 162] on span at bounding box center [90, 166] width 58 height 12
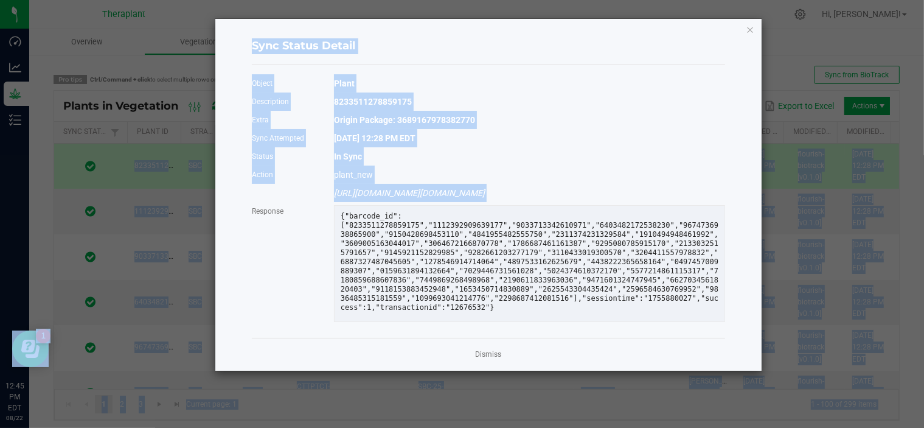
click at [119, 244] on ngb-modal-window "Sync Status Detail Object Plant Description 8233511278859175 Extra Origin Packa…" at bounding box center [466, 214] width 933 height 428
click at [117, 268] on ngb-modal-window "Sync Status Detail Object Plant Description 8233511278859175 Extra Origin Packa…" at bounding box center [466, 214] width 933 height 428
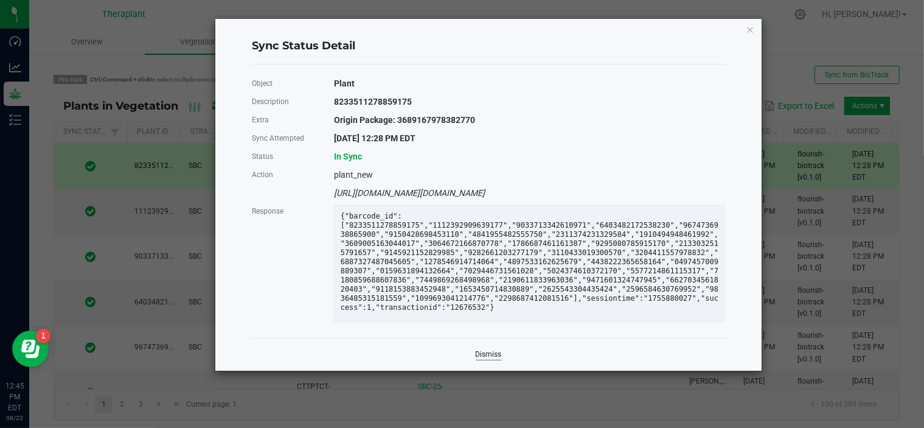
click at [491, 358] on link "Dismiss" at bounding box center [489, 354] width 26 height 10
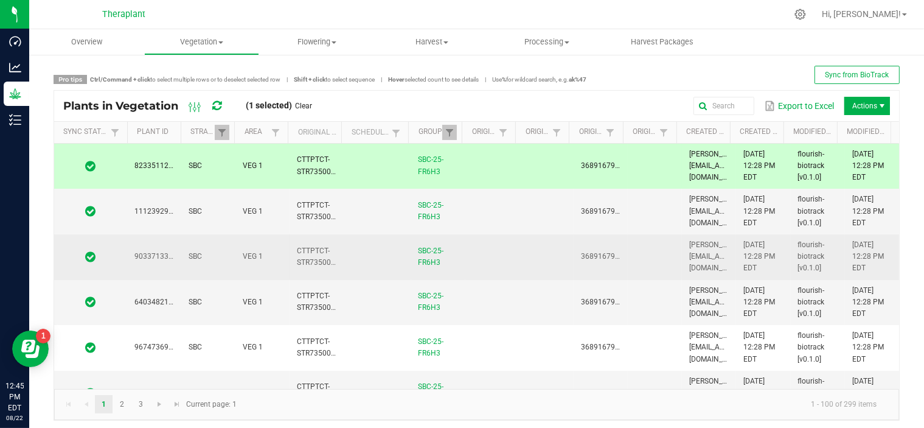
click at [117, 263] on td at bounding box center [90, 257] width 73 height 46
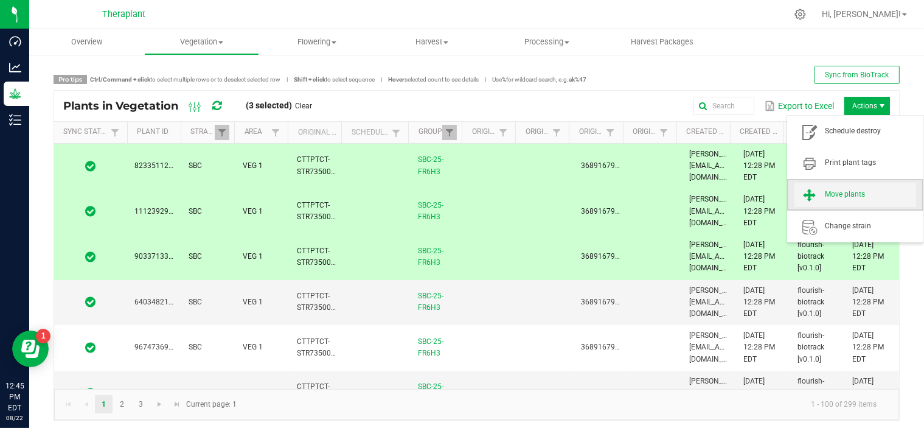
click at [842, 190] on span "Move plants" at bounding box center [870, 194] width 91 height 10
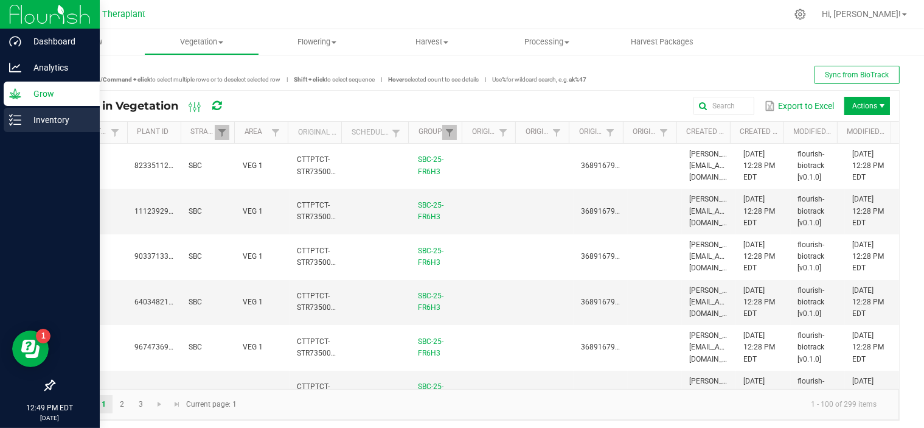
click at [18, 123] on icon at bounding box center [15, 120] width 12 height 12
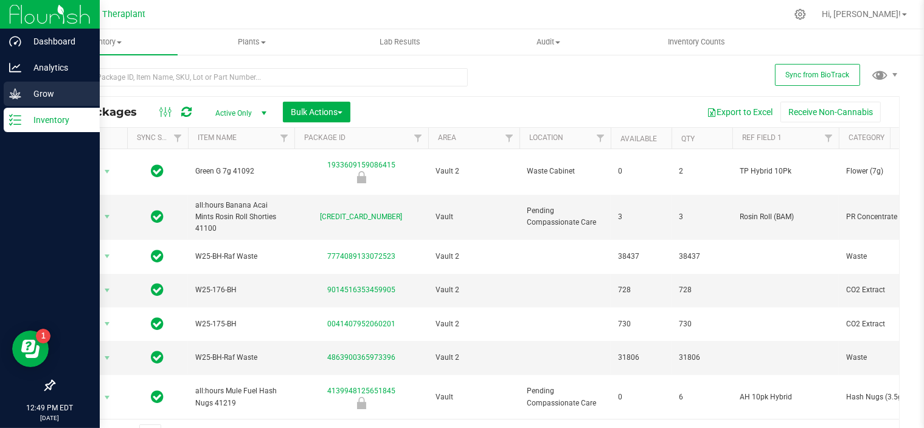
click at [26, 92] on p "Grow" at bounding box center [57, 93] width 73 height 15
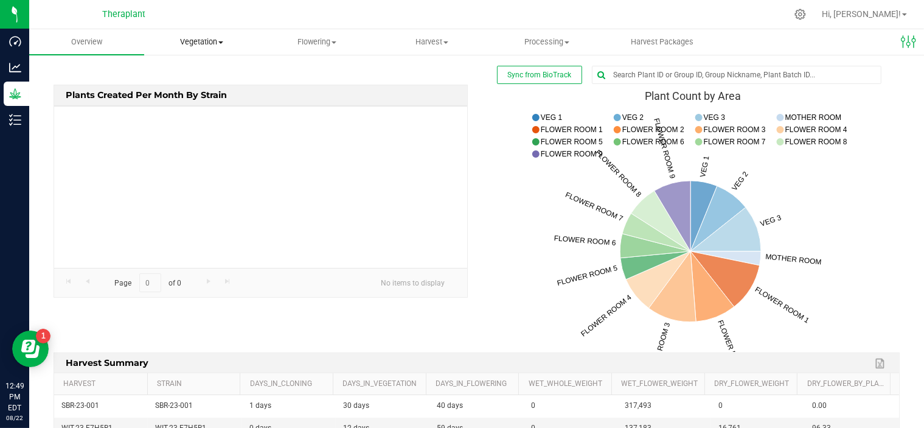
click at [209, 44] on span "Vegetation" at bounding box center [202, 41] width 114 height 11
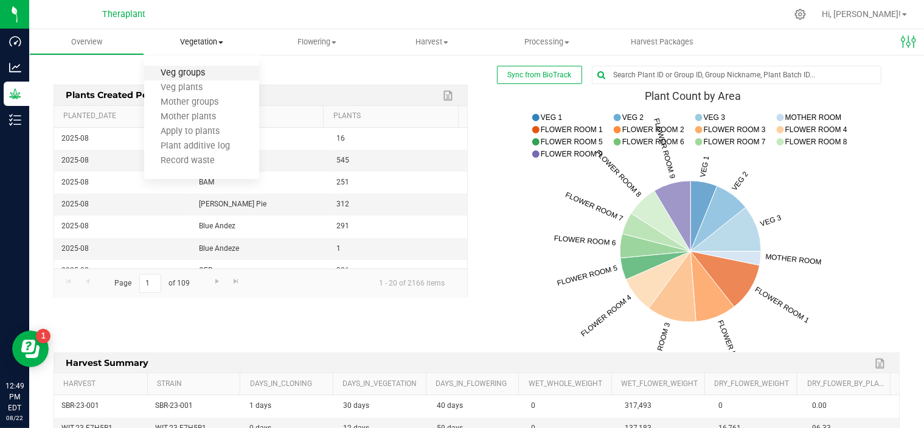
click at [192, 74] on span "Veg groups" at bounding box center [182, 73] width 77 height 10
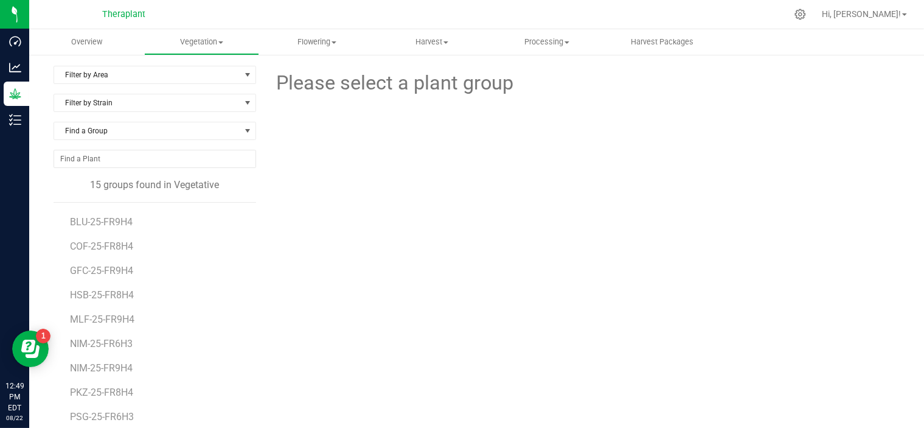
scroll to position [90, 0]
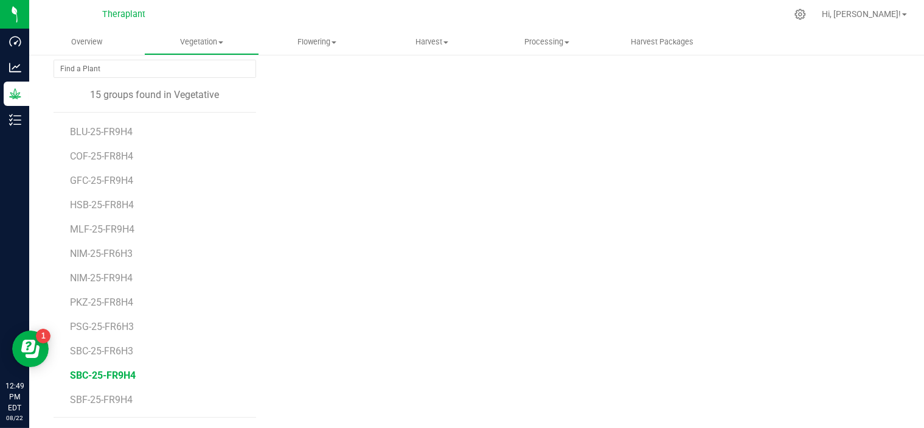
click at [111, 376] on span "SBC-25-FR9H4" at bounding box center [103, 375] width 66 height 12
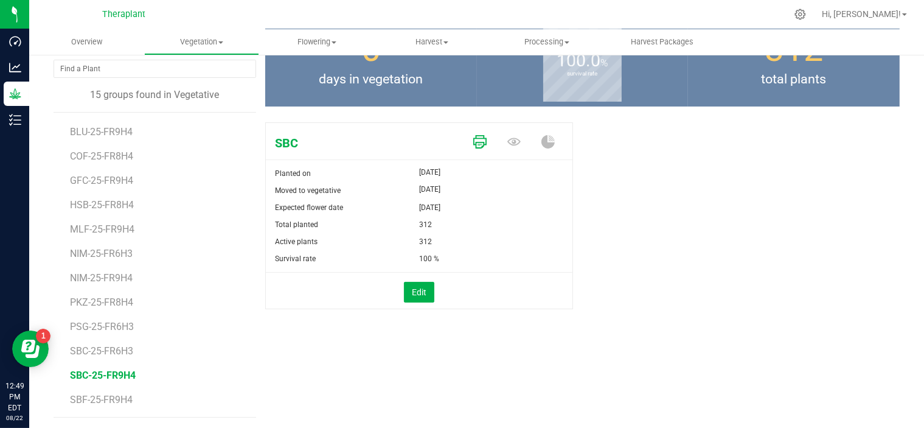
click at [475, 141] on icon at bounding box center [479, 141] width 13 height 13
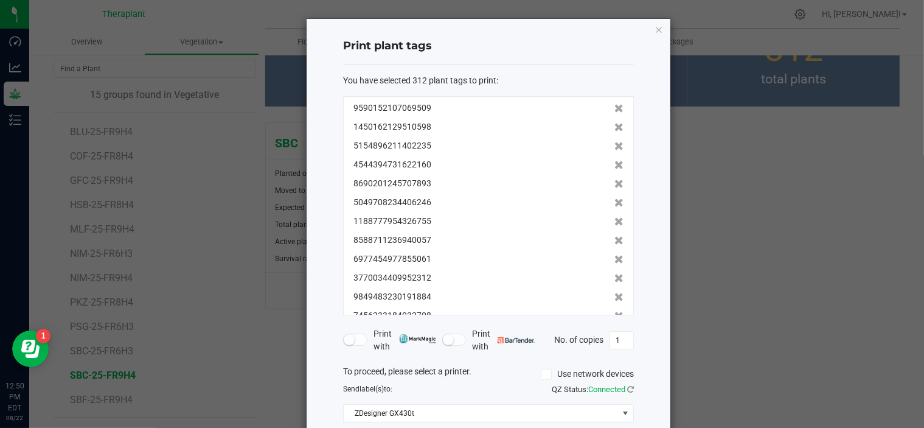
scroll to position [104, 0]
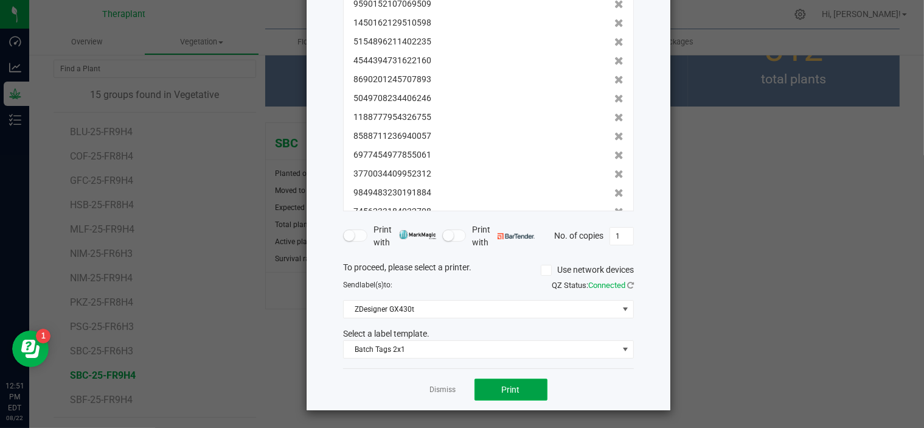
click at [502, 386] on span "Print" at bounding box center [511, 389] width 18 height 10
click at [440, 383] on app-cancel-button "Dismiss" at bounding box center [443, 389] width 26 height 13
click at [440, 390] on link "Dismiss" at bounding box center [443, 389] width 26 height 10
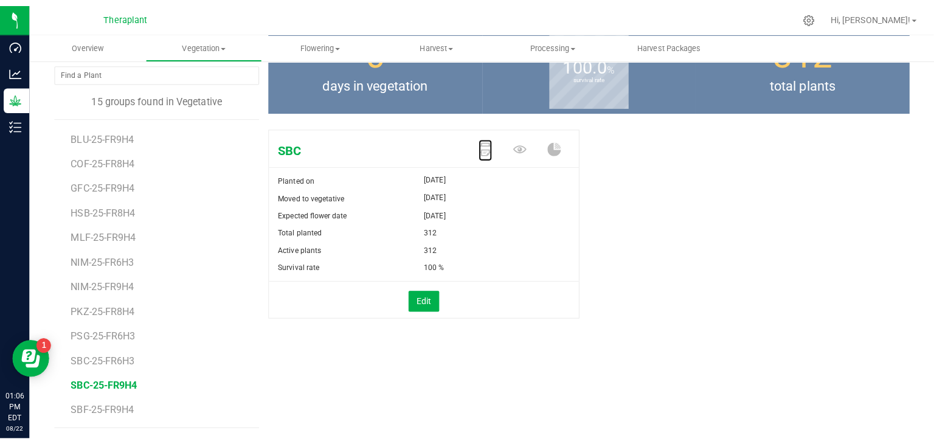
scroll to position [0, 0]
